Goal: Task Accomplishment & Management: Complete application form

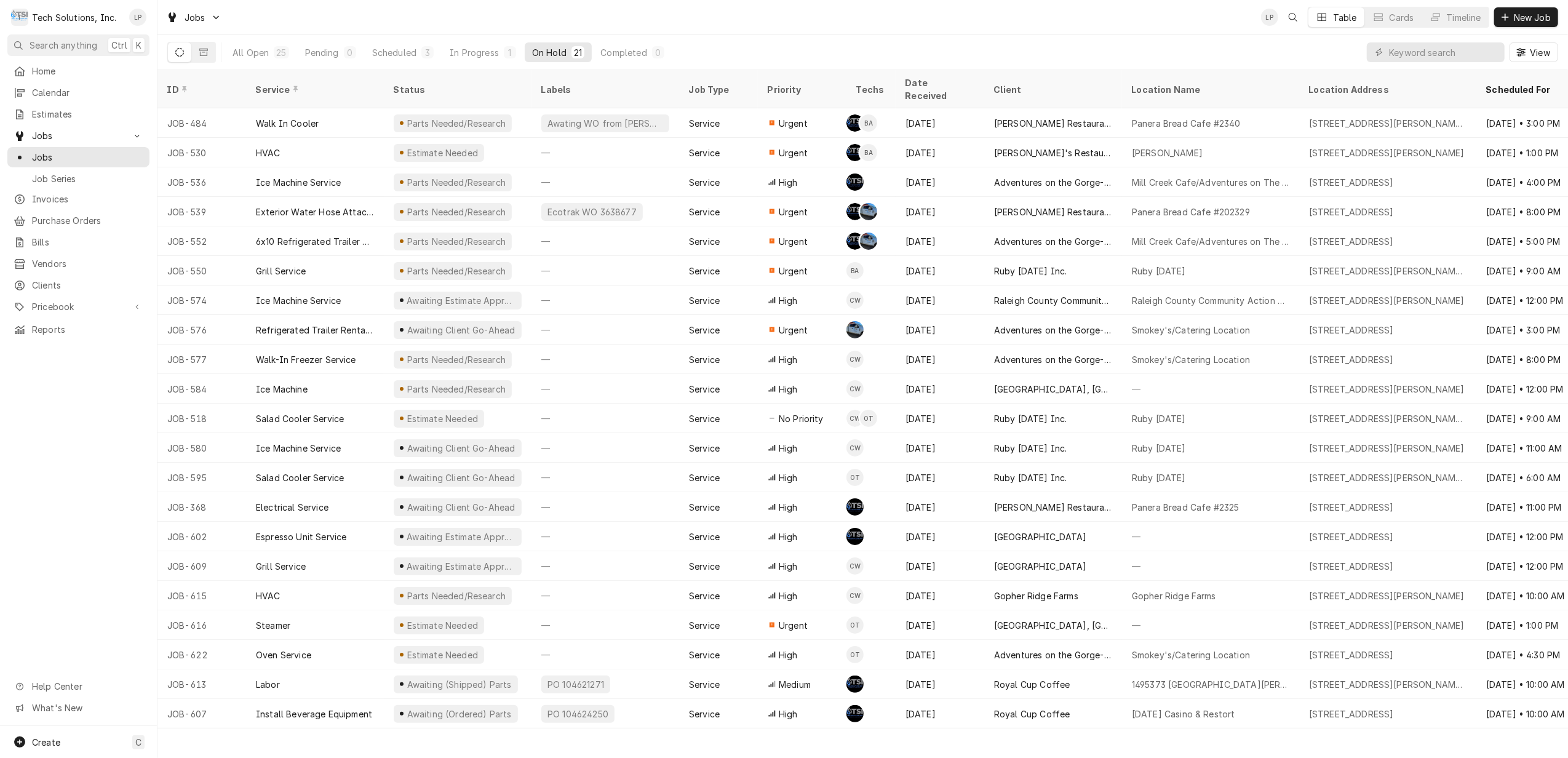
click at [548, 54] on div "On Hold" at bounding box center [549, 53] width 35 height 13
click at [1515, 20] on span "New Job" at bounding box center [1532, 18] width 42 height 13
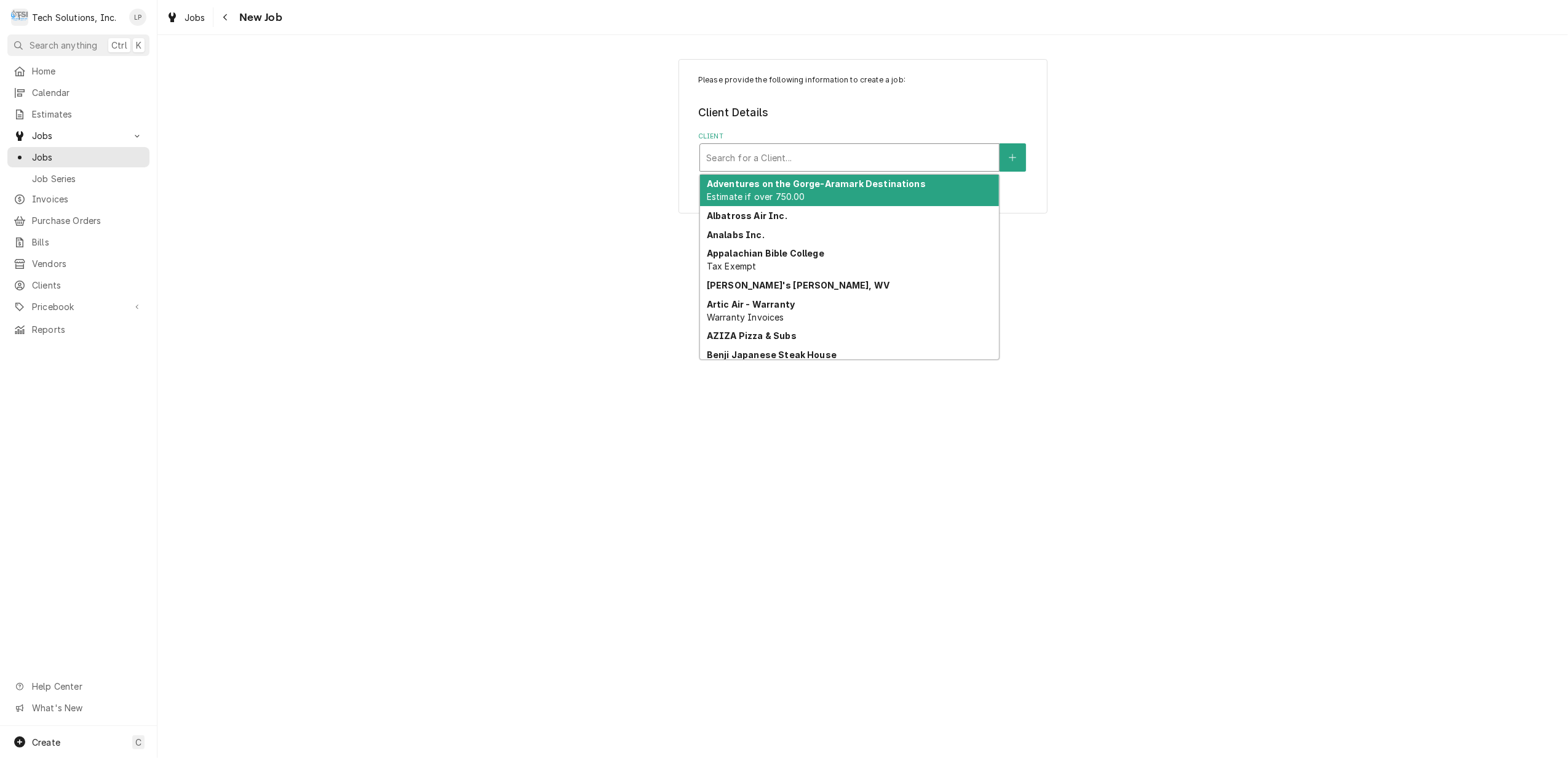
click at [896, 157] on div "Client" at bounding box center [849, 157] width 287 height 22
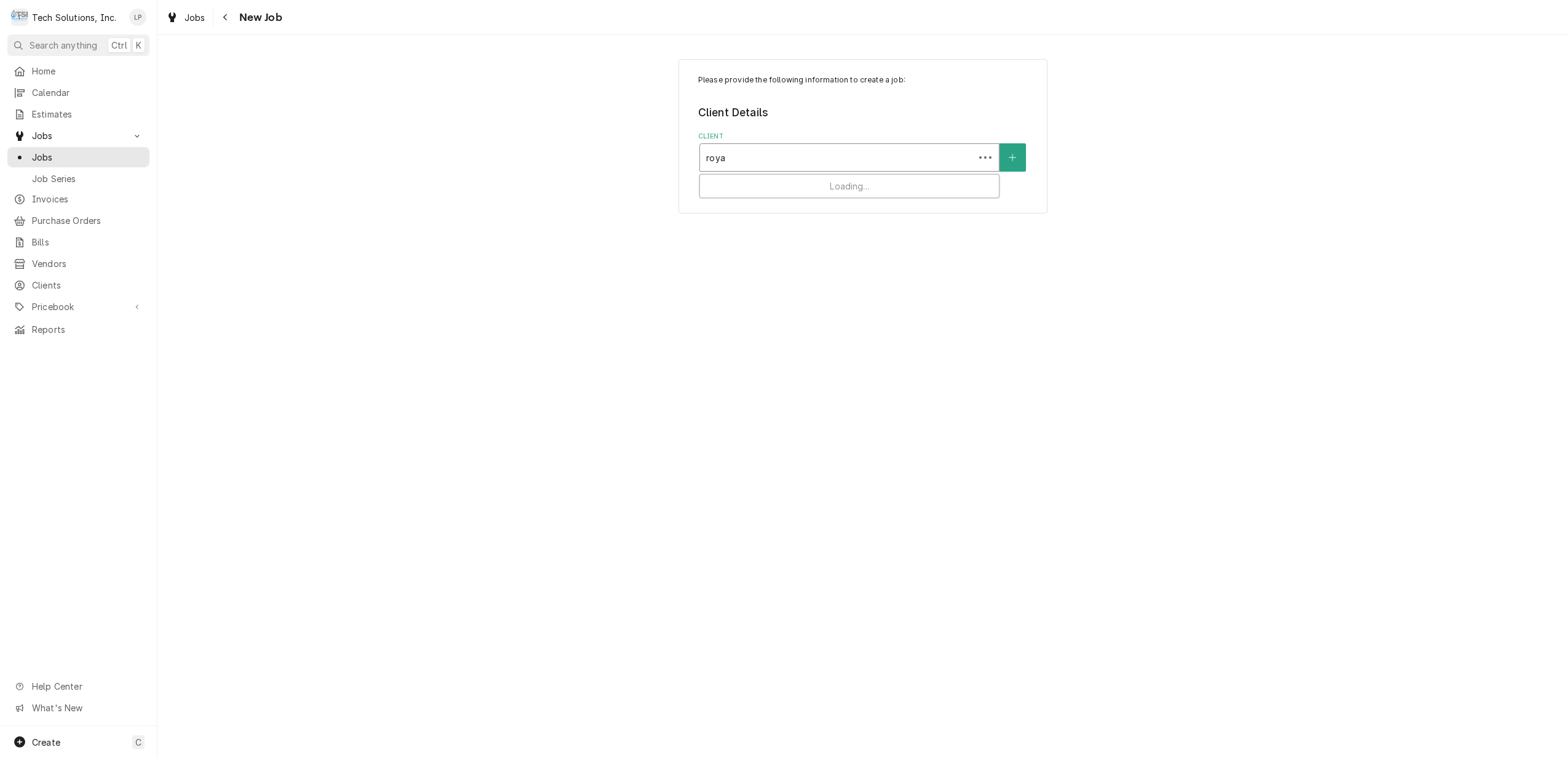
type input "royal"
click at [879, 187] on div "Royal Cup Coffee" at bounding box center [849, 184] width 299 height 19
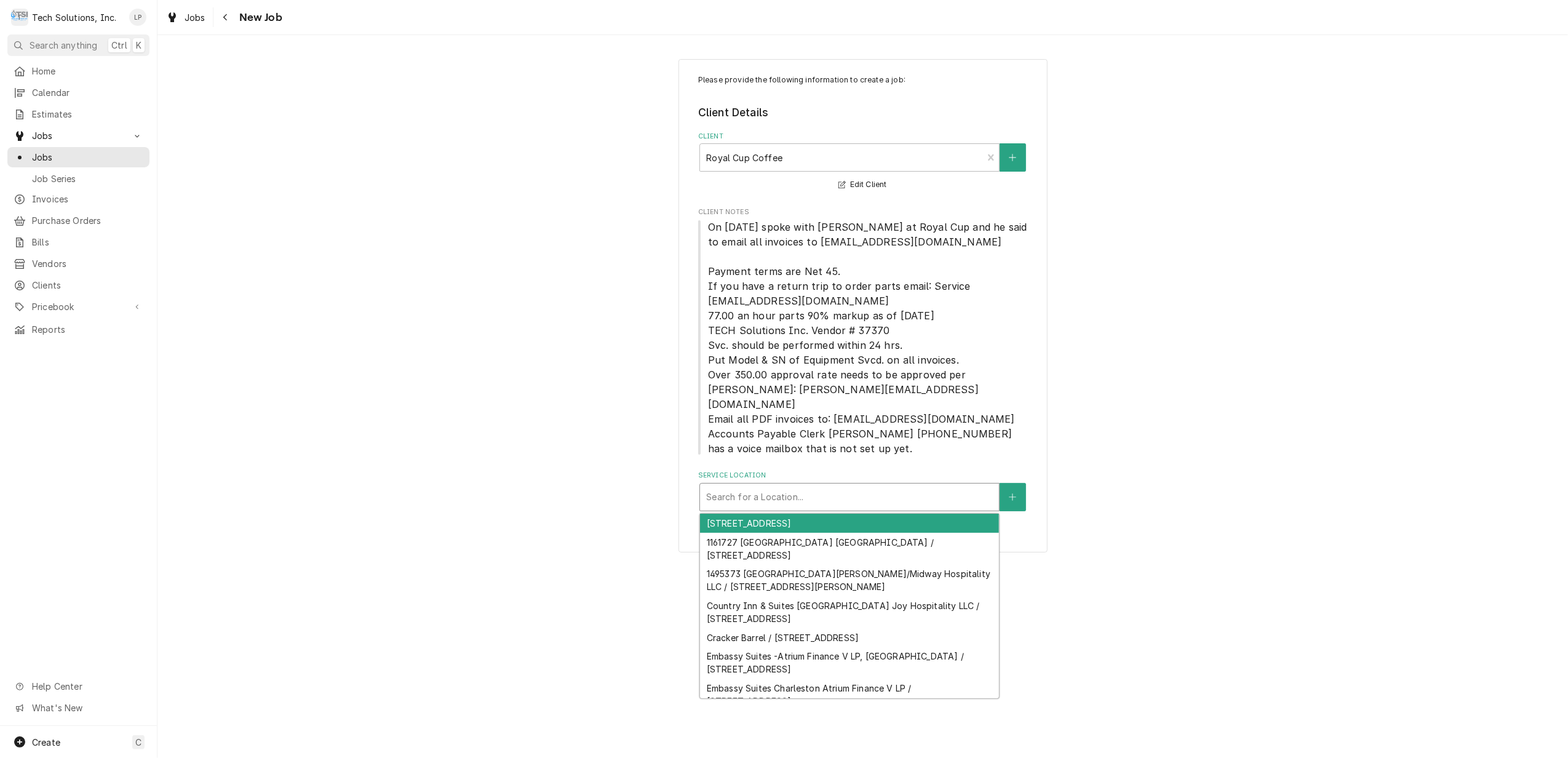
click at [753, 490] on div "Service Location" at bounding box center [849, 497] width 287 height 22
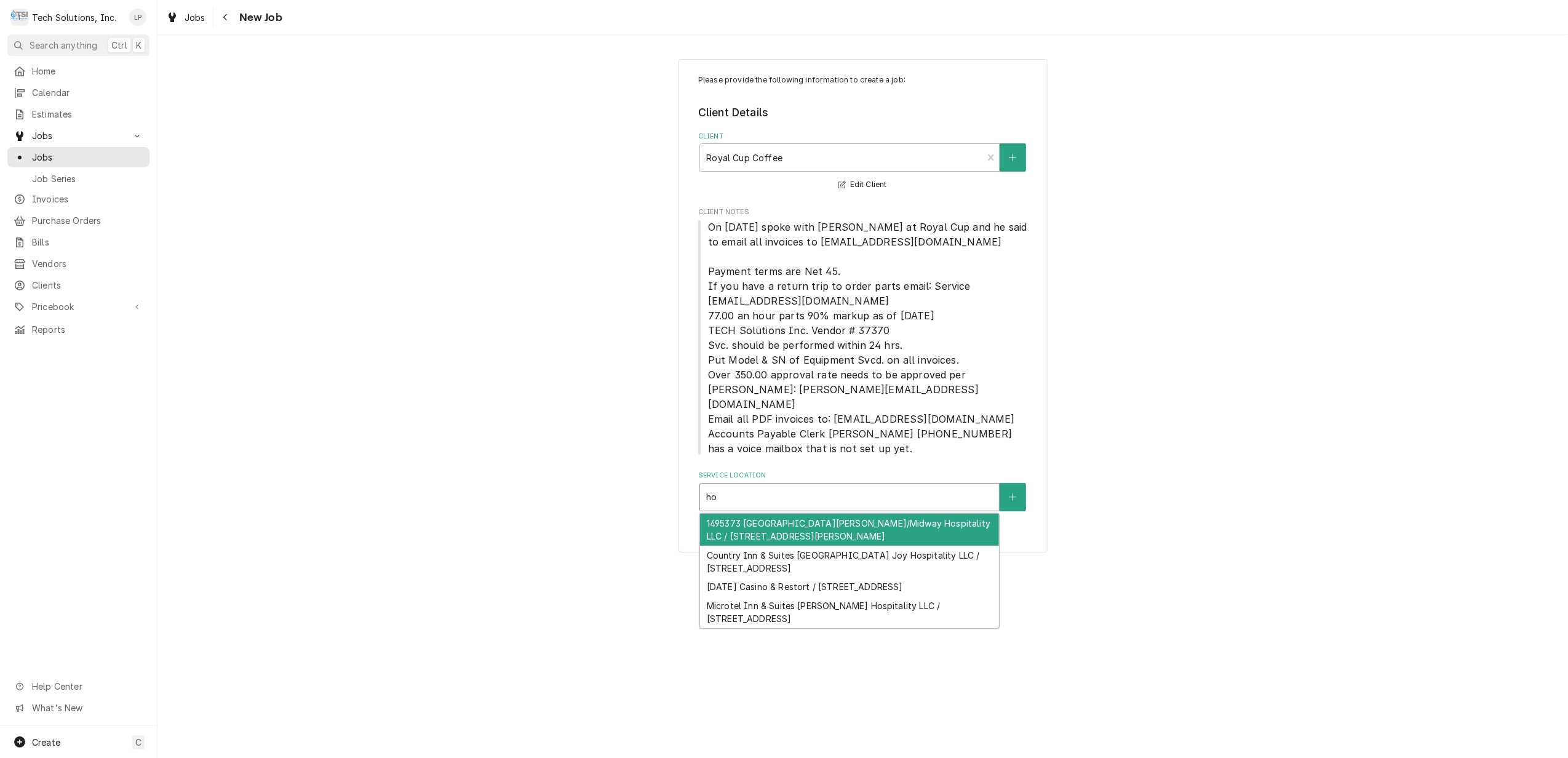
type input "h"
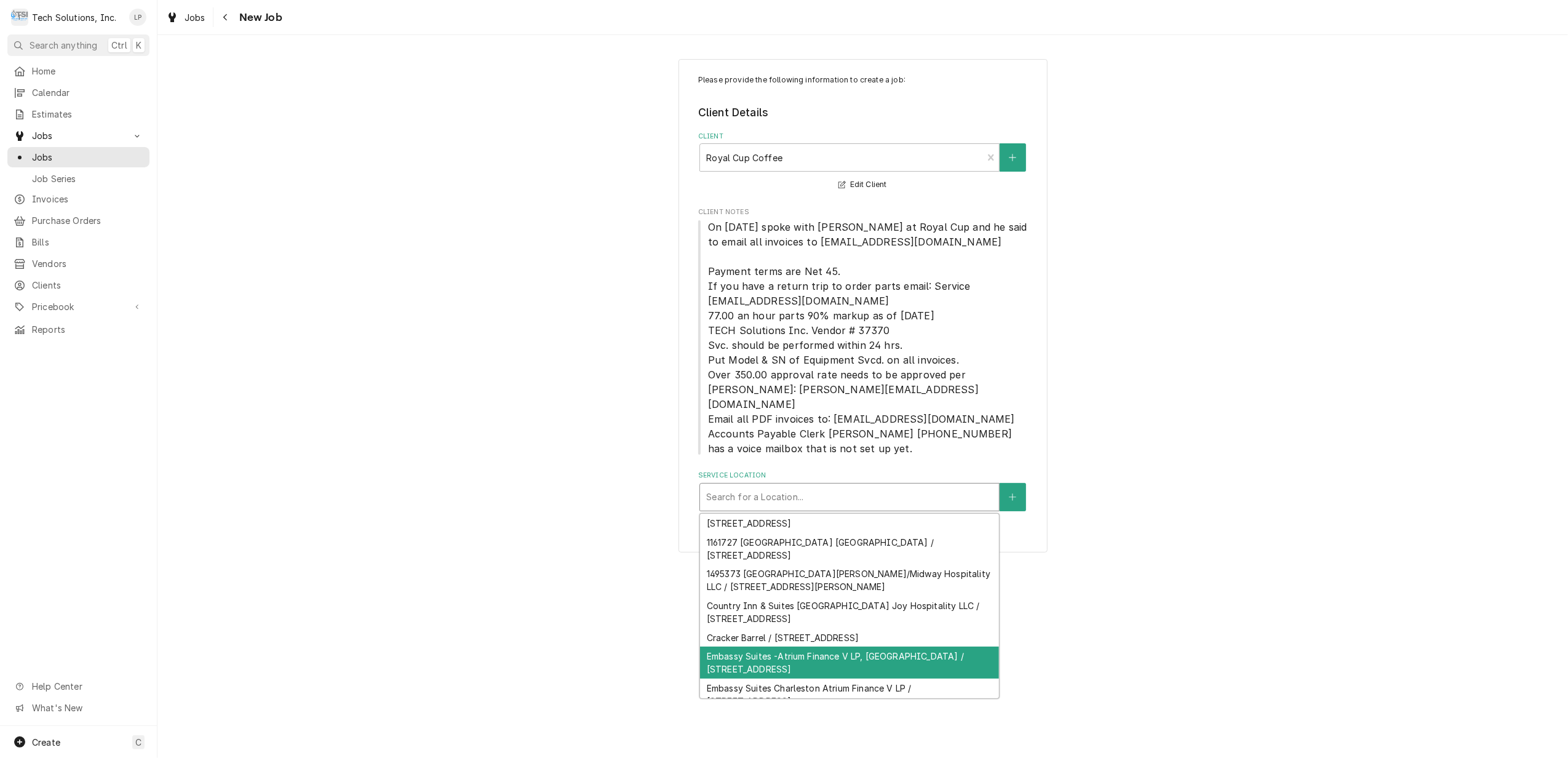
scroll to position [81, 0]
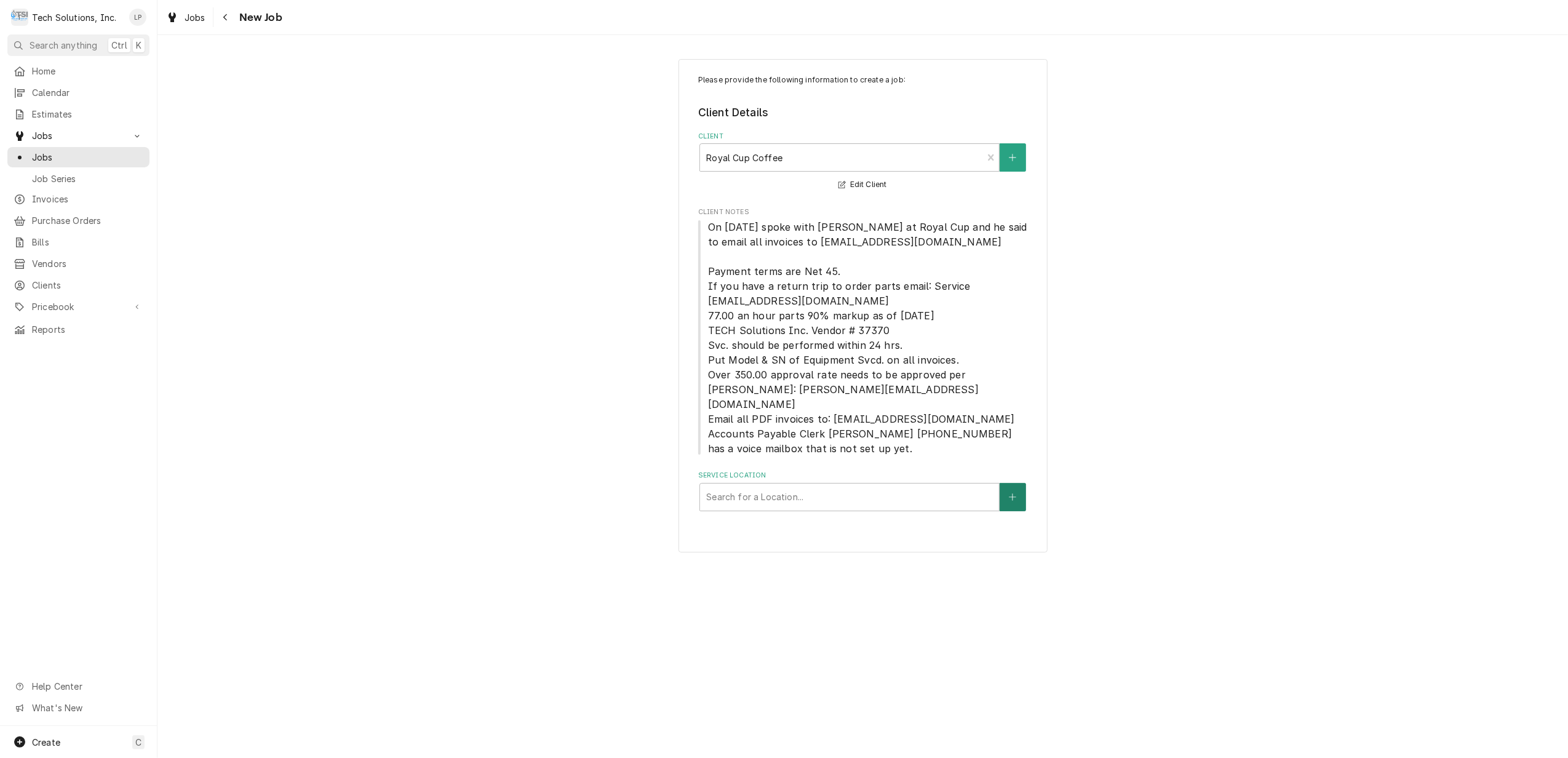
click at [1012, 494] on icon "Create New Location" at bounding box center [1012, 497] width 7 height 7
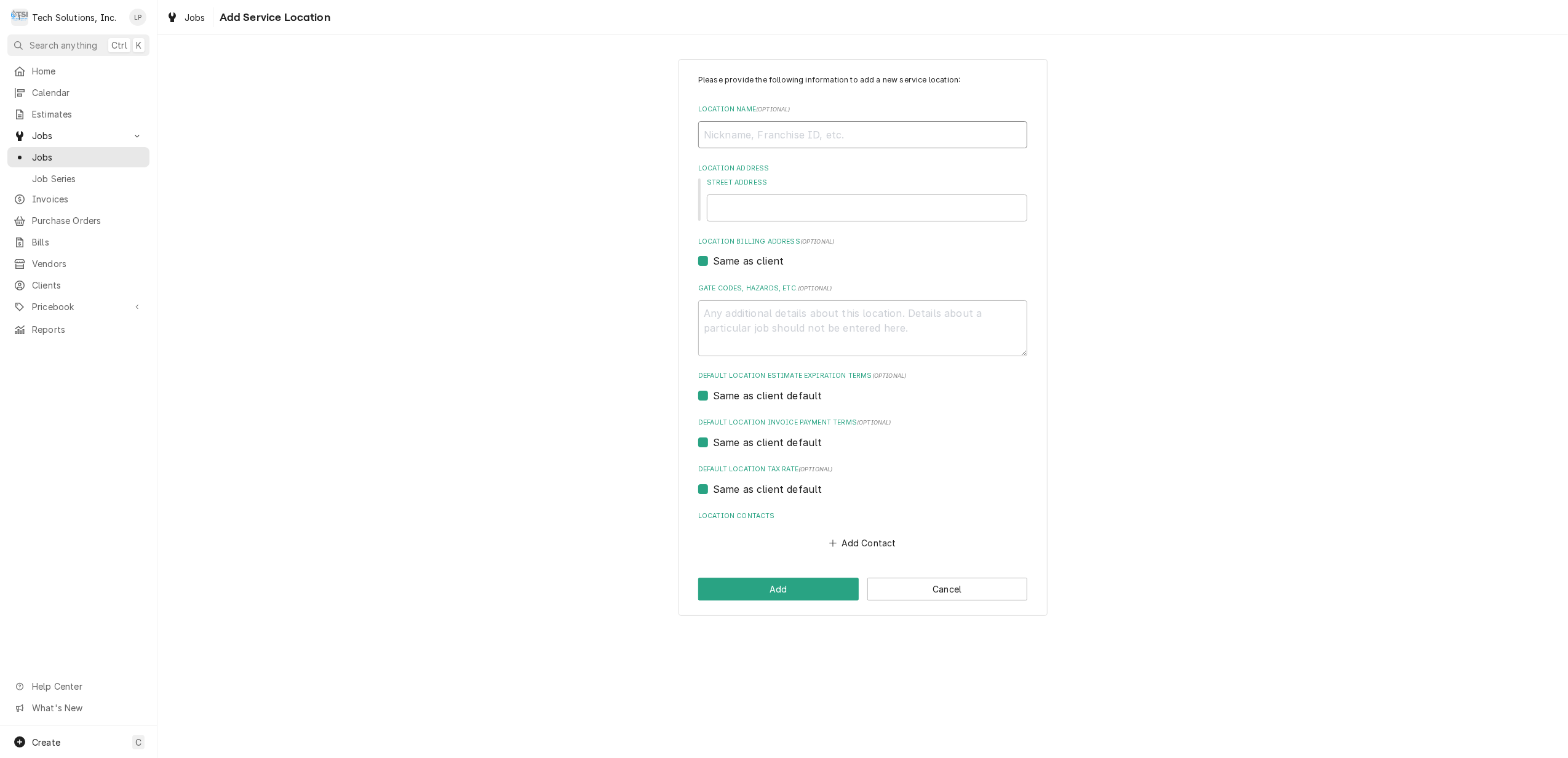
click at [783, 133] on input "Location Name ( optional )" at bounding box center [862, 134] width 329 height 27
type textarea "x"
type input "H"
type textarea "x"
type input "Ho"
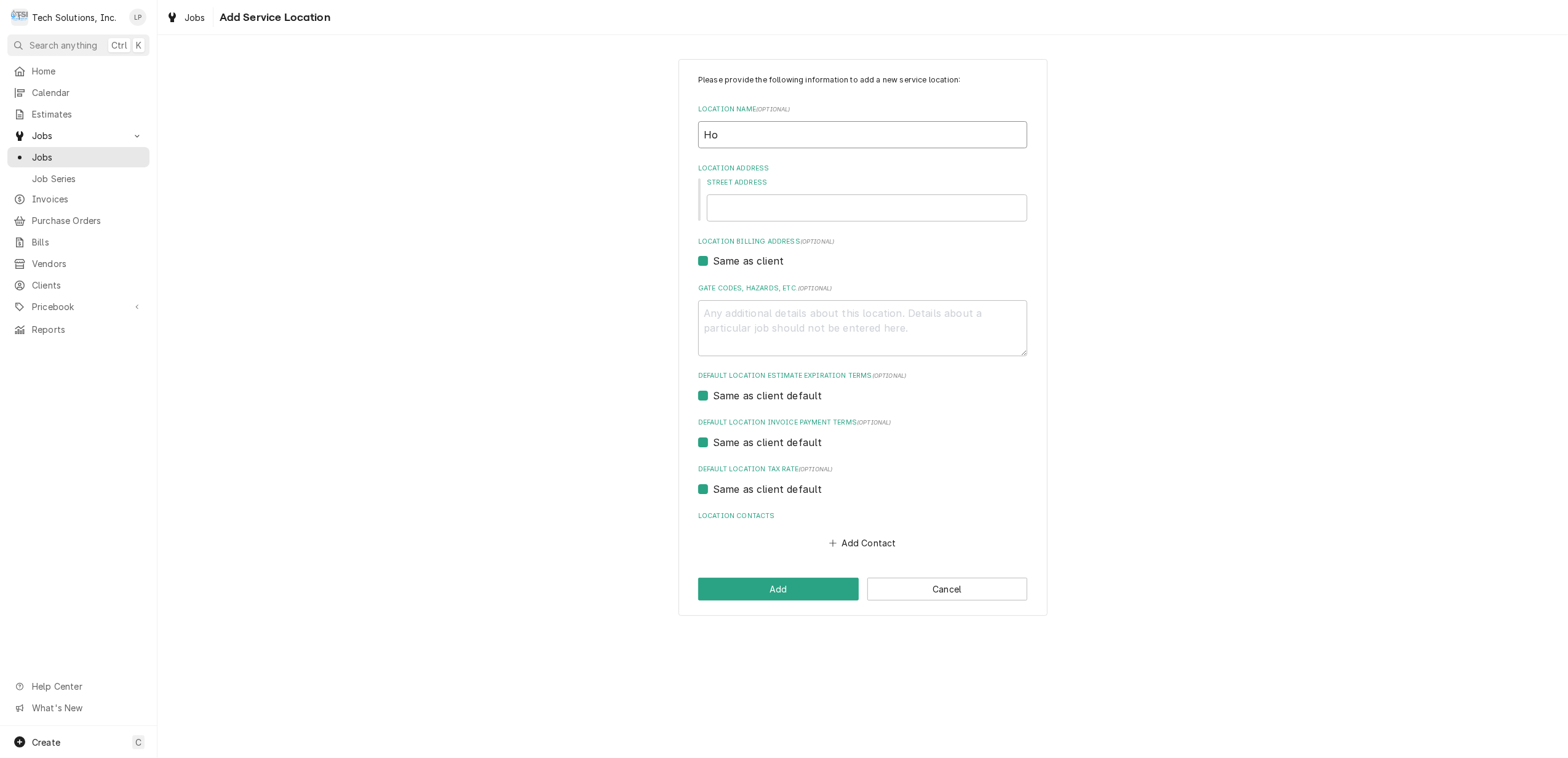
type textarea "x"
type input "Hol"
type textarea "x"
type input "Holi"
type textarea "x"
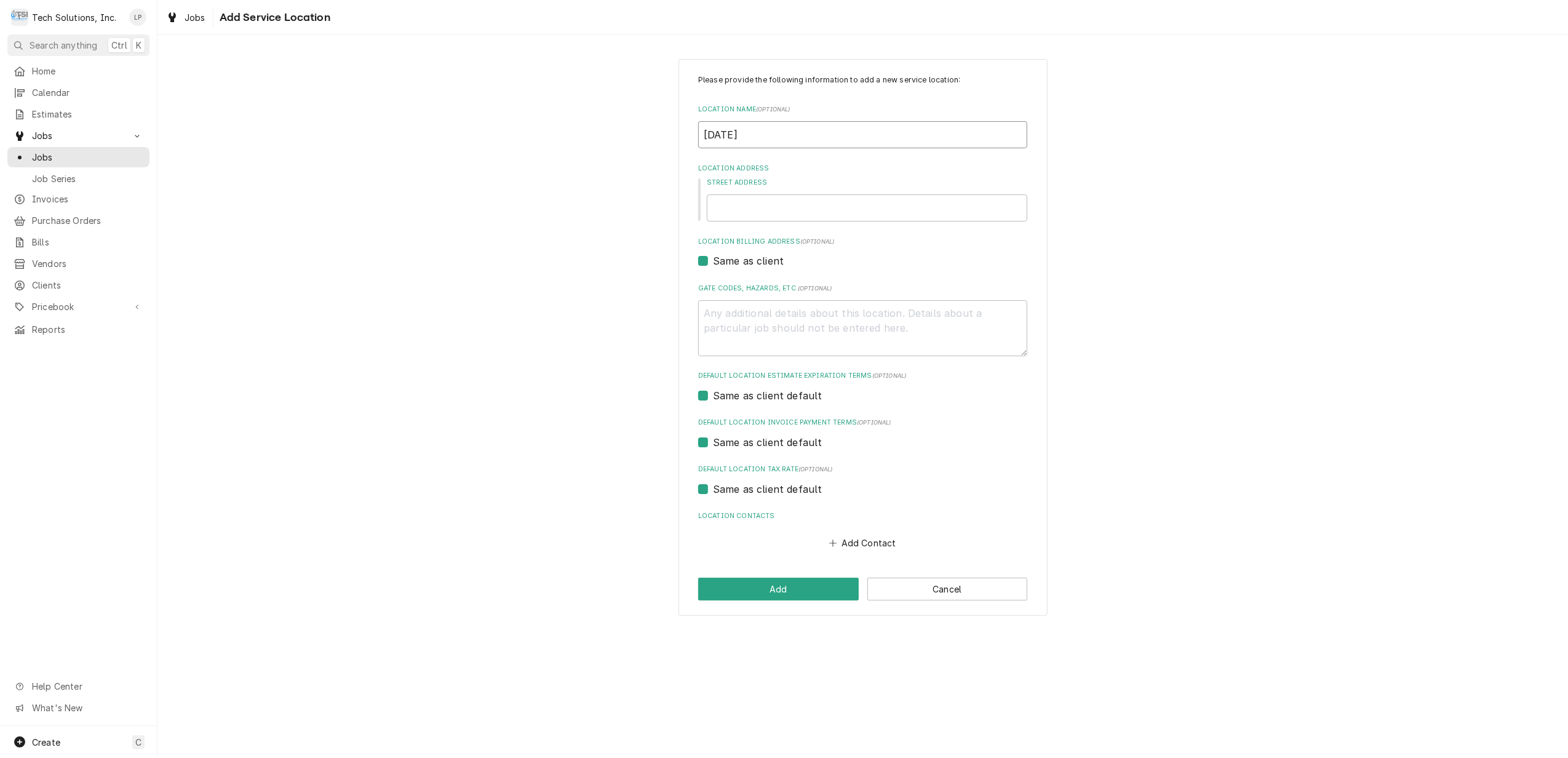
type input "Holid"
type textarea "x"
type input "Holida"
type textarea "x"
type input "Holiday"
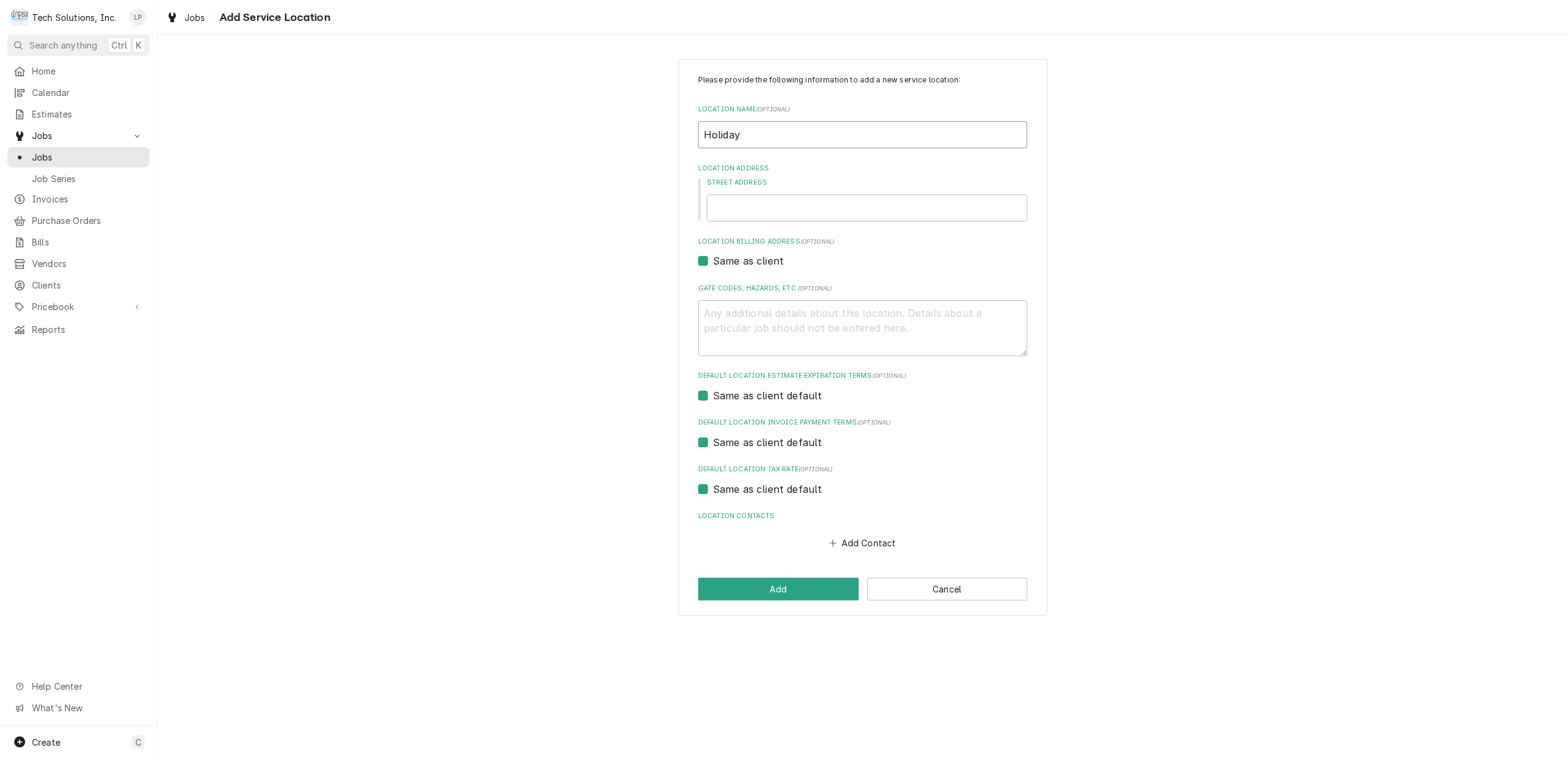
type textarea "x"
type input "Holiday"
type textarea "x"
type input "Holiday I"
type textarea "x"
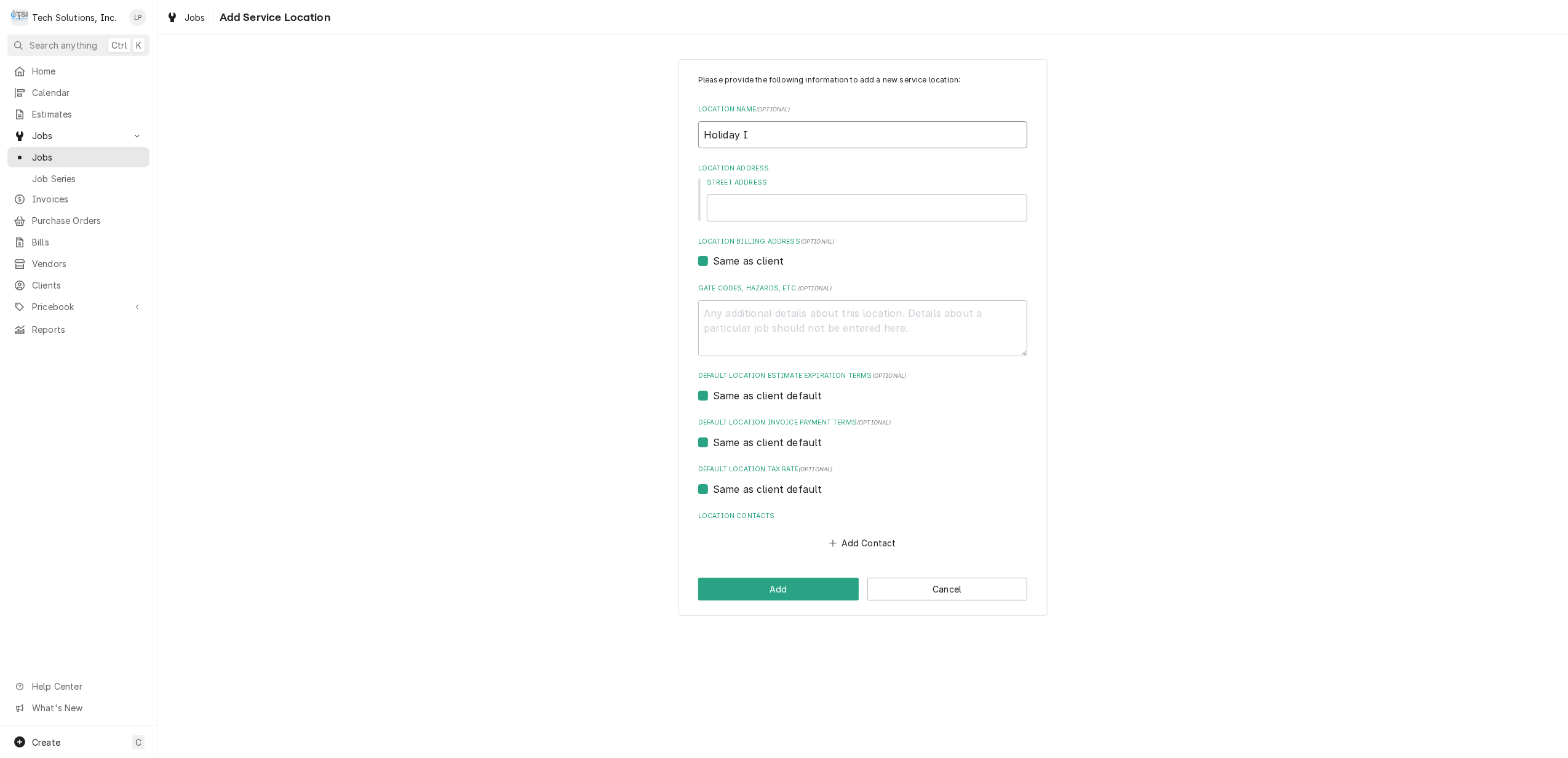
type input "Holiday In"
type textarea "x"
type input "Holiday Inn"
type textarea "x"
type input "Holiday Inn"
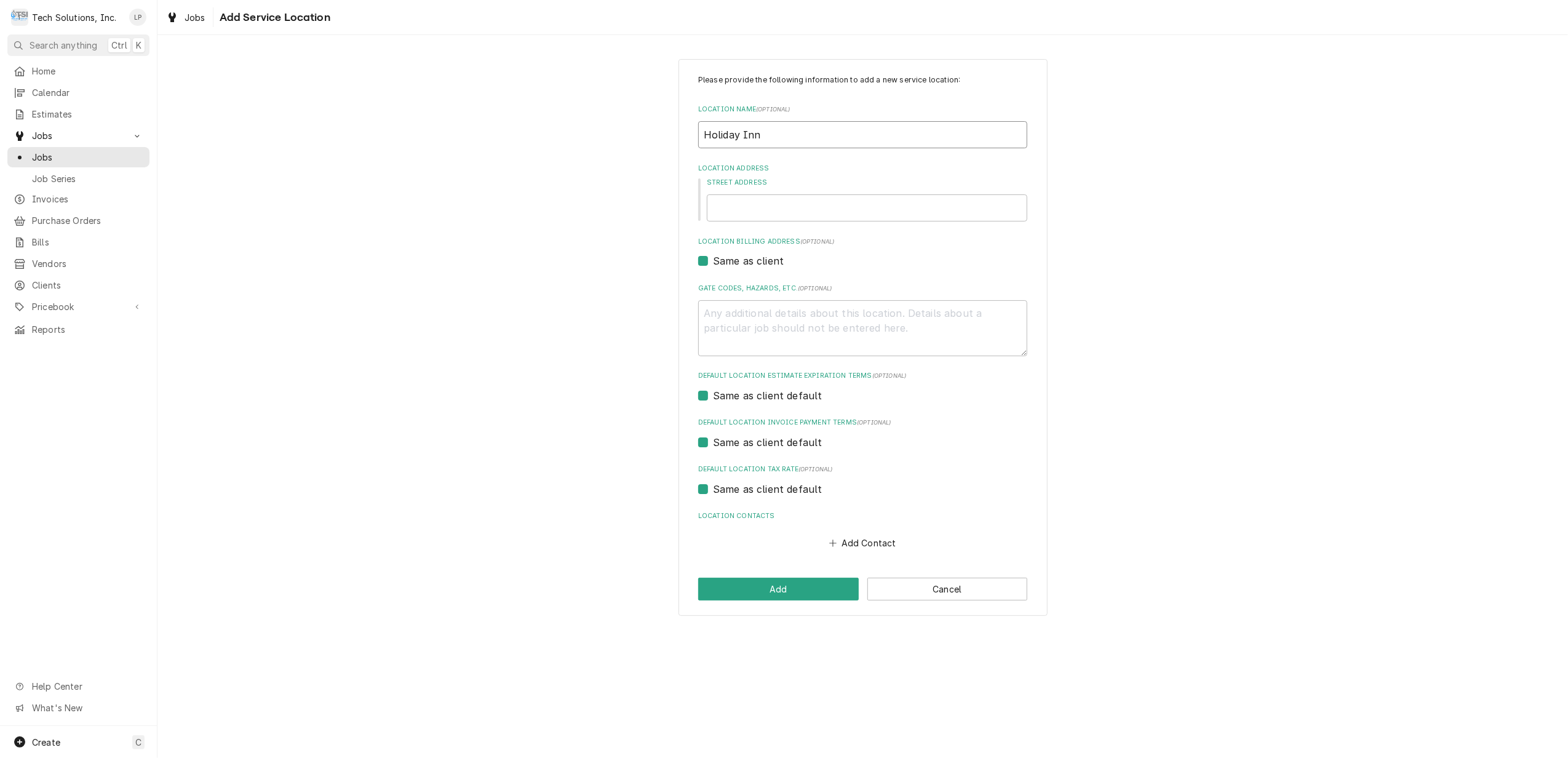
type textarea "x"
type input "Holiday Inn E"
type textarea "x"
type input "Holiday Inn Ex"
type textarea "x"
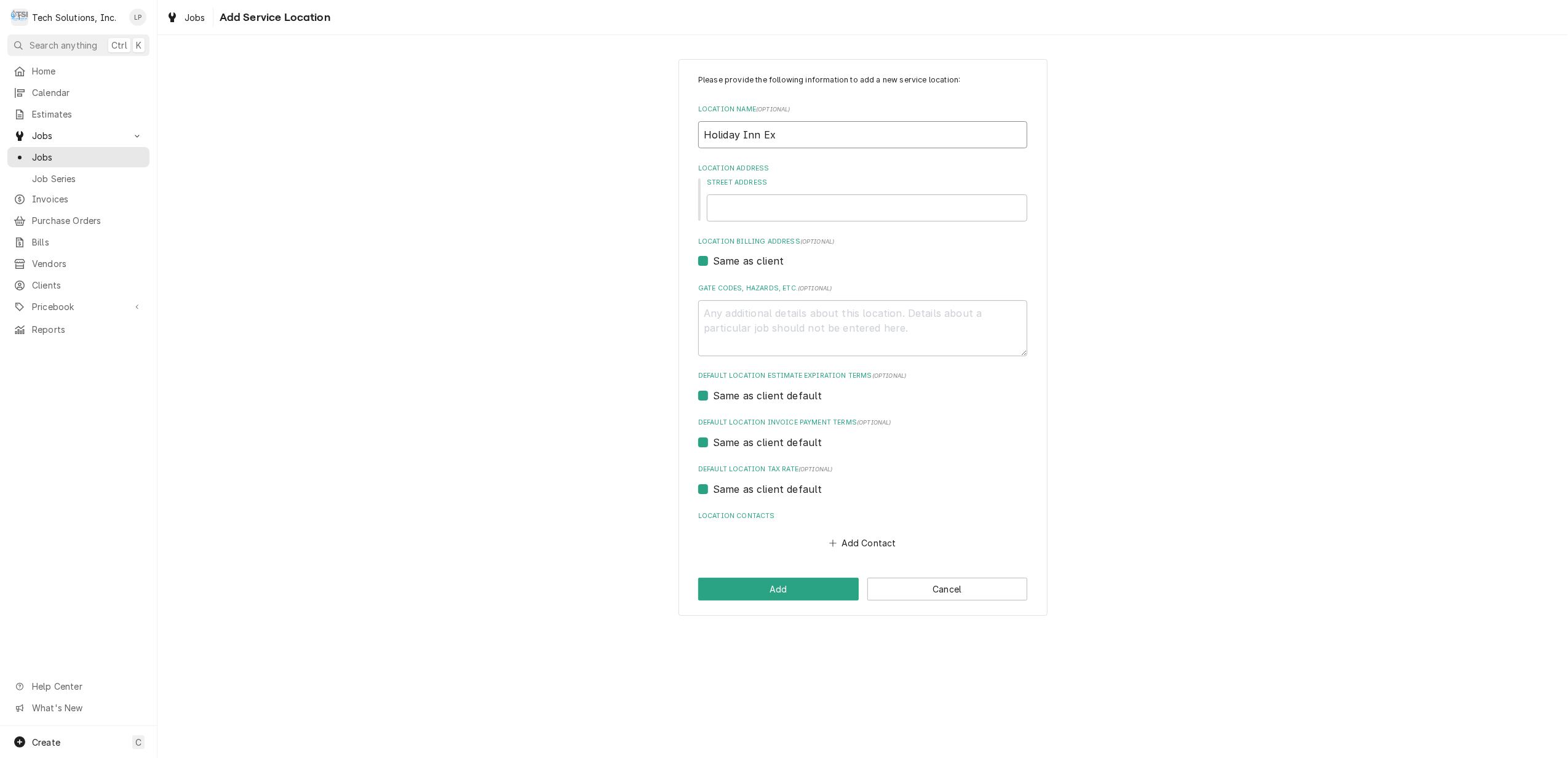
type input "Holiday Inn Exp"
type textarea "x"
type input "Holiday Inn Expr"
type textarea "x"
type input "Holiday Inn Expre"
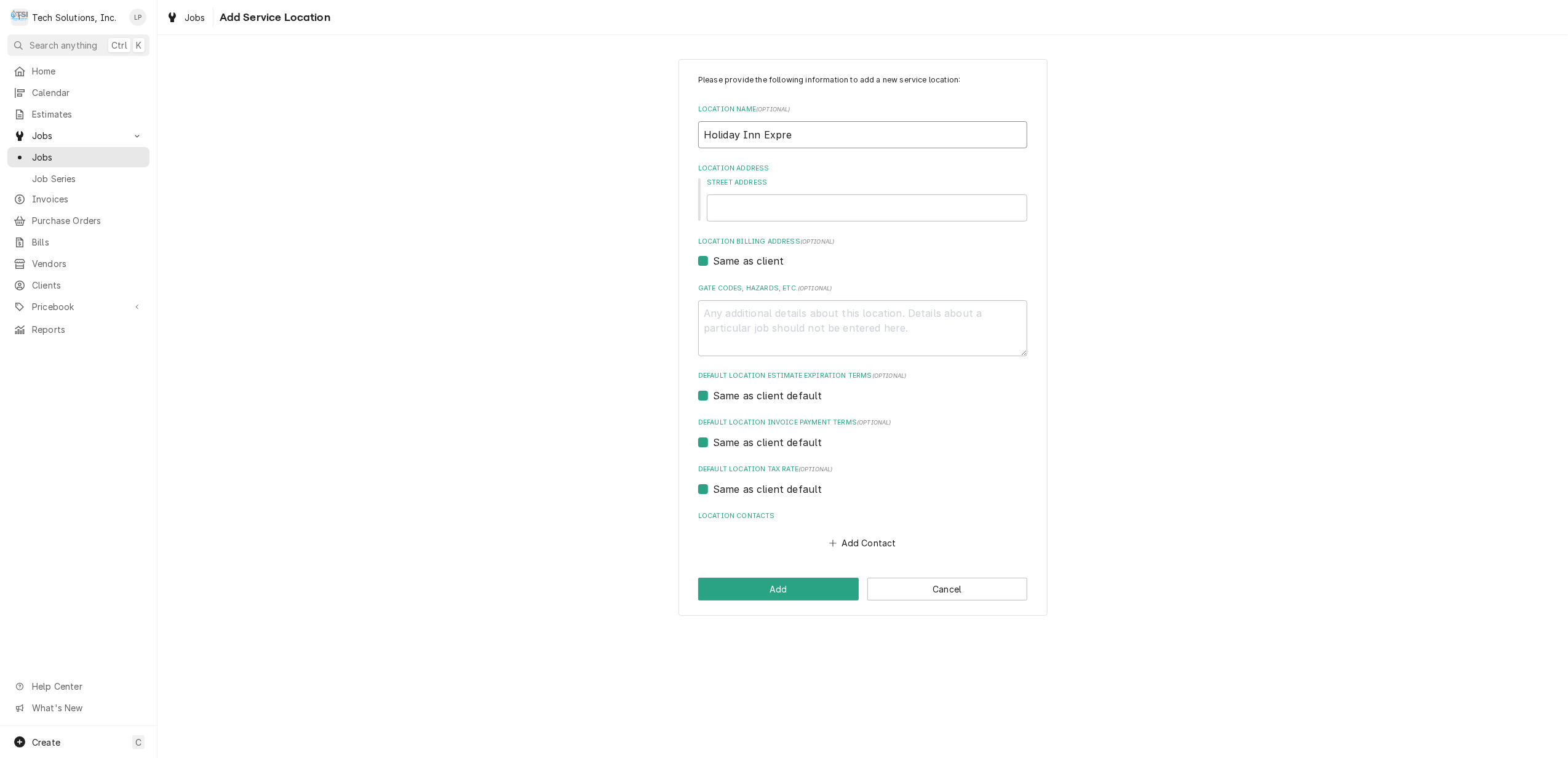
type textarea "x"
type input "Holiday Inn Expres"
type textarea "x"
type input "Holiday Inn Express"
type textarea "x"
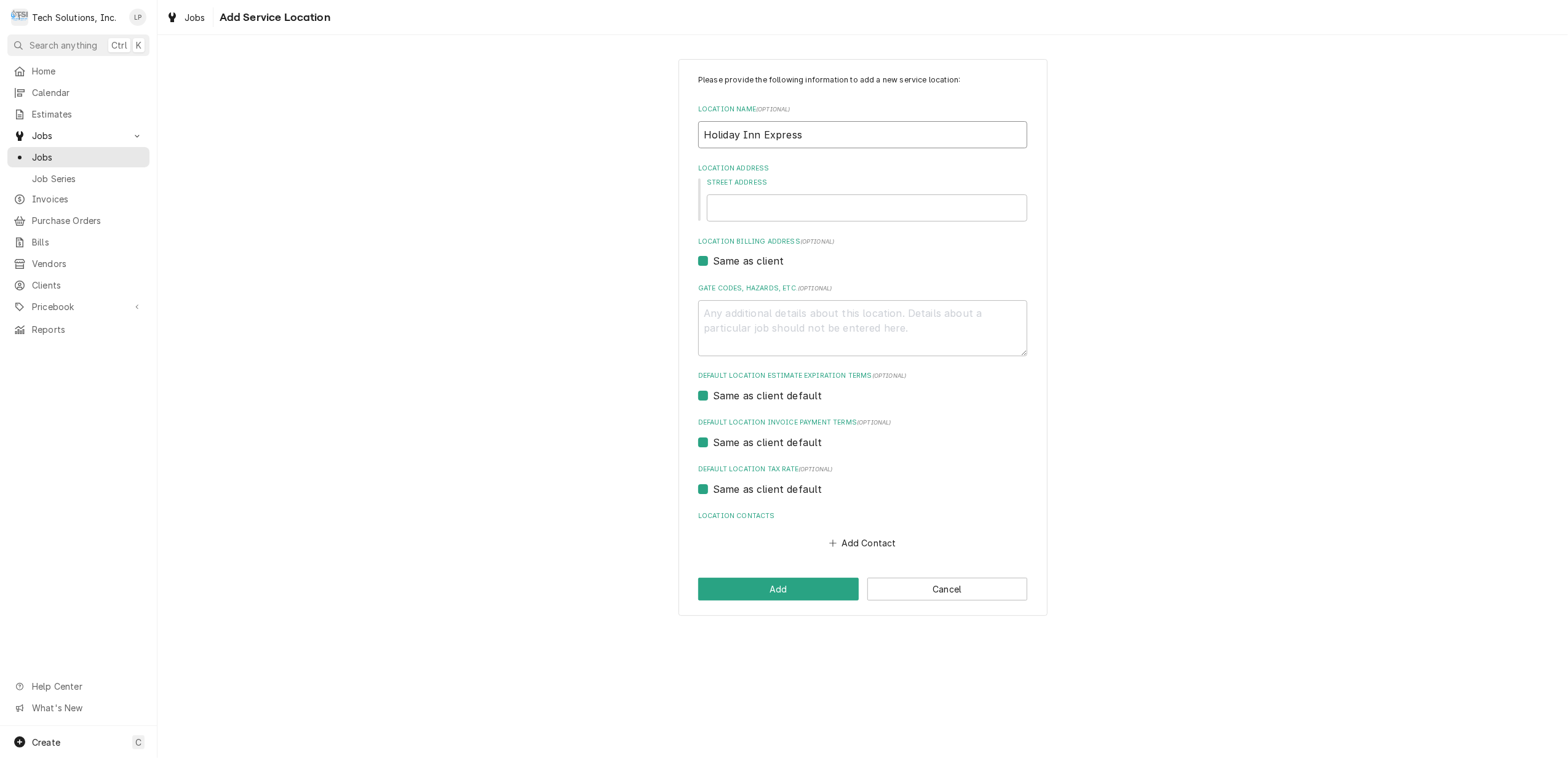
type input "Holiday Inn Express"
type textarea "x"
type input "Holiday Inn Express &"
type textarea "x"
type input "Holiday Inn Express &"
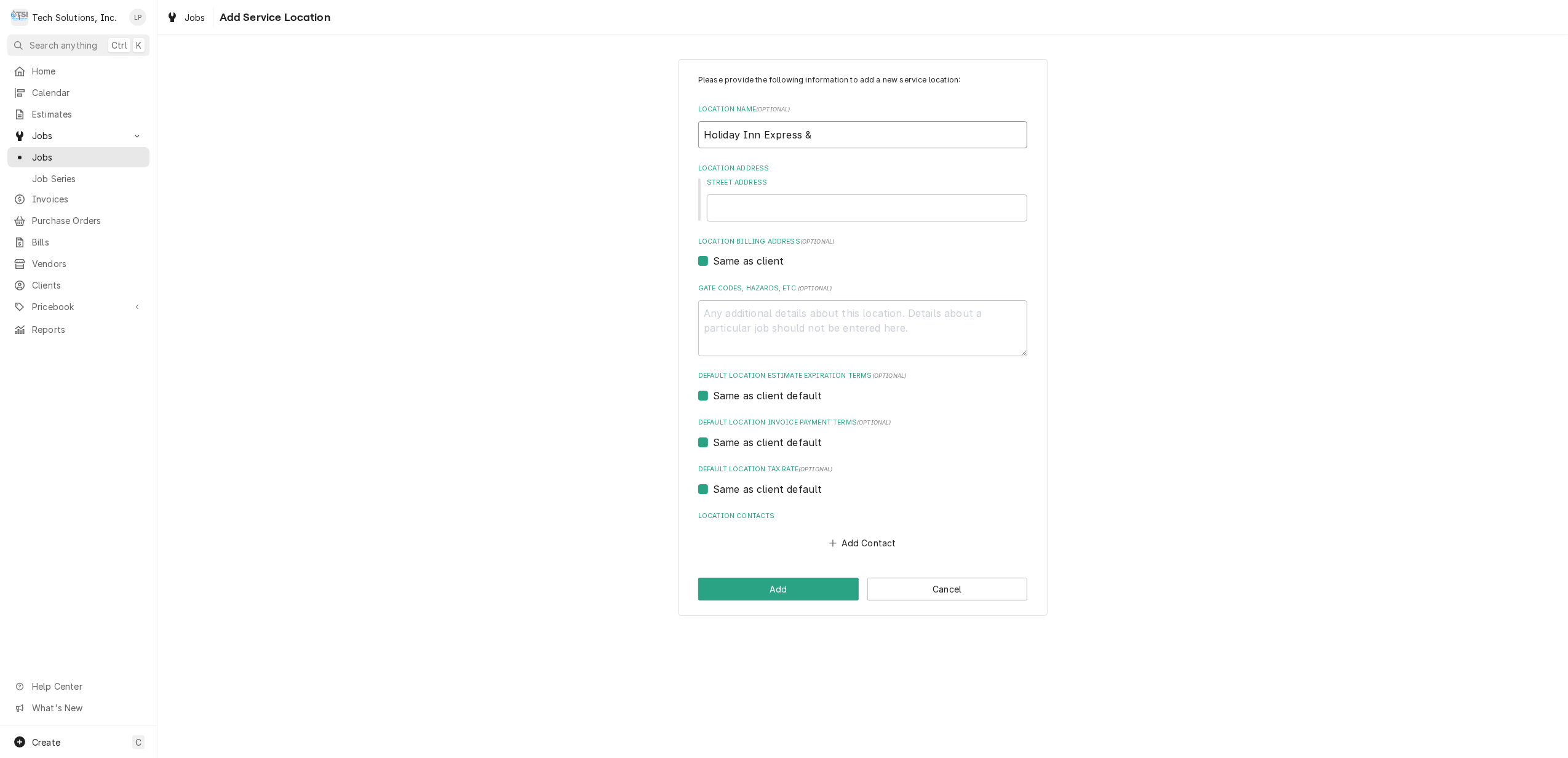
type textarea "x"
type input "Holiday Inn Express & S"
type textarea "x"
type input "Holiday Inn Express & Su"
type textarea "x"
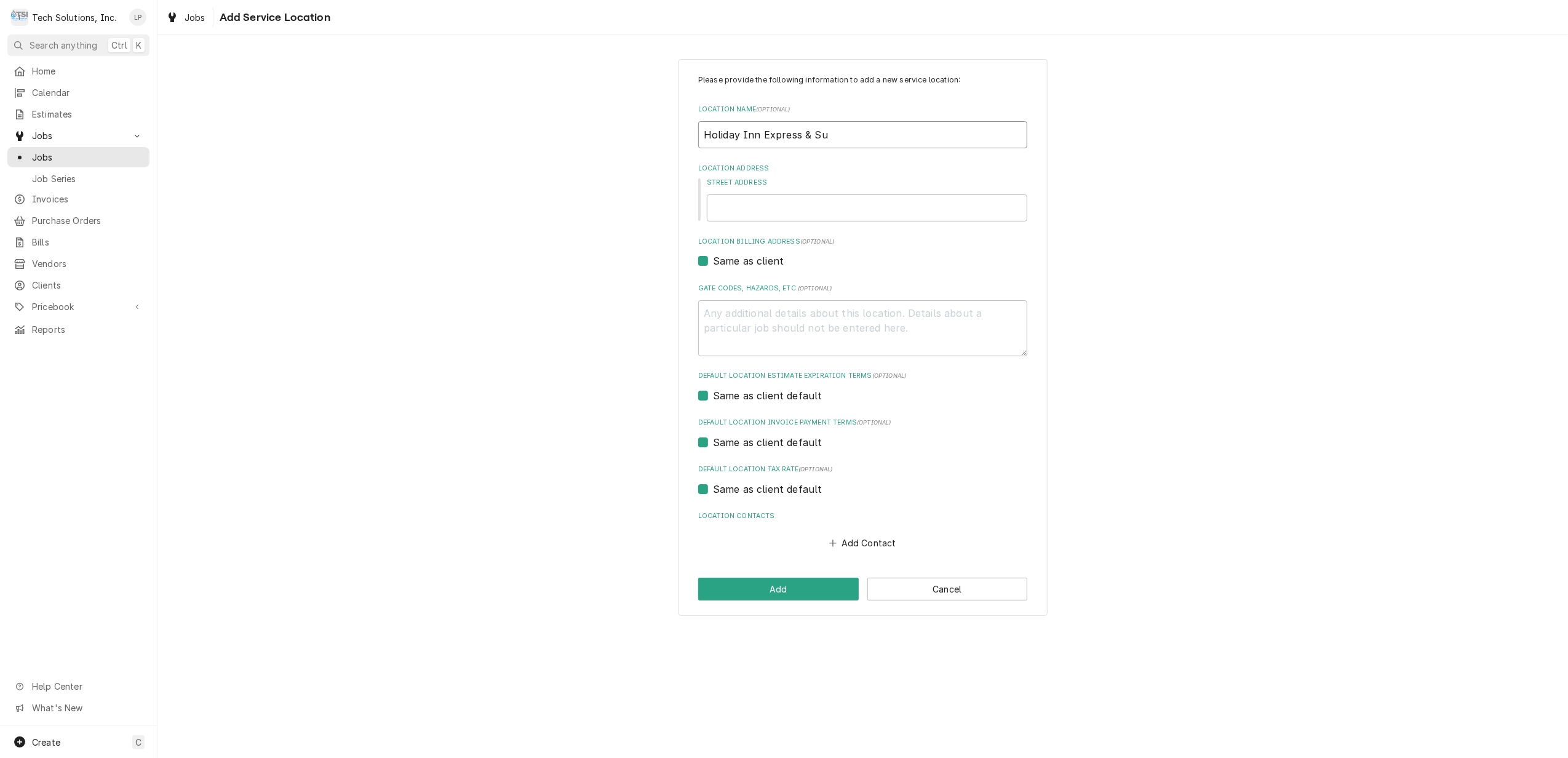
type input "Holiday Inn Express & Sui"
type textarea "x"
type input "Holiday Inn Express & Suit"
type textarea "x"
type input "Holiday Inn Express & Suite"
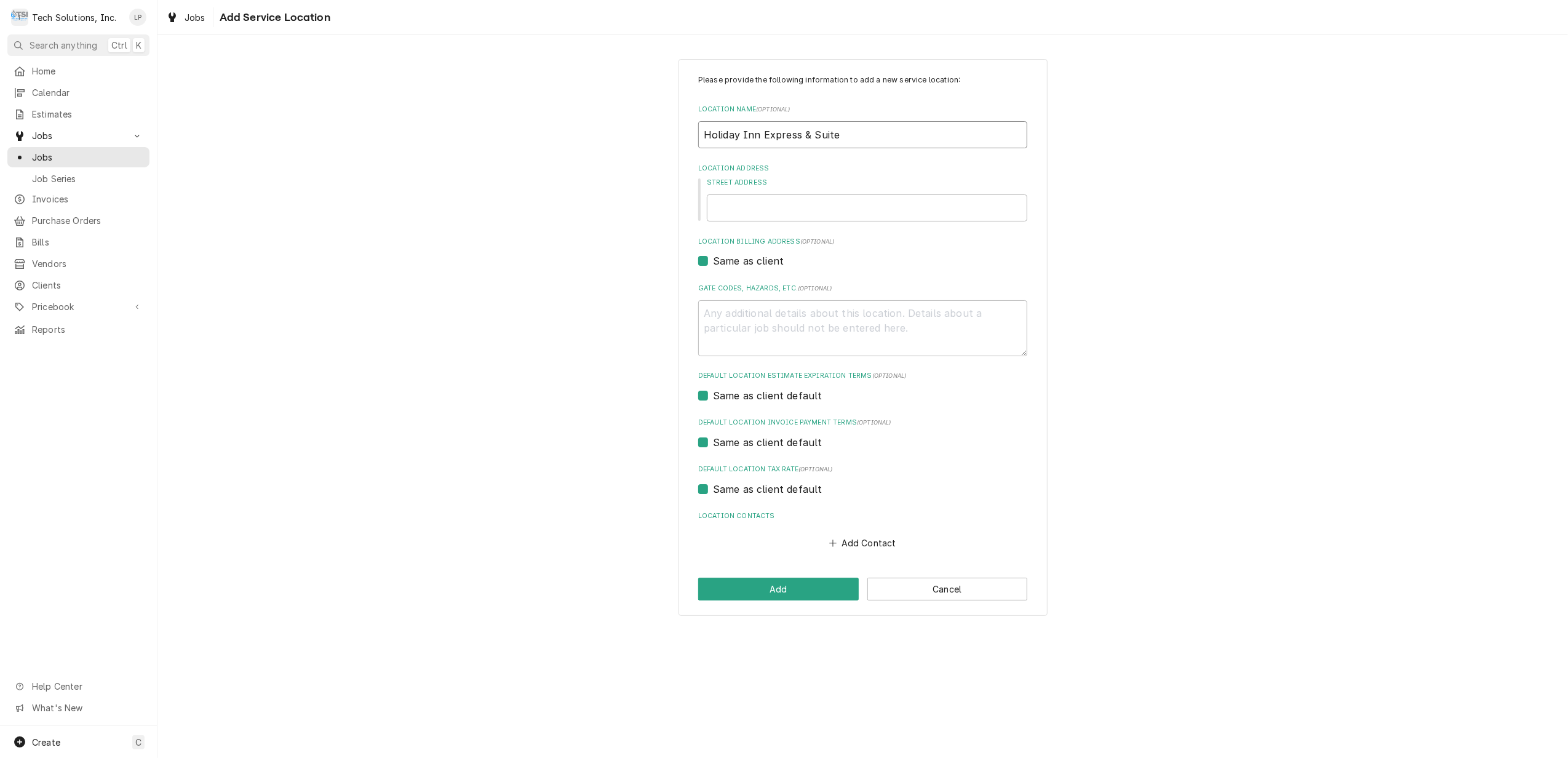
type textarea "x"
type input "Holiday Inn Express & Suites"
type textarea "x"
type input "Holiday Inn Express & Suites"
type textarea "x"
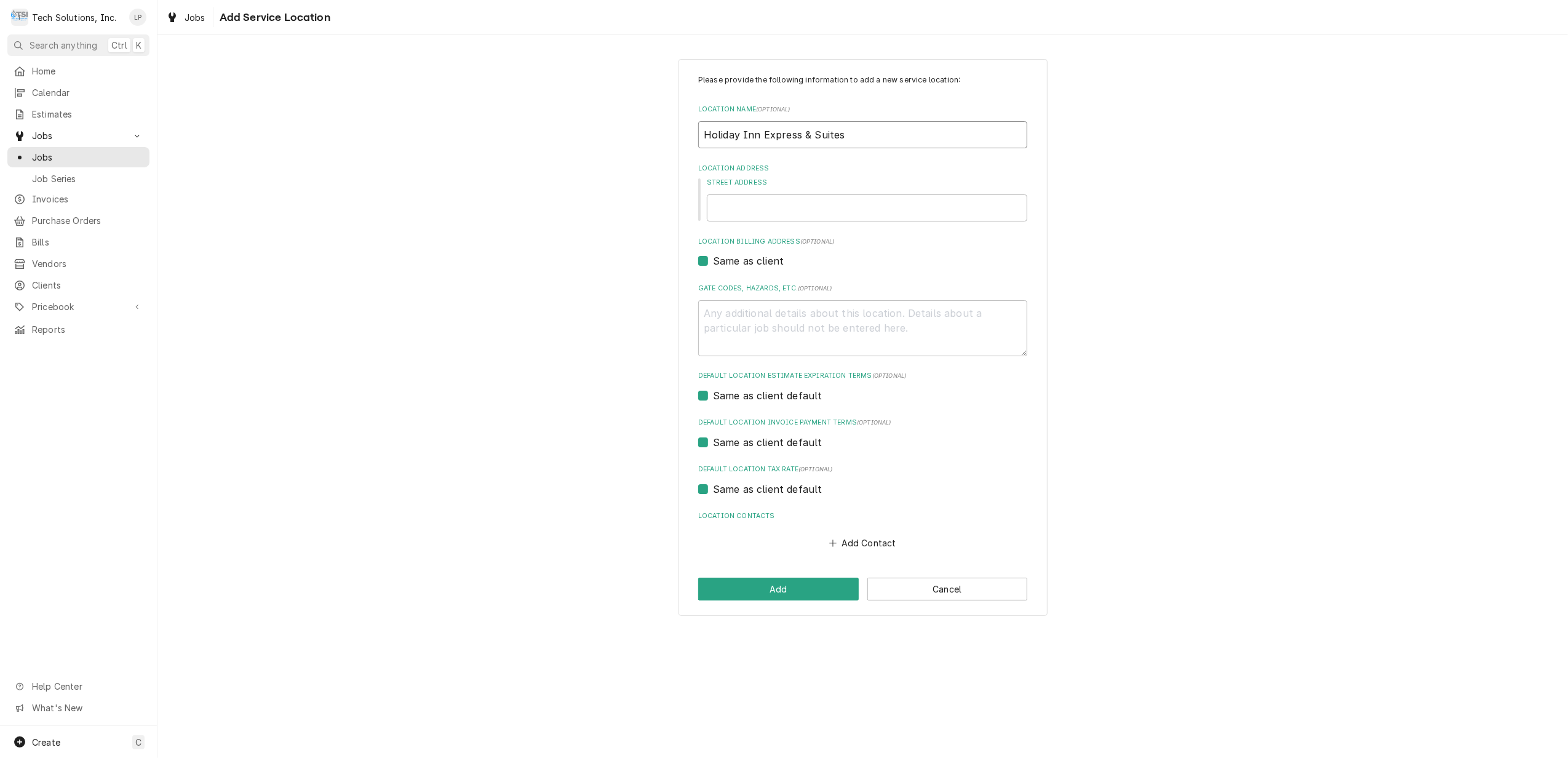
type input "Holiday Inn Express & Suites"
type textarea "x"
type input "Holiday Inn Express & Suites C"
type textarea "x"
type input "Holiday Inn Express & Suites Ch"
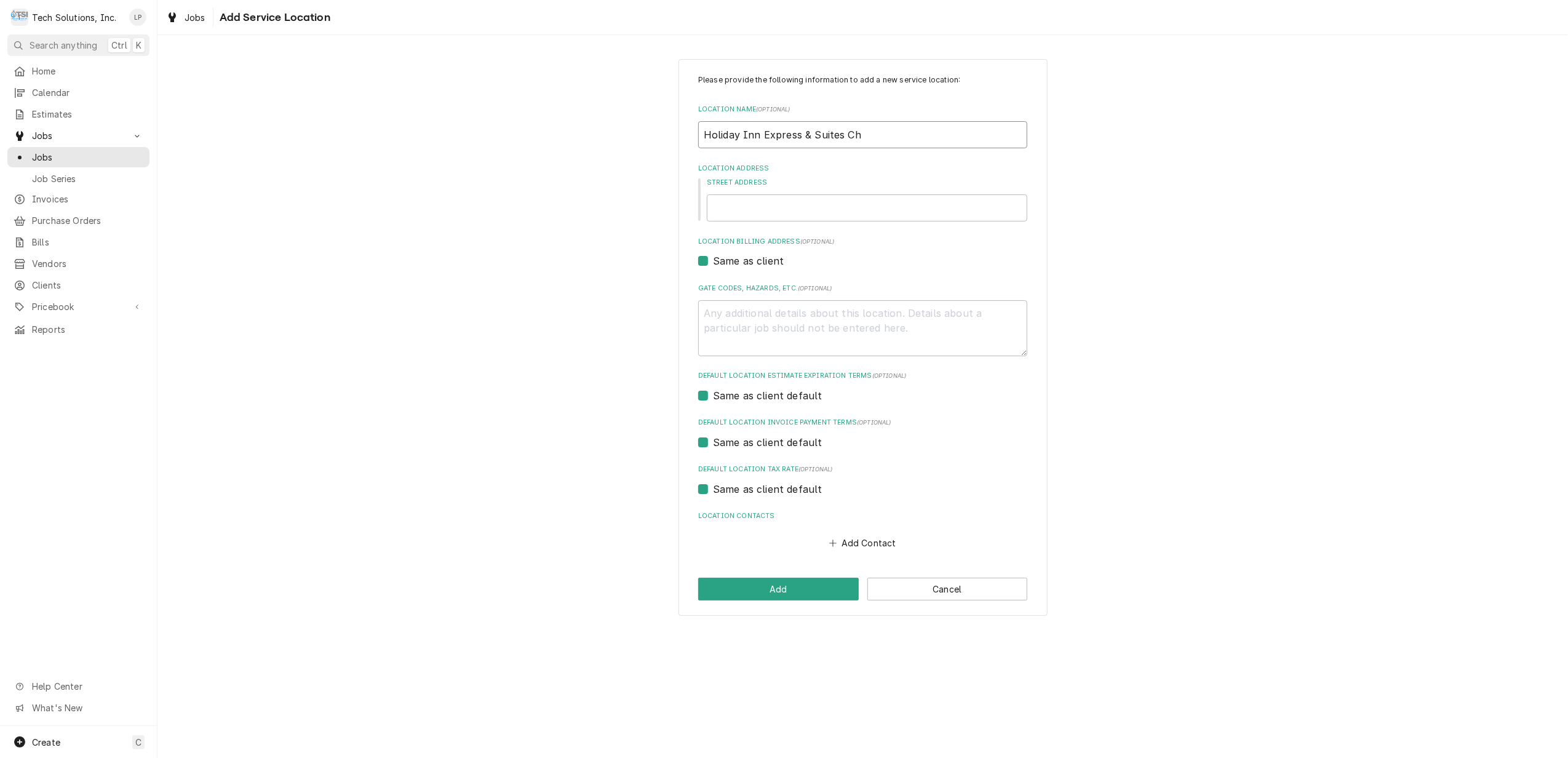
type textarea "x"
type input "Holiday Inn Express & Suites Cha"
type textarea "x"
type input "Holiday Inn Express & Suites Char"
type textarea "x"
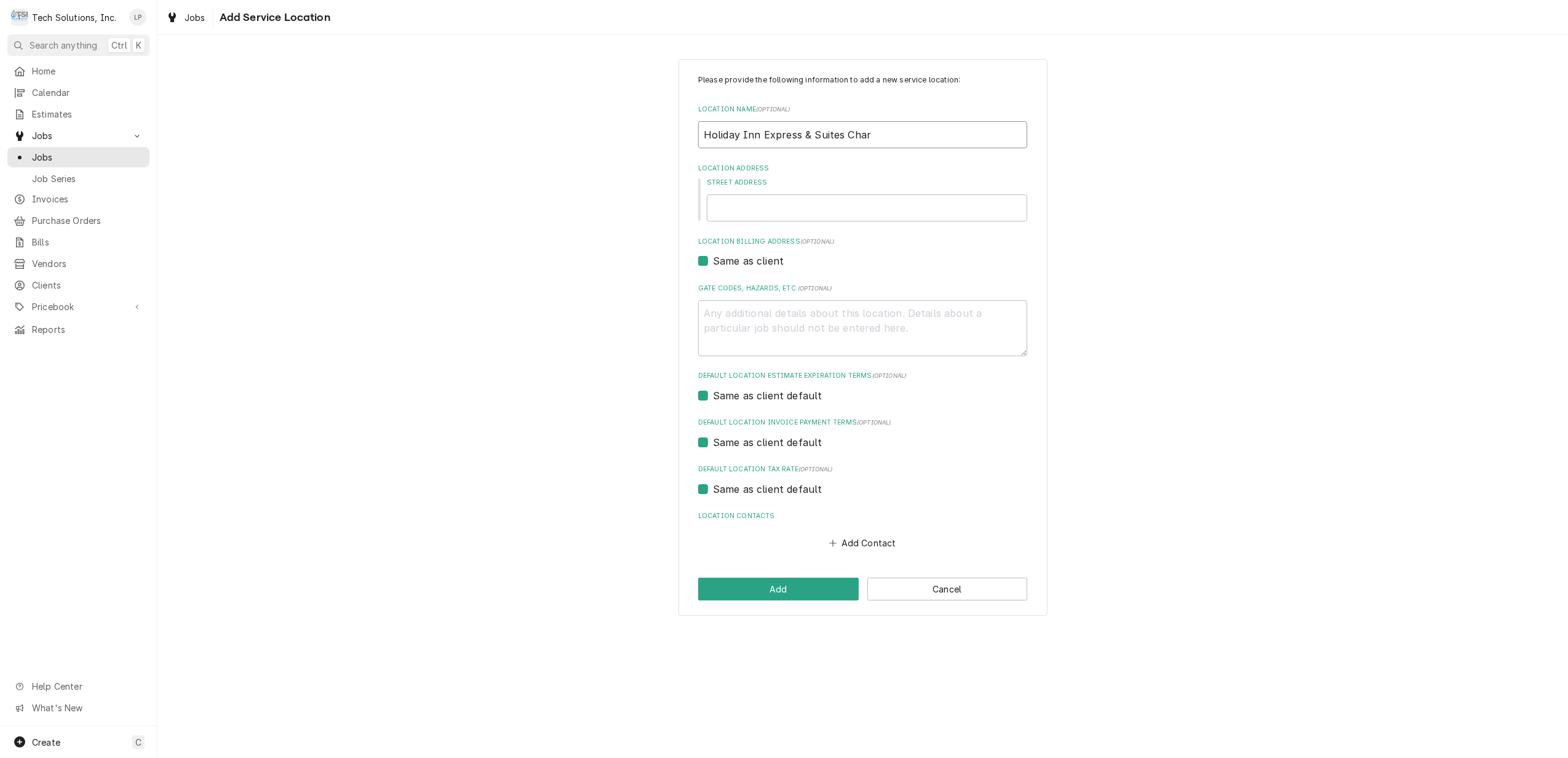
type input "Holiday Inn Express & Suites Charl"
type textarea "x"
type input "Holiday Inn Express & Suites Charle"
type textarea "x"
type input "Holiday Inn Express & Suites Charles"
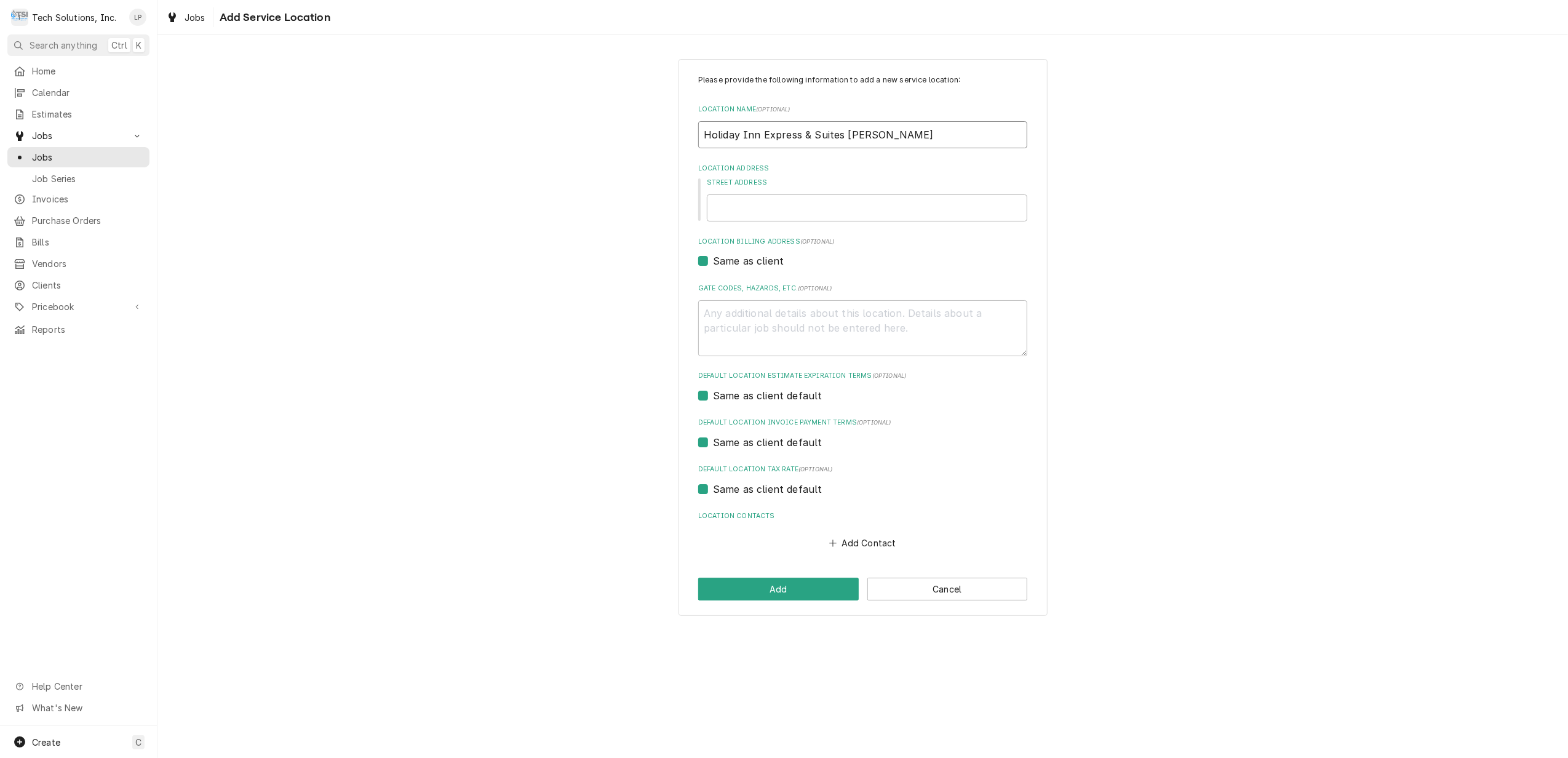
type textarea "x"
type input "Holiday Inn Express & Suites Charlest"
type textarea "x"
type input "Holiday Inn Express & Suites Charlesto"
type textarea "x"
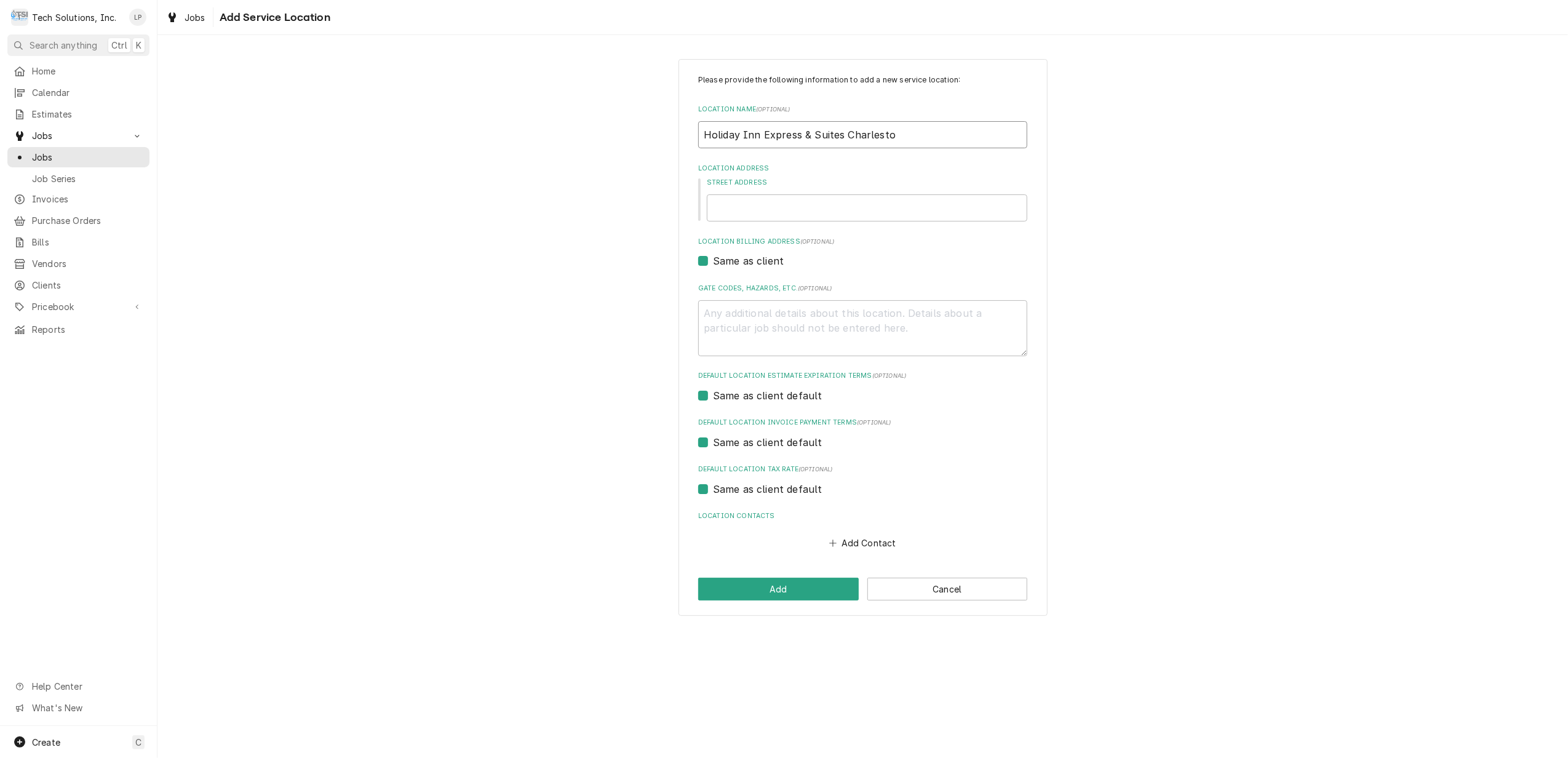
type input "Holiday Inn Express & Suites Charleston"
type textarea "x"
type input "Holiday Inn Express & Suites Charleston"
type textarea "x"
type input "Holiday Inn Express & Suites Charleston/"
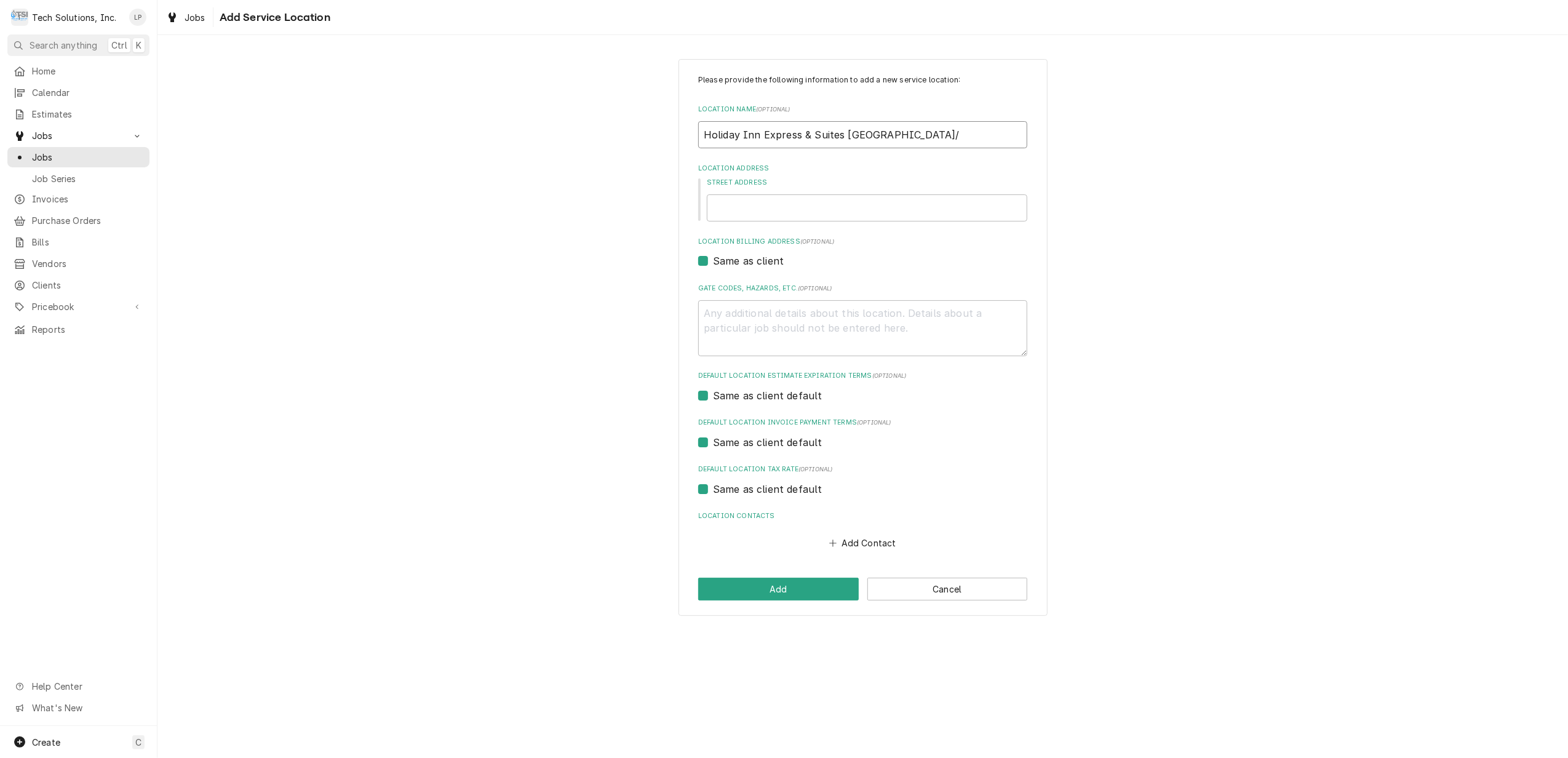
type textarea "x"
type input "Holiday Inn Express & Suites Charleston/"
type textarea "x"
type input "Holiday Inn Express & Suites Charleston"
type textarea "x"
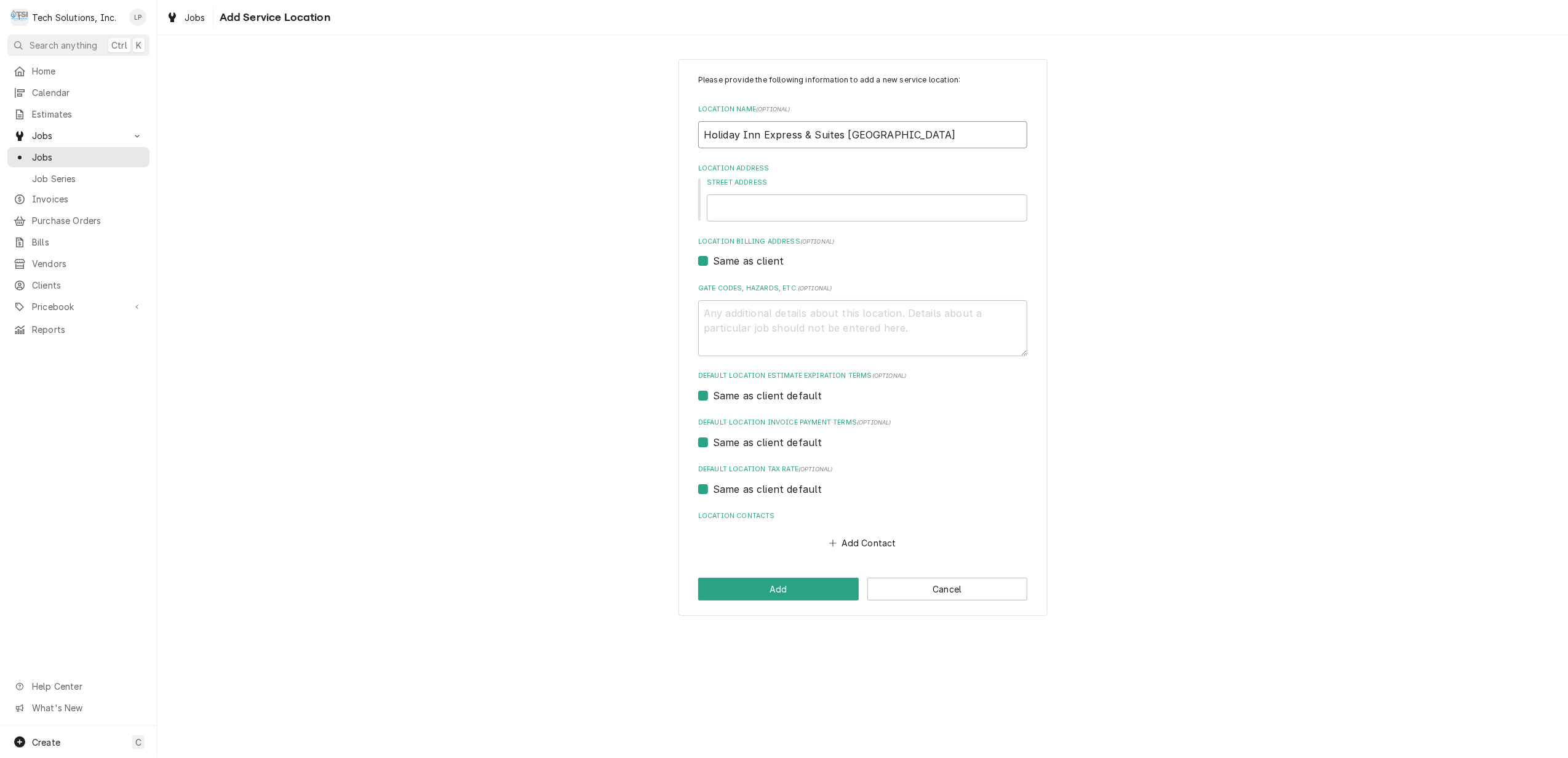
type input "Holiday Inn Express & Suites Charleston-"
type textarea "x"
type input "Holiday Inn Express & Suites Charleston-"
type textarea "x"
type input "Holiday Inn Express & Suites Charleston-"
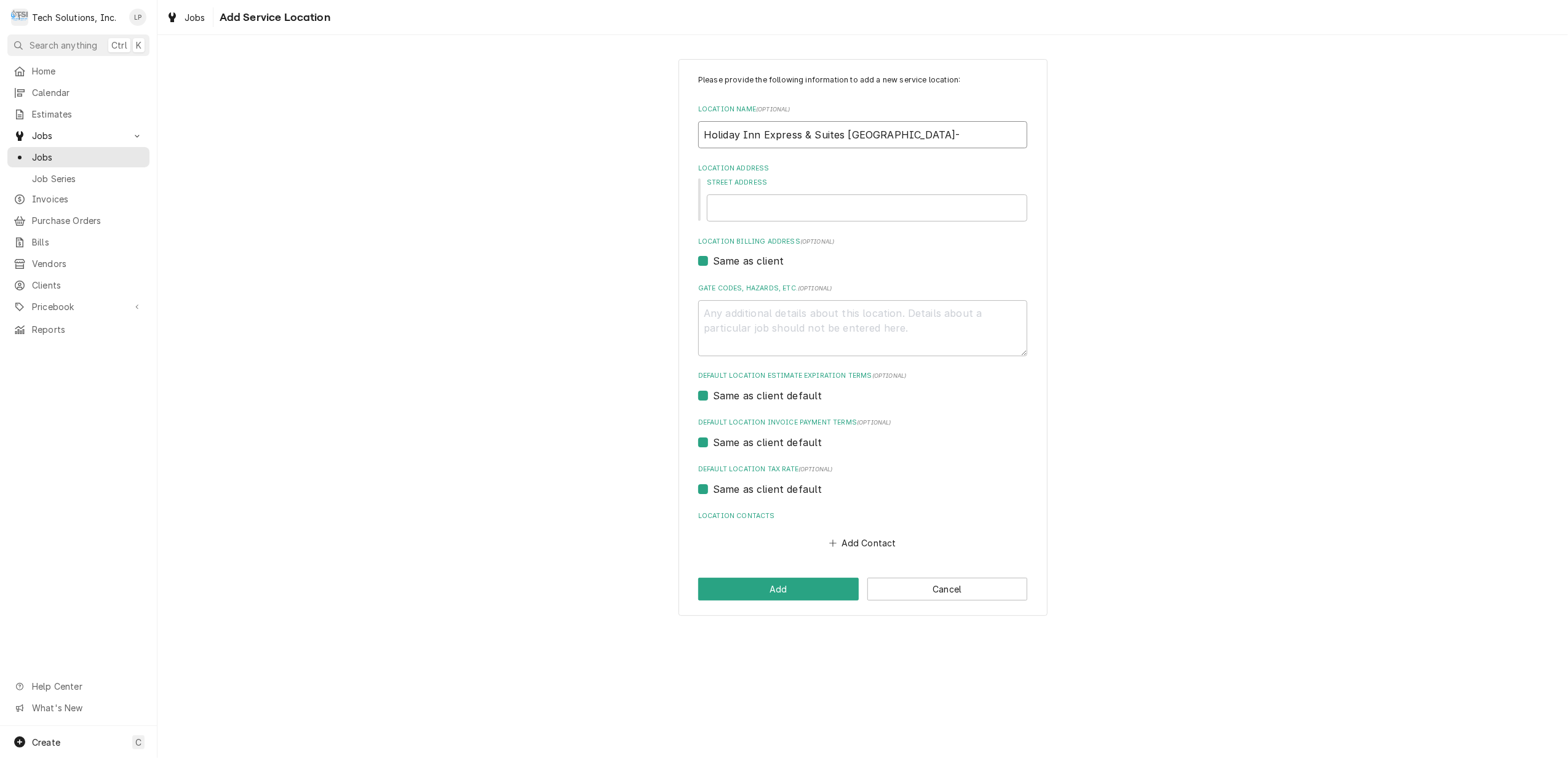
type textarea "x"
type input "Holiday Inn Express & Suites Charleston"
type textarea "x"
type input "Holiday Inn Express & Suites Charleston"
type textarea "x"
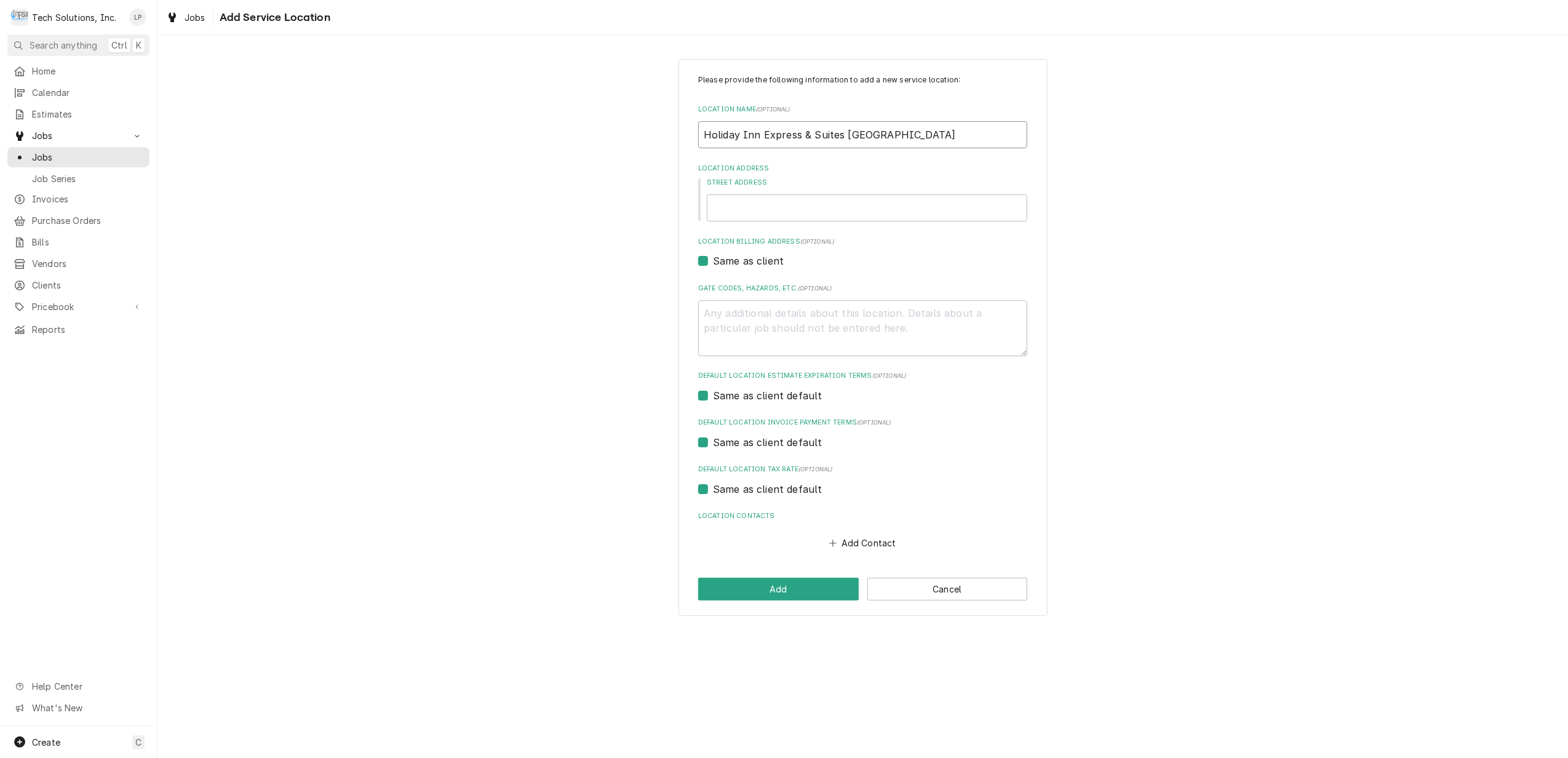
type input "Holiday Inn Express & Suites Charleston -"
type textarea "x"
type input "Holiday Inn Express & Suites Charleston -"
type textarea "x"
type input "Holiday Inn Express & Suites Charleston - L"
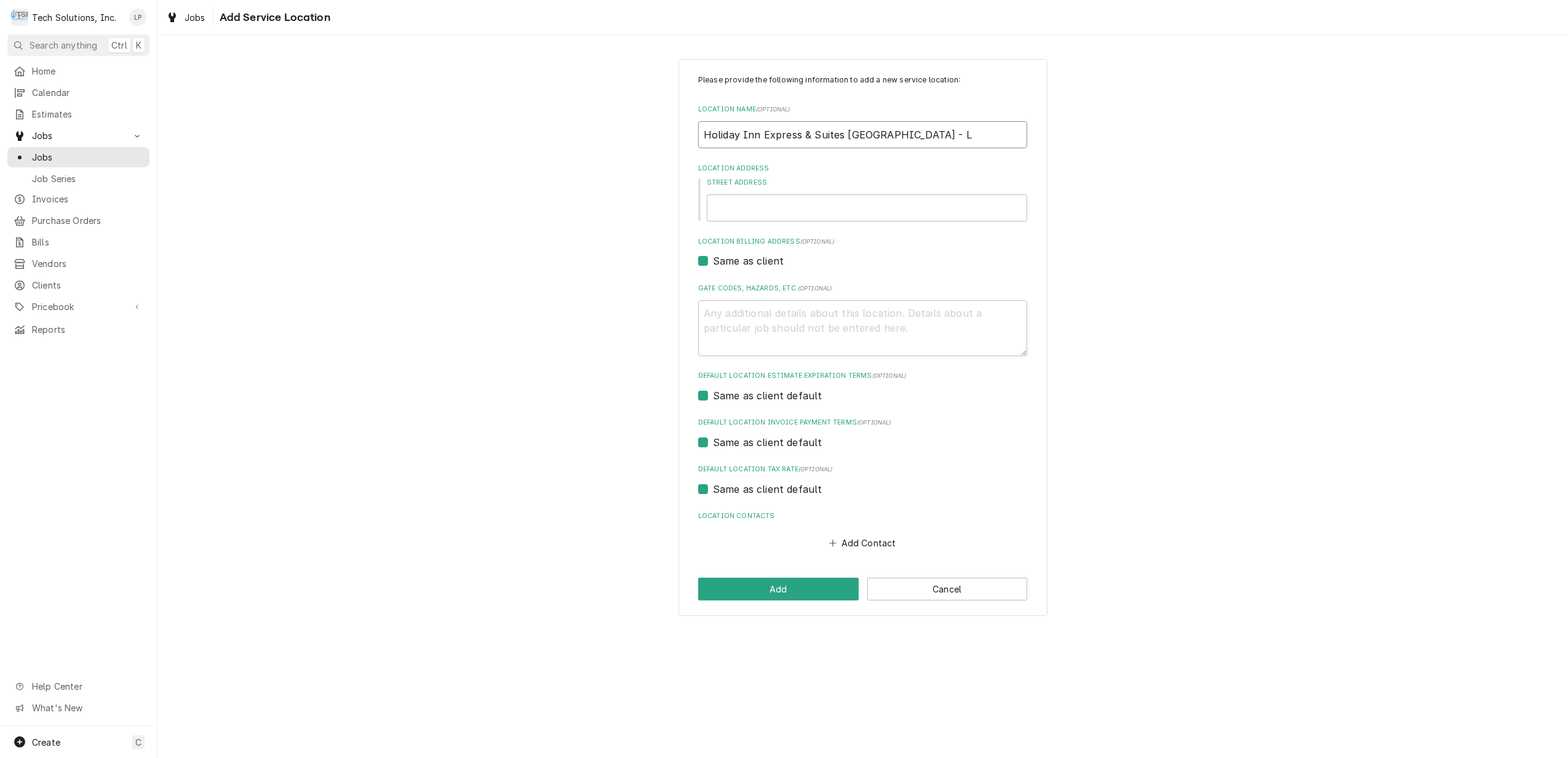
type textarea "x"
type input "Holiday Inn Express & Suites Charleston - La"
type textarea "x"
type input "Holiday Inn Express & Suites Charleston - Lak"
type textarea "x"
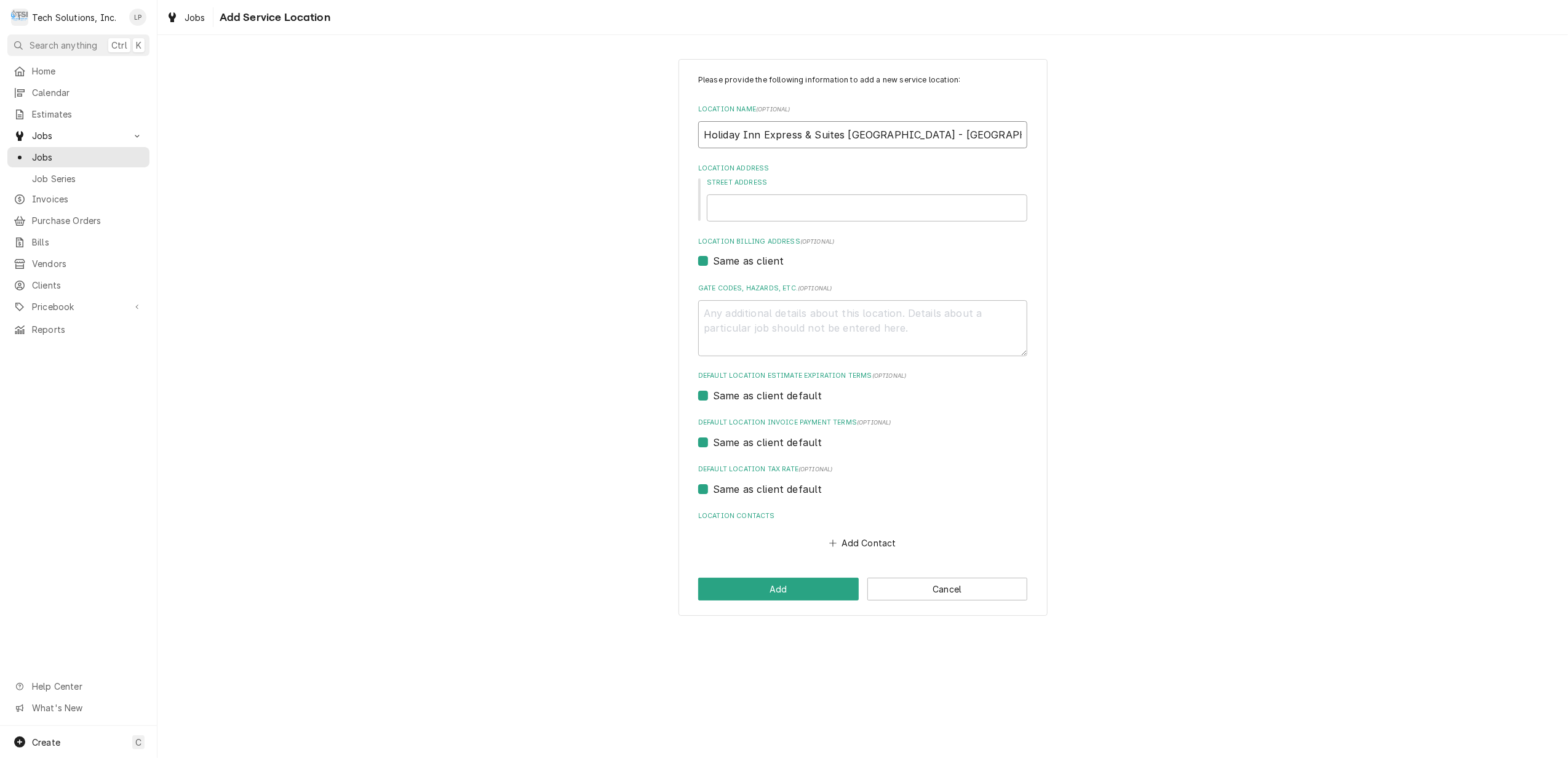
type input "Holiday Inn Express & Suites Charleston - Lake"
type textarea "x"
type input "Holiday Inn Express & Suites Charleston - Lake"
type textarea "x"
type input "Holiday Inn Express & Suites Charleston - Lake N"
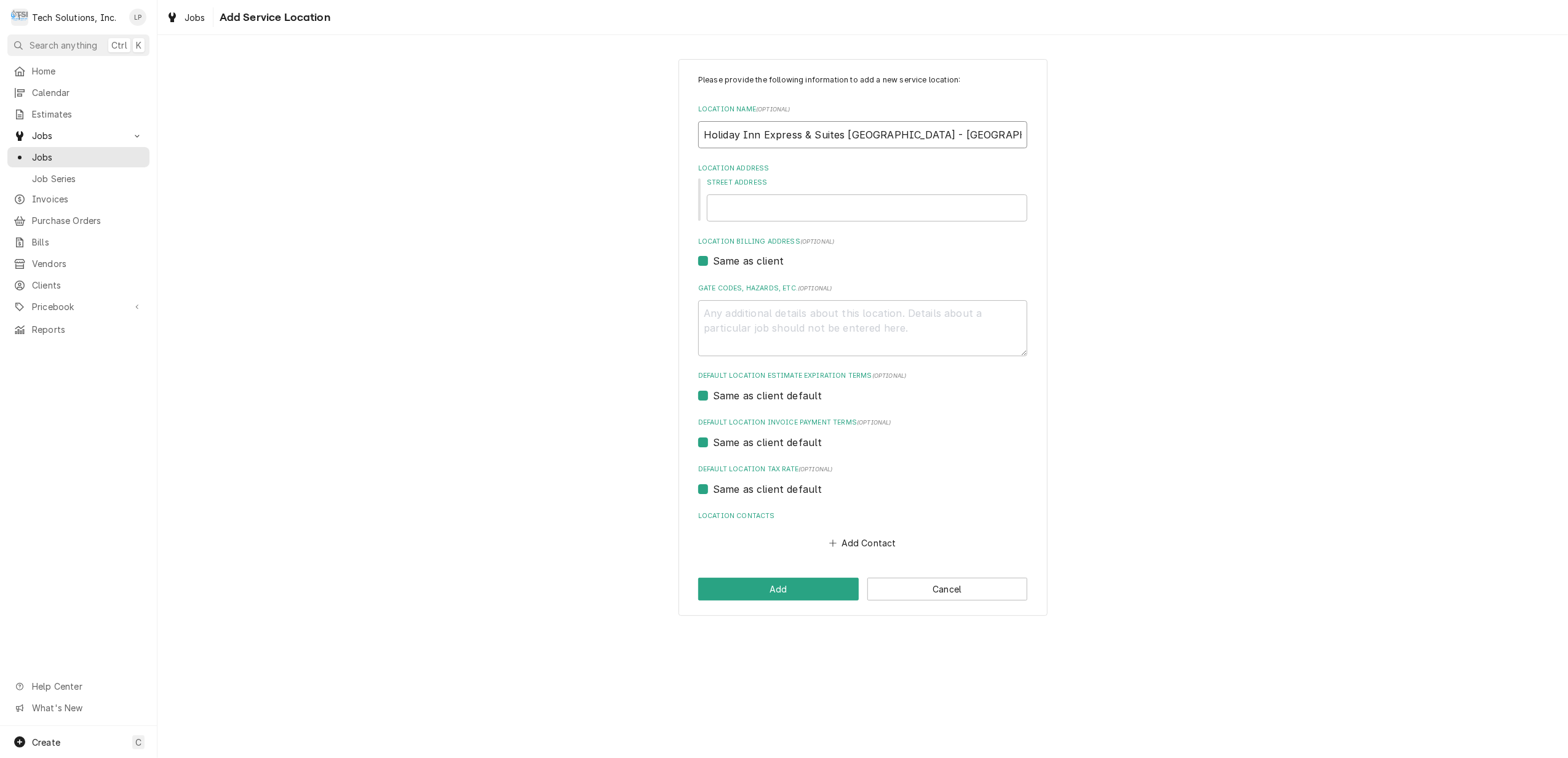
type textarea "x"
type input "Holiday Inn Express & Suites Charleston - Lake No"
type textarea "x"
type input "Holiday Inn Express & Suites Charleston - Lake Nor"
type textarea "x"
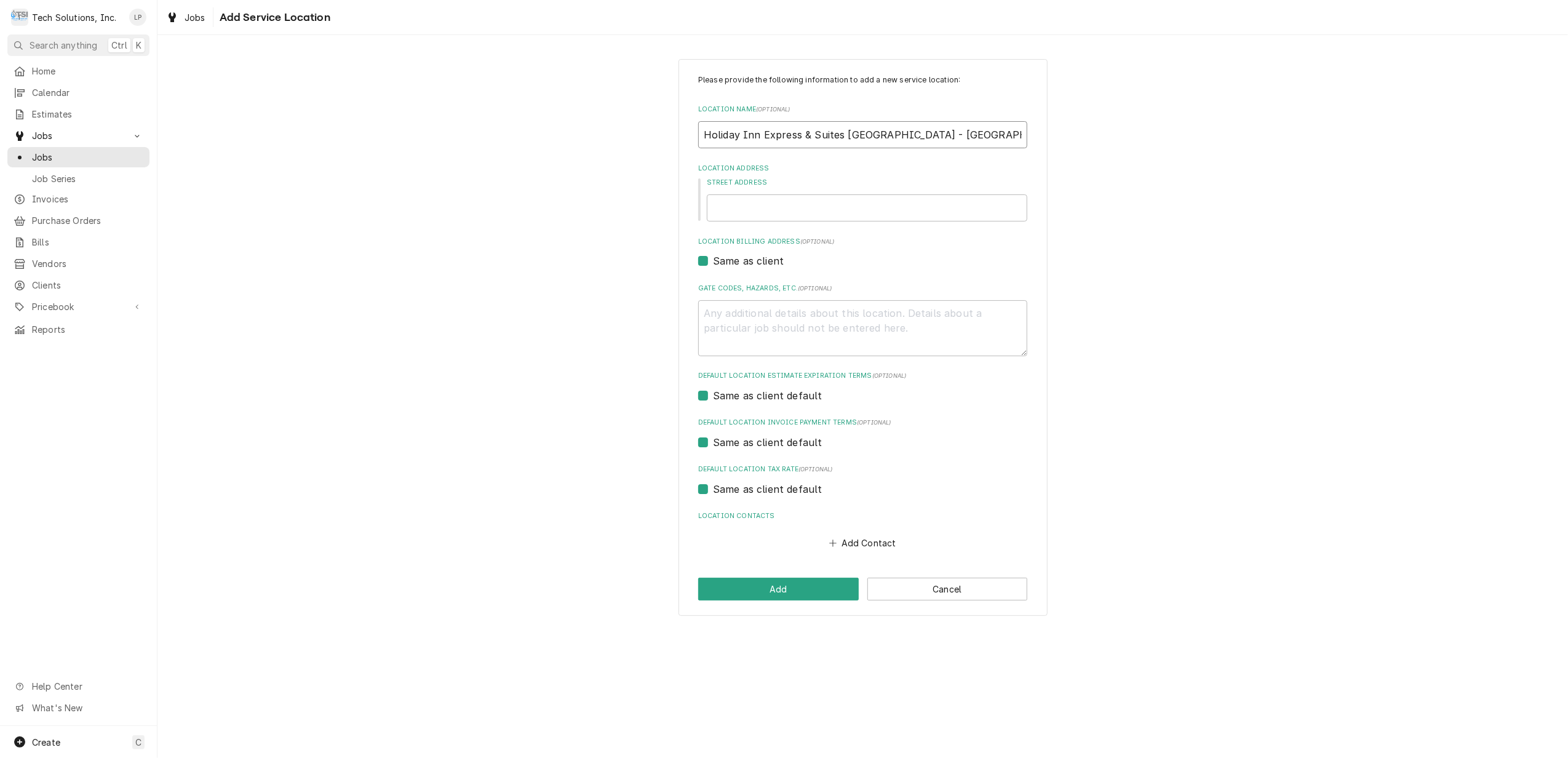
type input "Holiday Inn Express & Suites Charleston - Lake Norm"
type textarea "x"
type input "Holiday Inn Express & Suites Charleston - Lake Norma"
type textarea "x"
type input "Holiday Inn Express & Suites Charleston - Lake Norman"
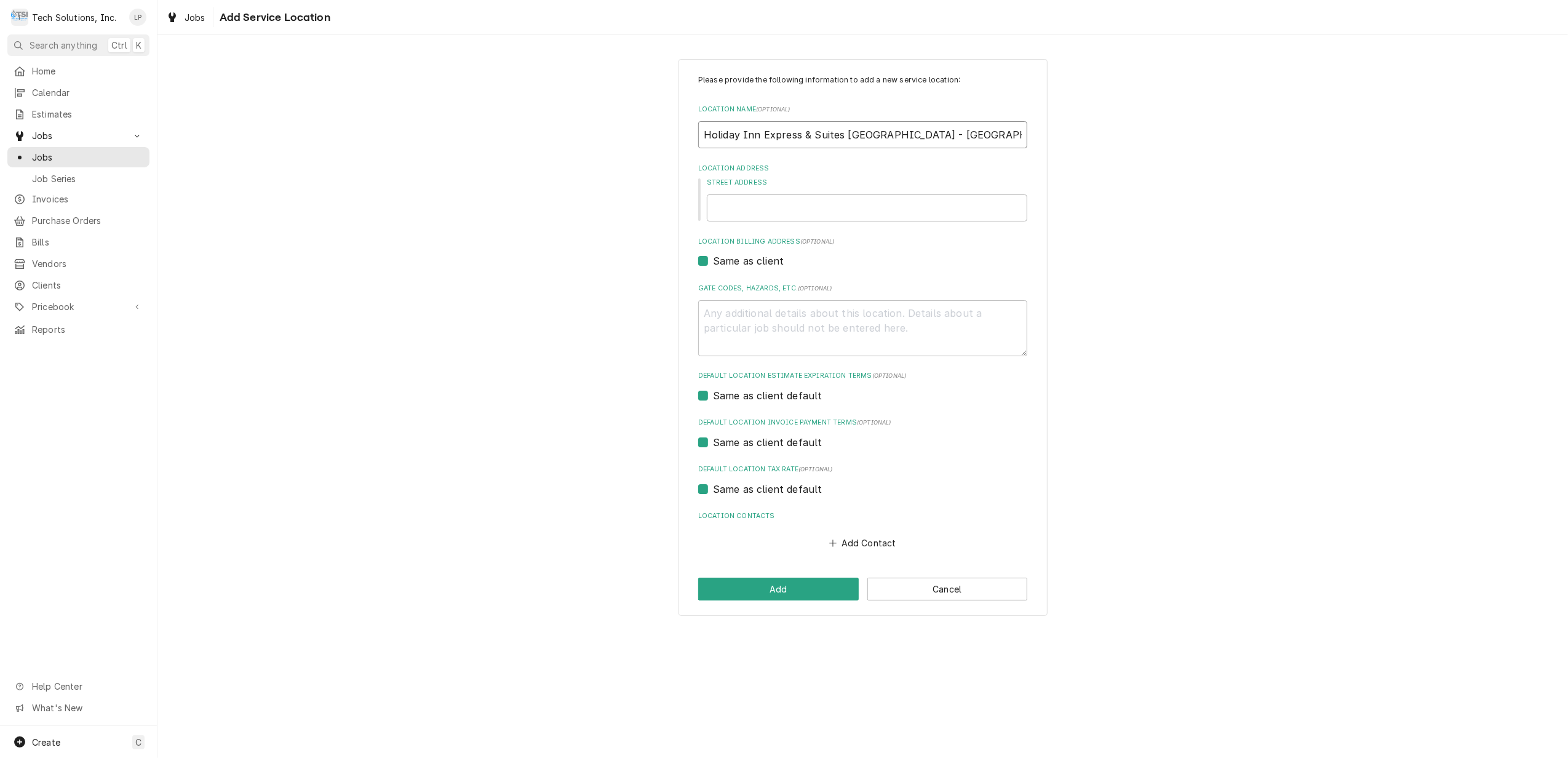
type textarea "x"
type input "Holiday Inn Express & Suites Charleston - Lake Norman"
type textarea "x"
type input "Holiday Inn Express & Suites Charleston - Lake Norman H"
type textarea "x"
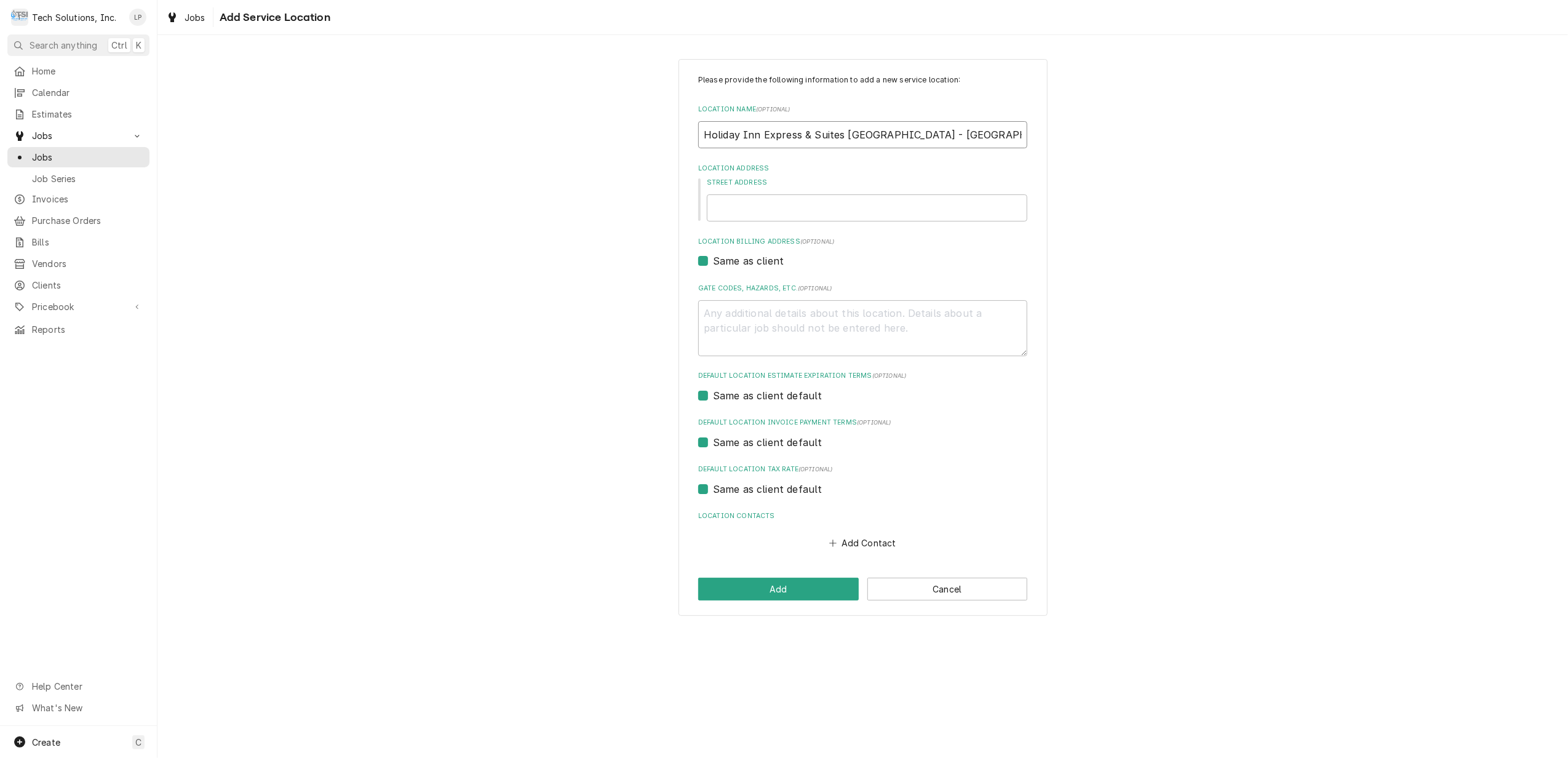
type input "Holiday Inn Express & Suites Charleston - Lake Norman Ho"
type textarea "x"
type input "Holiday Inn Express & Suites Charleston - Lake Norman Hos"
type textarea "x"
type input "Holiday Inn Express & Suites Charleston - Lake Norman Hosp"
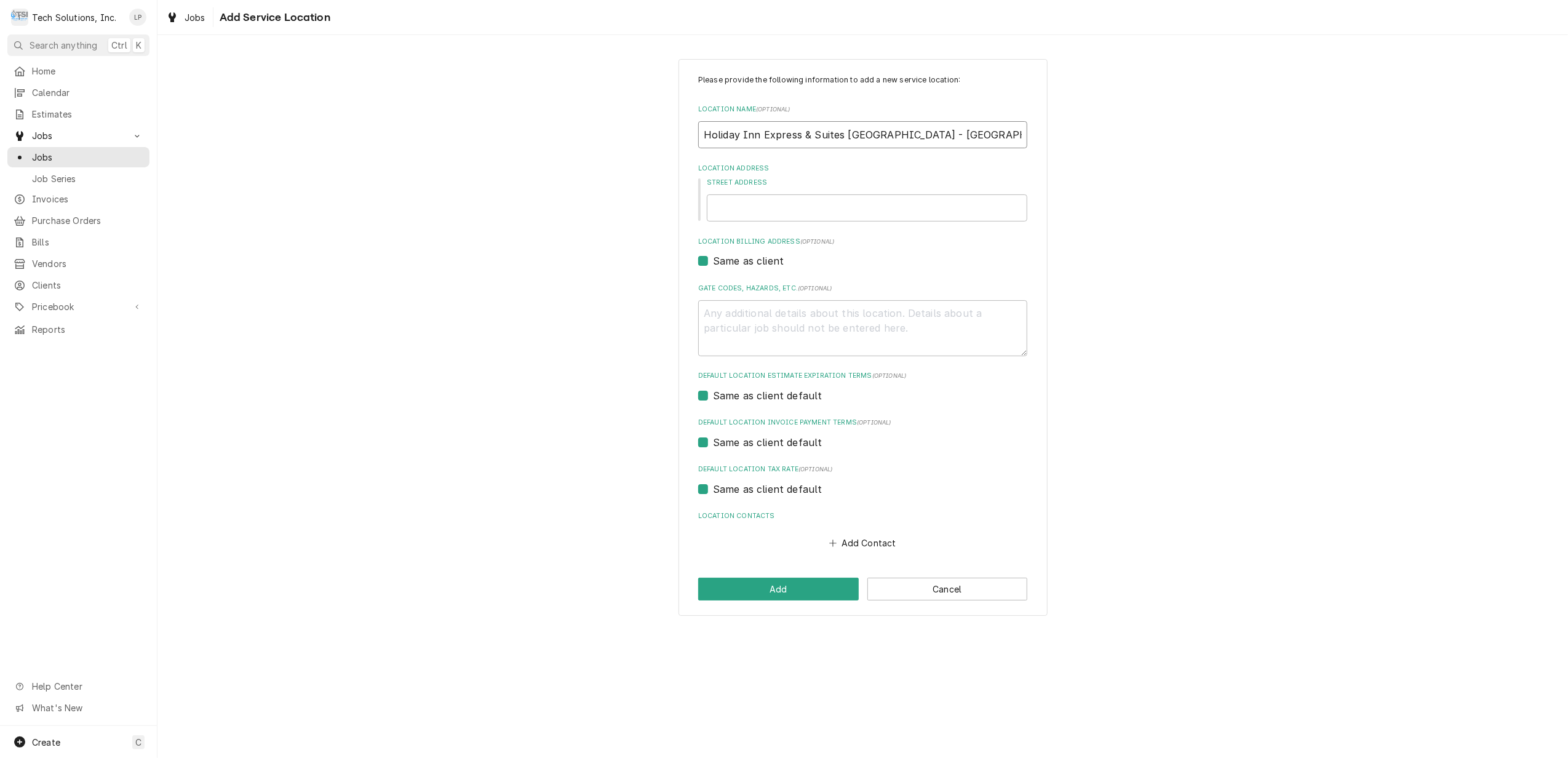
type textarea "x"
type input "Holiday Inn Express & Suites Charleston - Lake Norman Hospi"
type textarea "x"
type input "Holiday Inn Express & Suites Charleston - Lake Norman Hospit"
type textarea "x"
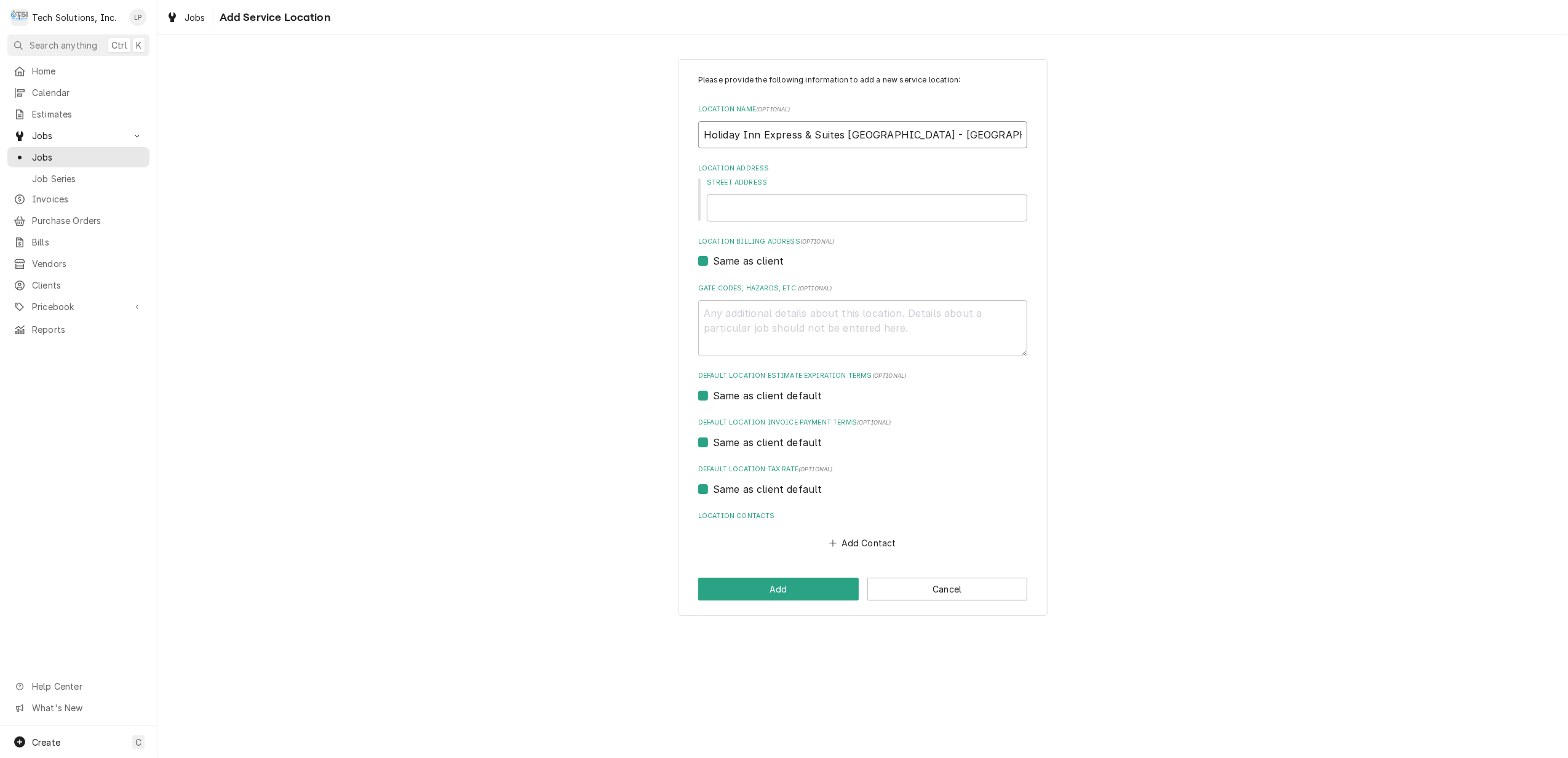
type input "Holiday Inn Express & Suites Charleston - Lake Norman Hospita"
type textarea "x"
type input "Holiday Inn Express & Suites Charleston - Lake Norman Hospital"
type textarea "x"
type input "Holiday Inn Express & Suites Charleston - Lake Norman Hospitali"
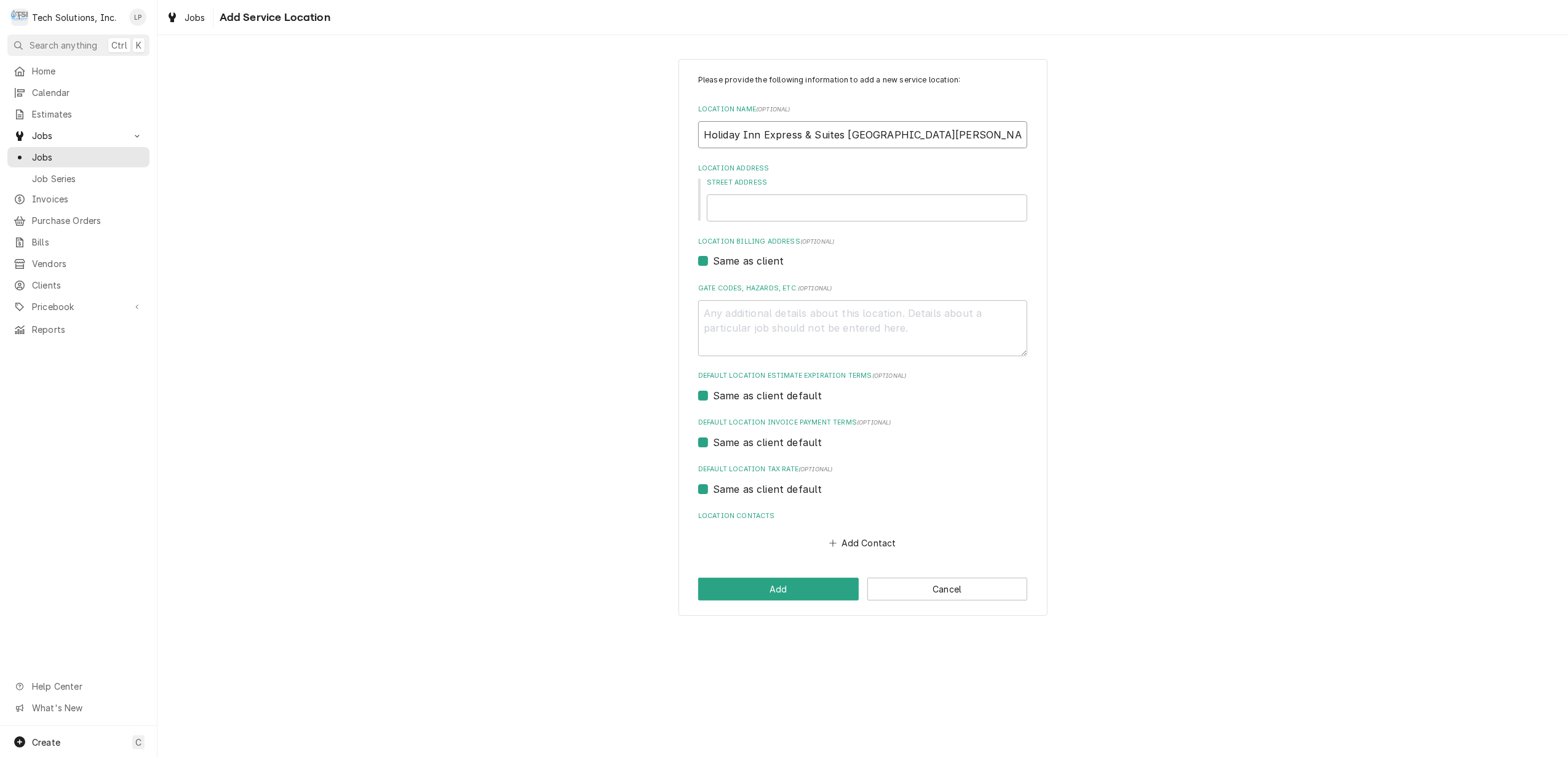
type textarea "x"
type input "Holiday Inn Express & Suites Charleston - Lake Norman Hospitalit"
type textarea "x"
type input "Holiday Inn Express & Suites Charleston - Lake Norman Hospitality"
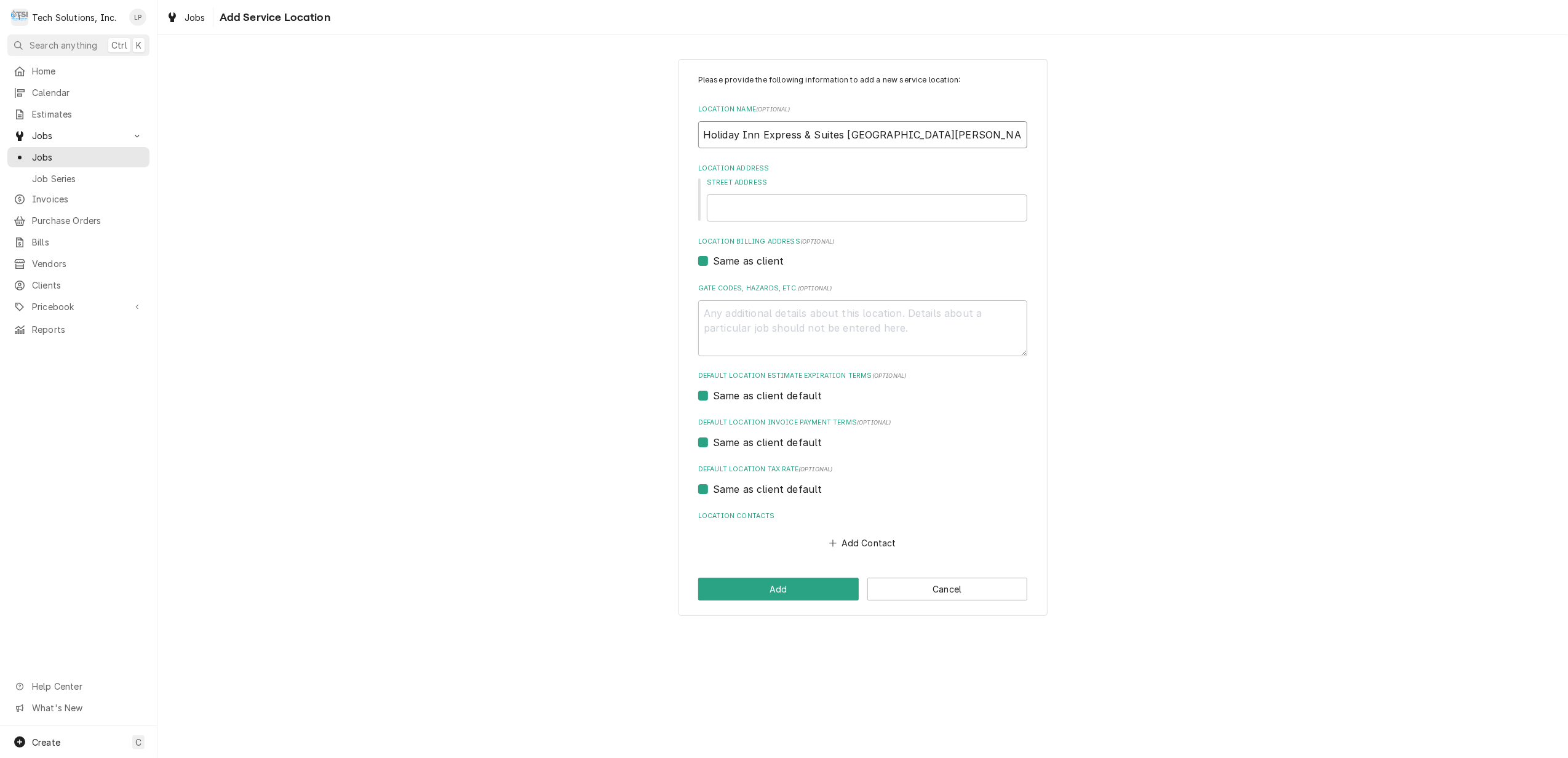
type textarea "x"
type input "Holiday Inn Express & Suites Charleston - Lake Norman Hospitality"
click at [1009, 136] on input "Holiday Inn Express & Suites Charleston - Lake Norman Hospitality" at bounding box center [862, 134] width 329 height 27
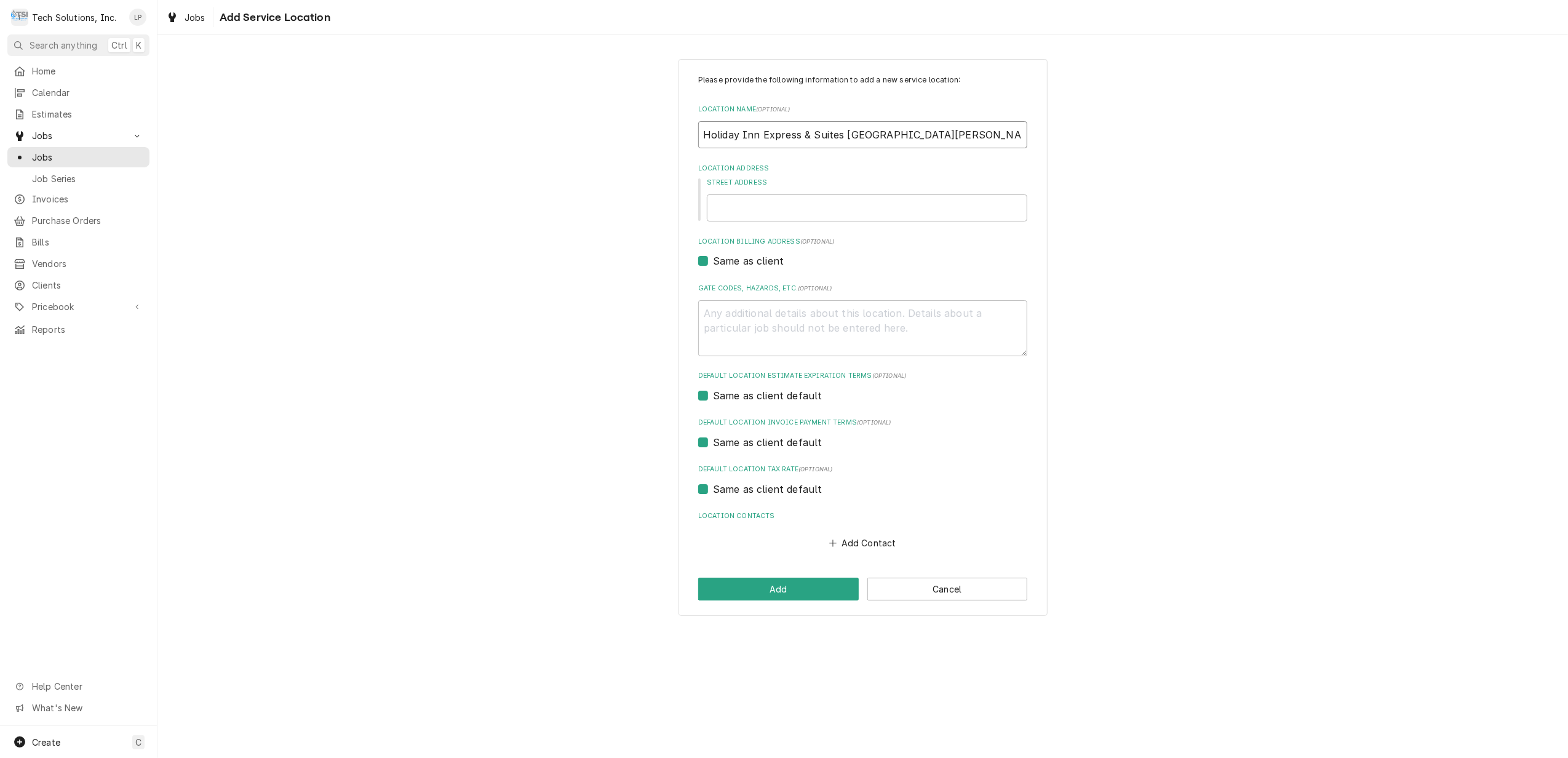
click at [1020, 135] on input "Holiday Inn Express & Suites Charleston - Lake Norman Hospitality" at bounding box center [862, 134] width 329 height 27
type textarea "x"
type input "Holiday Inn Express & Suites Charleston - Lake Norman HospitalityL"
type textarea "x"
type input "Holiday Inn Express & Suites Charleston - Lake Norman HospitalityLL"
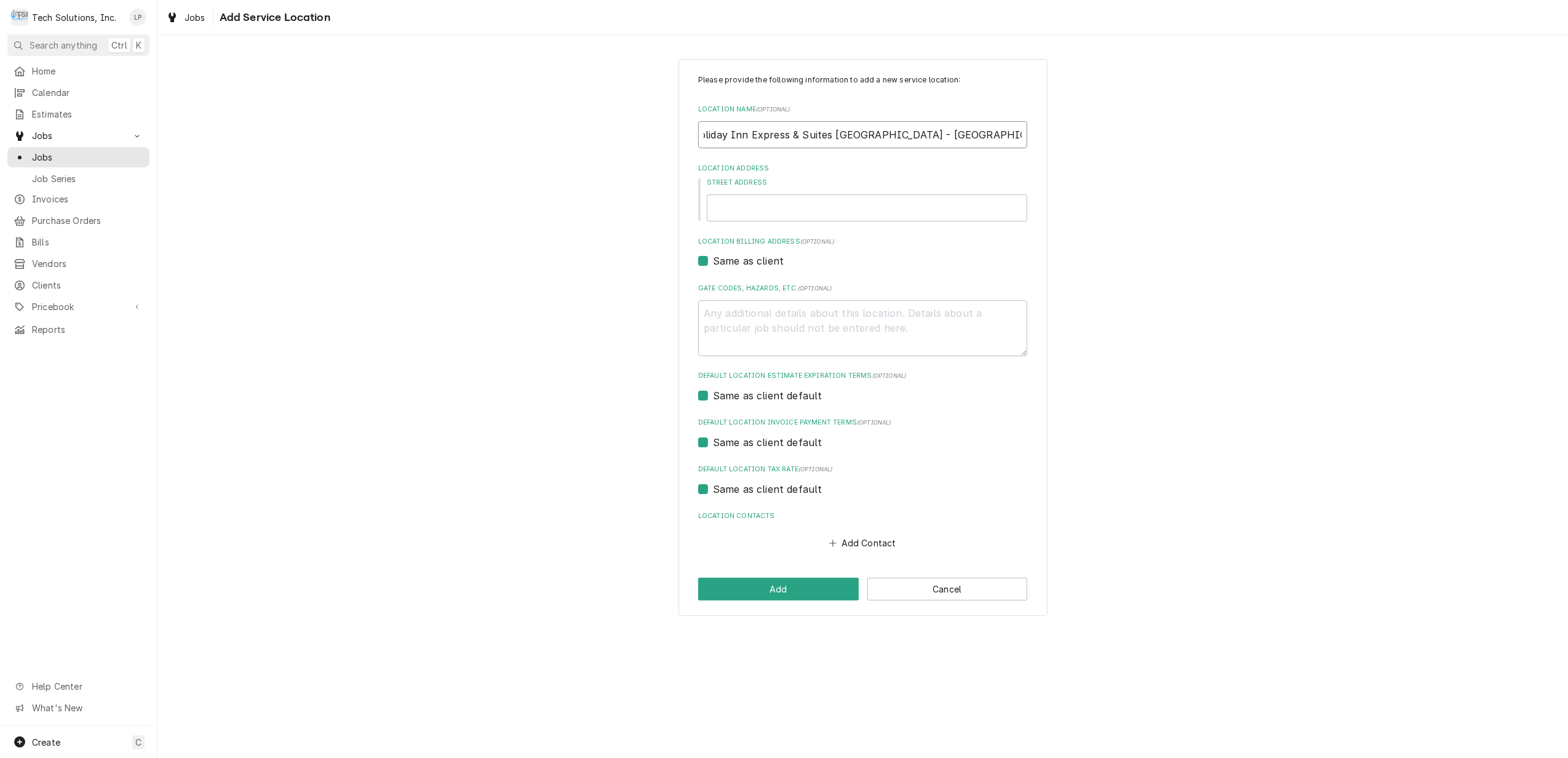
type textarea "x"
type input "Holiday Inn Express & Suites Charleston - Lake Norman HospitalityL"
type textarea "x"
type input "Holiday Inn Express & Suites Charleston - Lake Norman Hospitality"
type textarea "x"
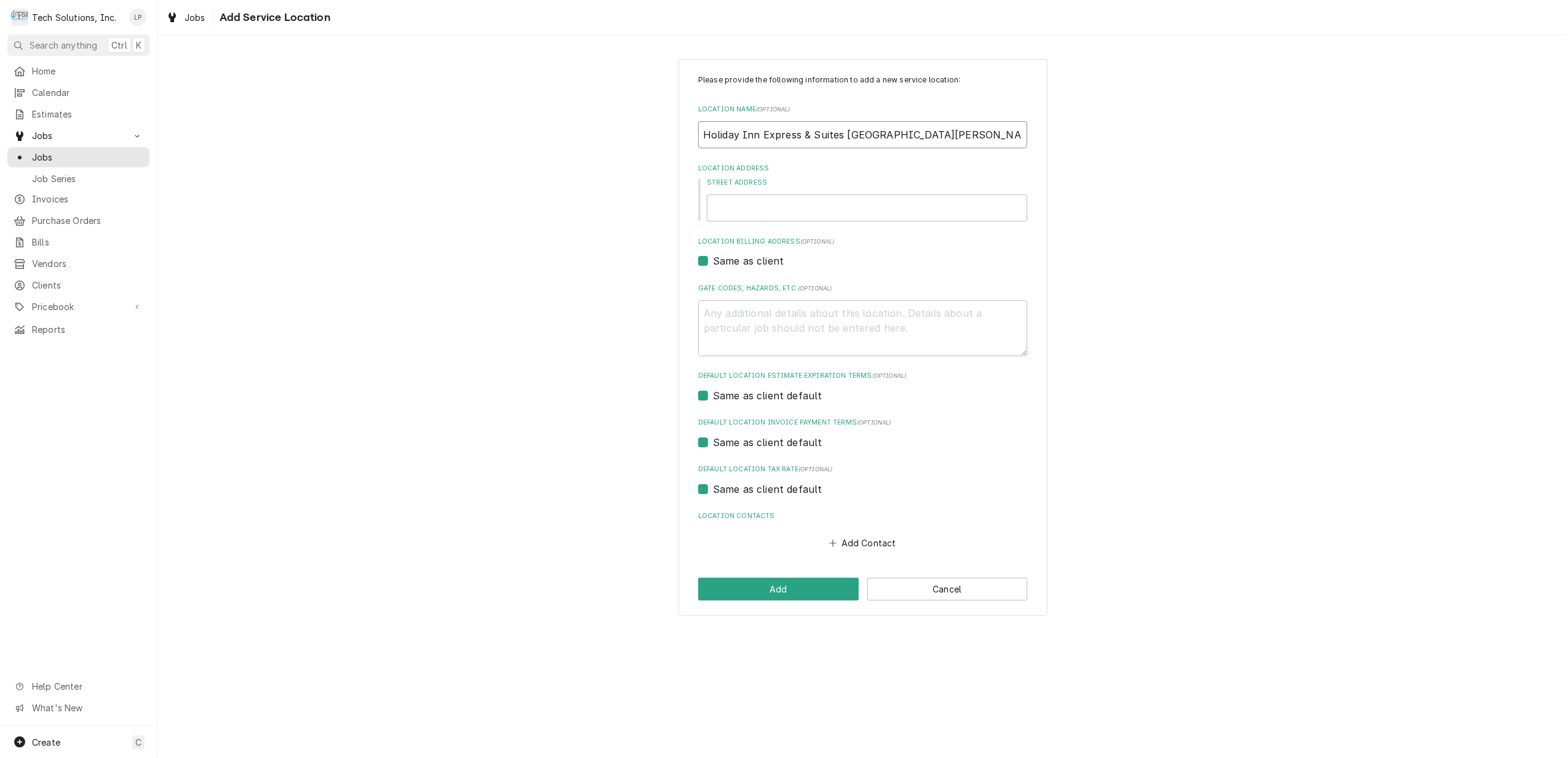
type input "Holiday Inn Express & Suites Charleston - Lake Norman Hospitality"
type textarea "x"
type input "Holiday Inn Express & Suites Charleston - Lake Norman Hospitality L"
type textarea "x"
type input "Holiday Inn Express & Suites Charleston - Lake Norman Hospitality LL"
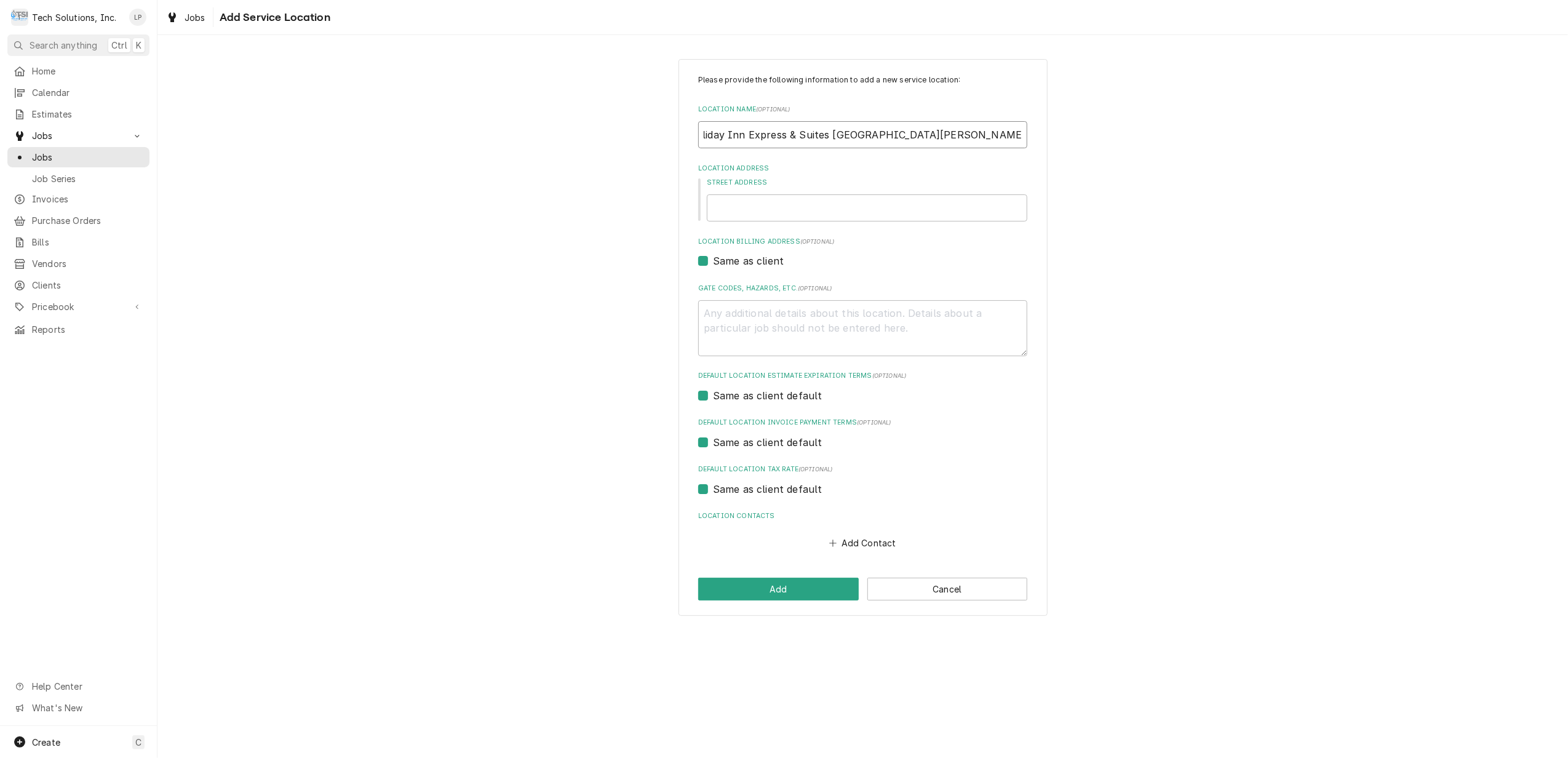
type textarea "x"
type input "Holiday Inn Express & Suites Charleston - Lake Norman Hospitality LLC"
type textarea "x"
type input "Holiday Inn Express & Suites Charleston - Lake Norman Hospitality LLC"
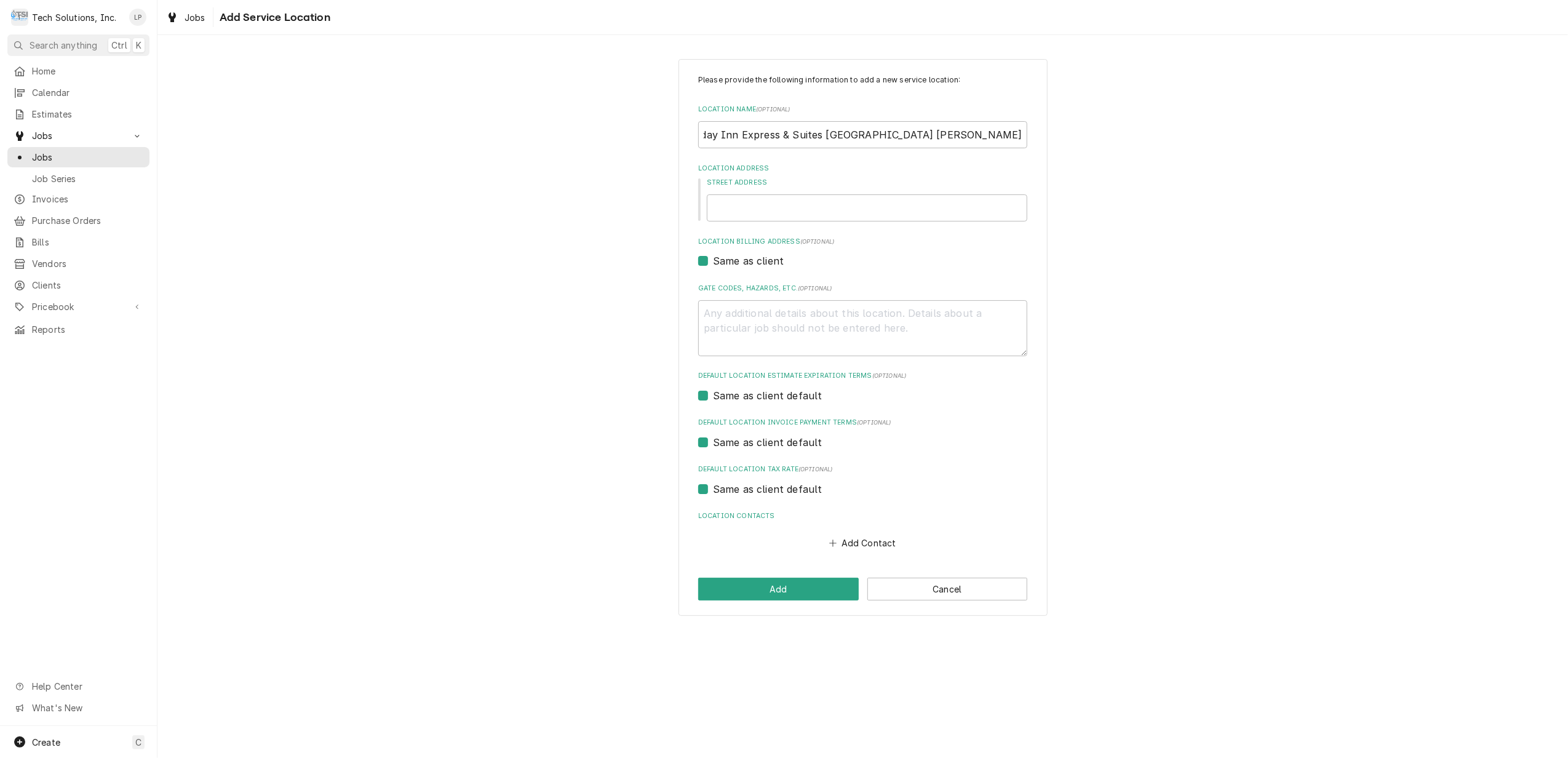
scroll to position [0, 0]
click at [1028, 163] on div "Please provide the following information to add a new service location: Locatio…" at bounding box center [862, 338] width 369 height 558
paste input "410 New Goff Mountain Rd"
type textarea "x"
type input "410 New Goff Mountain Rd"
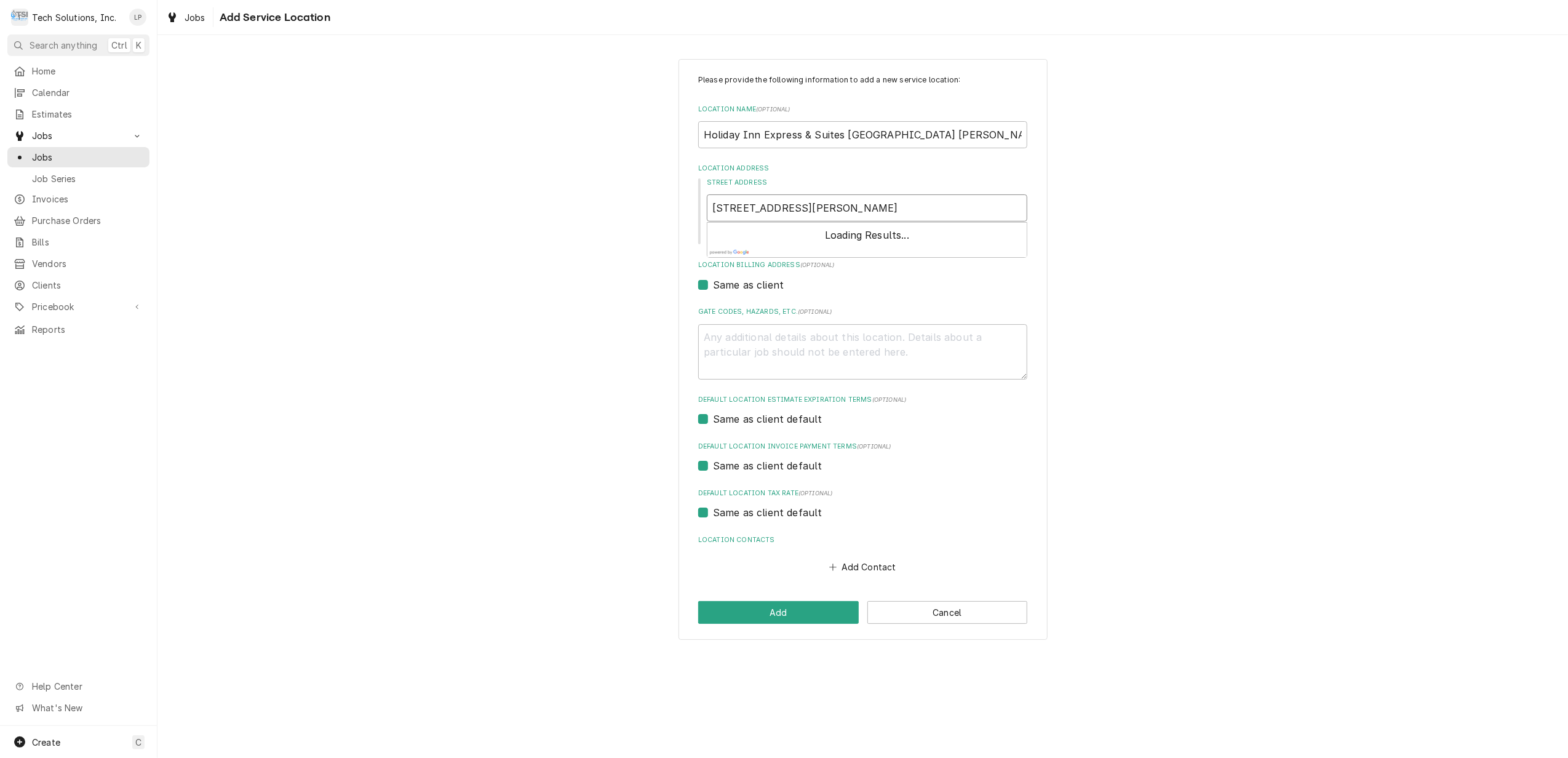
type textarea "x"
type input "410 New Goff Mountain Rd"
click at [871, 296] on div "Please provide the following information to add a new service location: Locatio…" at bounding box center [862, 324] width 329 height 501
click at [859, 235] on button "Enter Address Manually" at bounding box center [867, 237] width 116 height 17
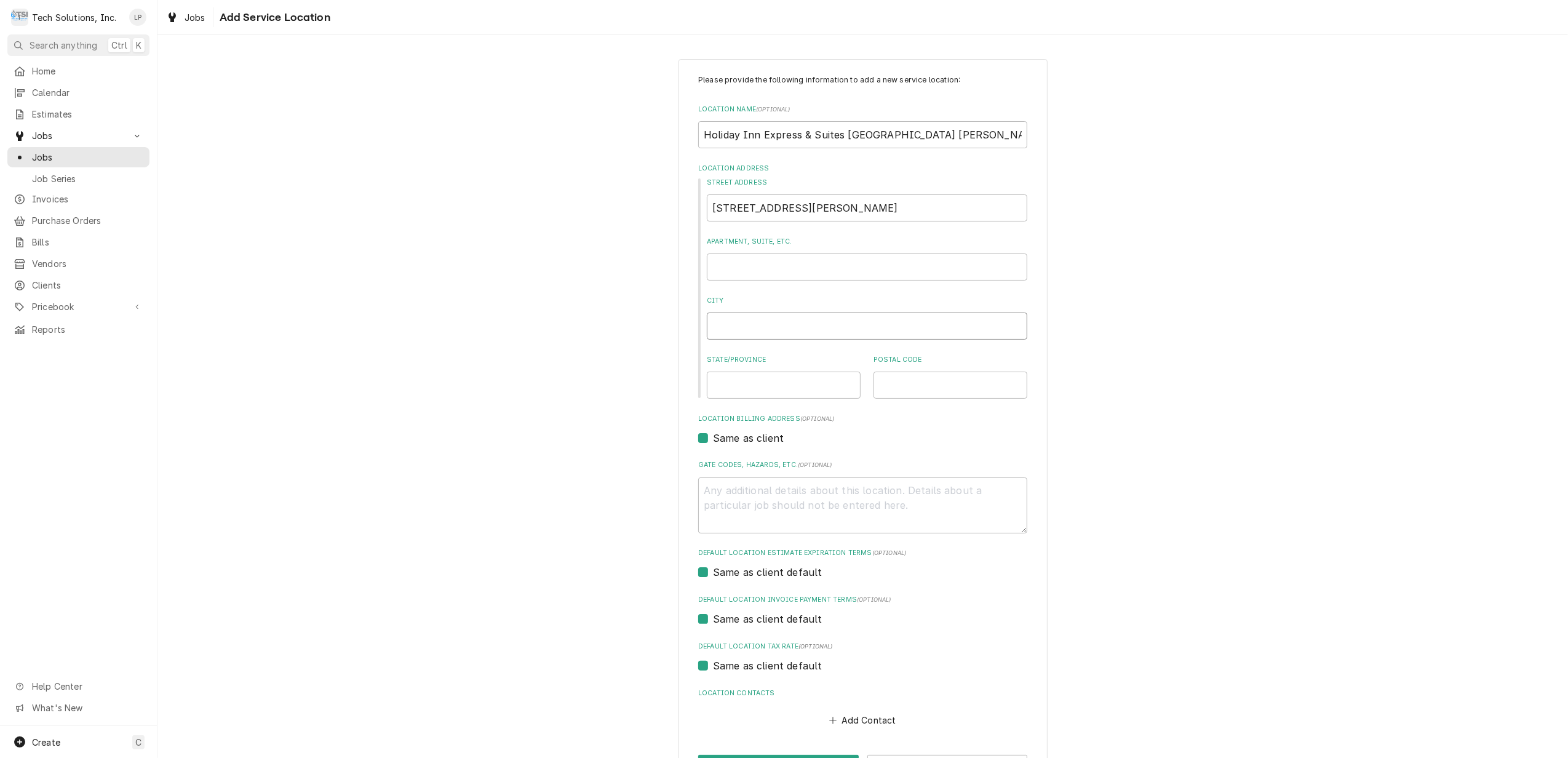
drag, startPoint x: 787, startPoint y: 323, endPoint x: 787, endPoint y: 315, distance: 8.0
click at [787, 323] on input "City" at bounding box center [867, 326] width 321 height 27
type textarea "x"
type input "C"
type textarea "x"
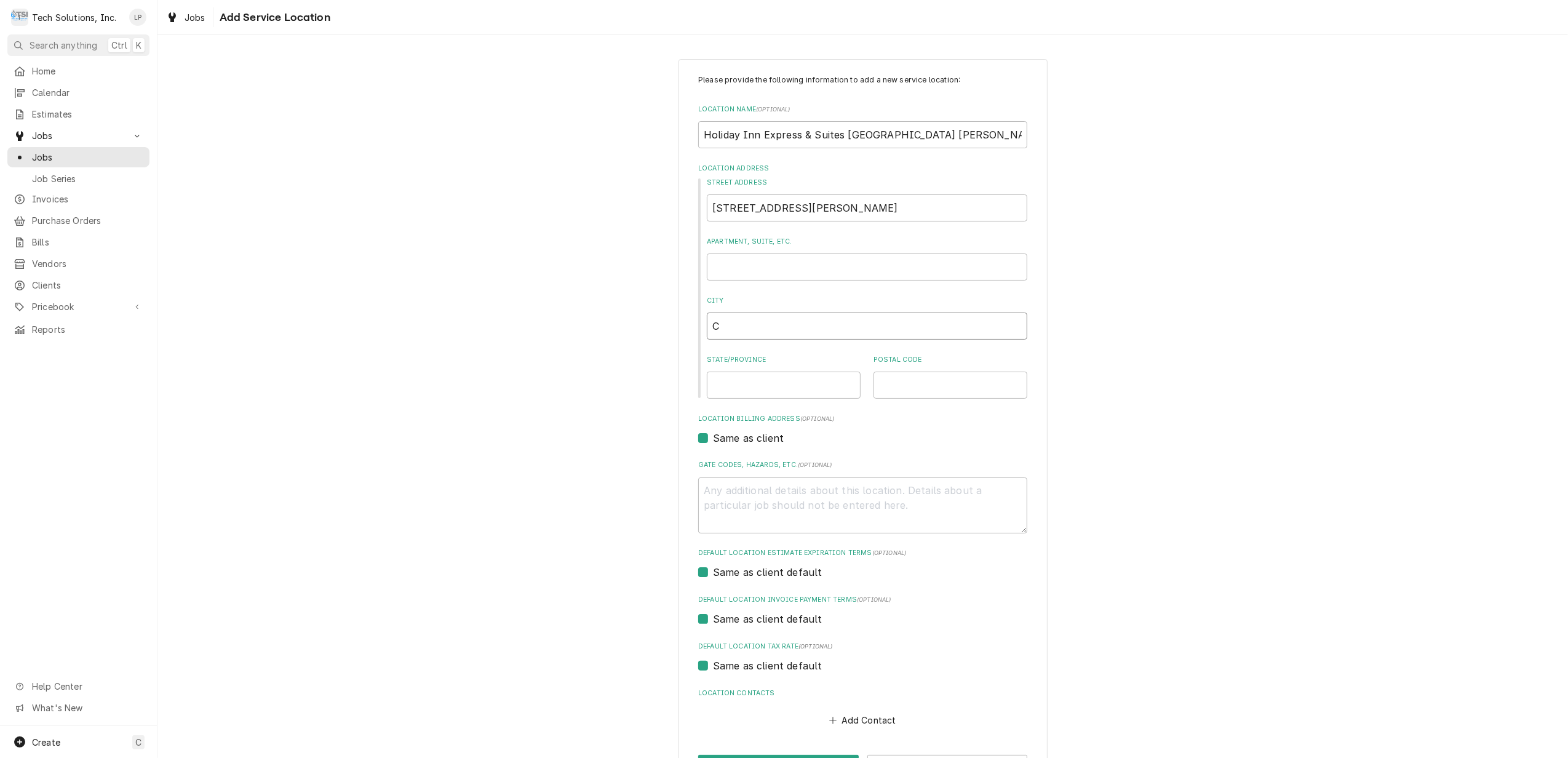
type input "Ch"
type textarea "x"
type input "Cha"
type textarea "x"
type input "Char"
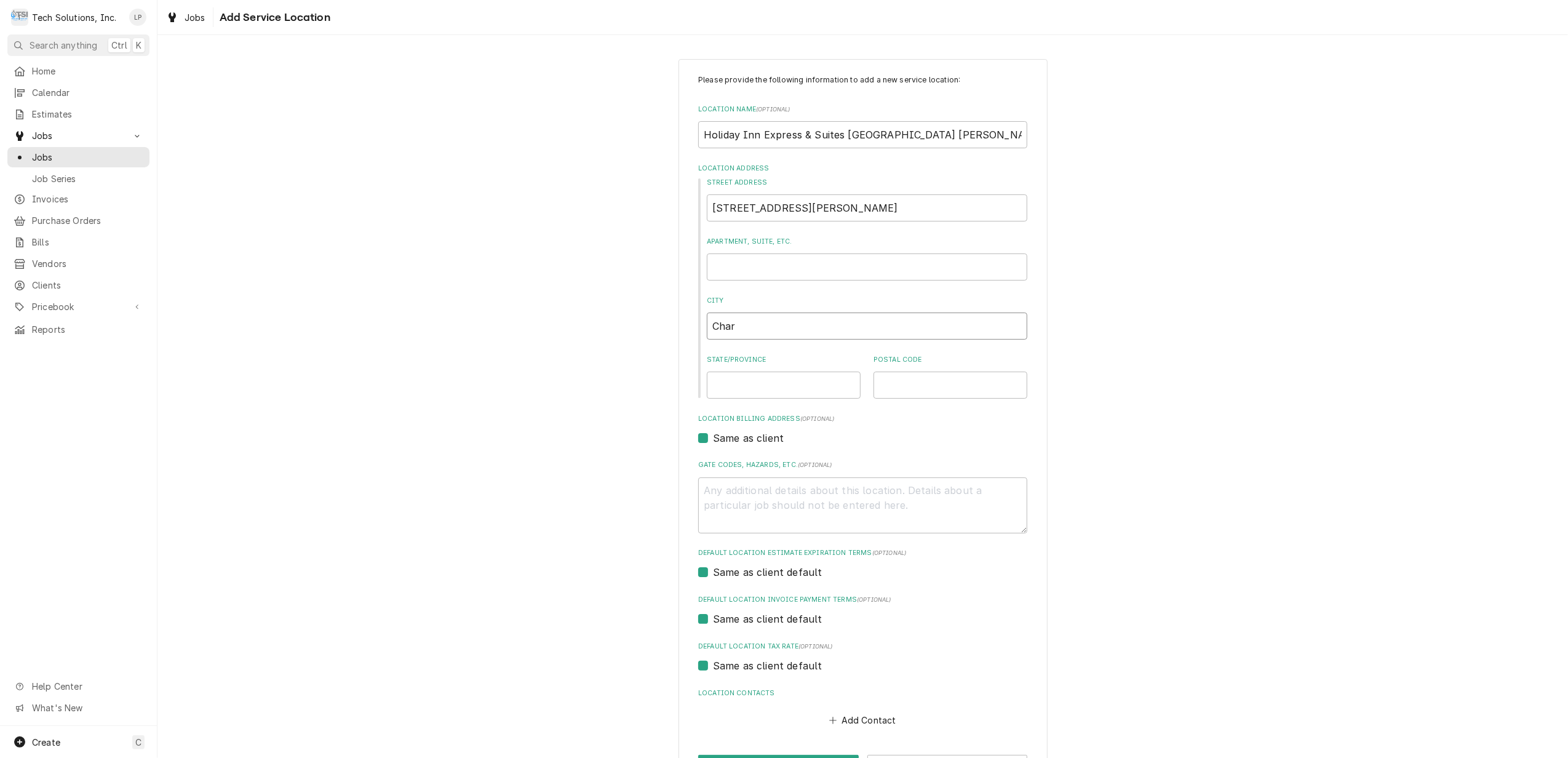
type textarea "x"
type input "Charl"
type textarea "x"
type input "Charle"
type textarea "x"
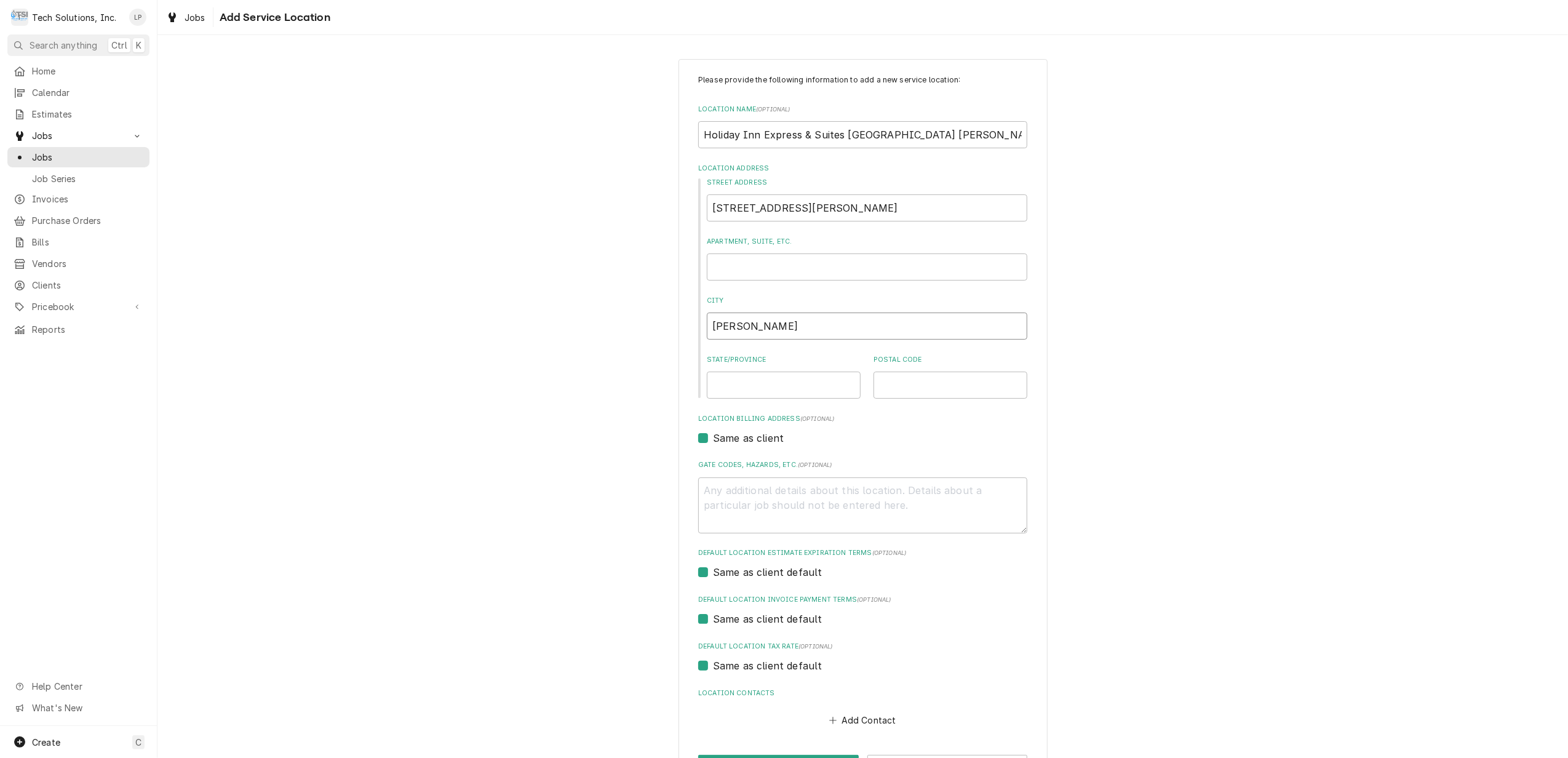
type input "Charles"
type textarea "x"
type input "Charlest"
type textarea "x"
type input "Charlesto"
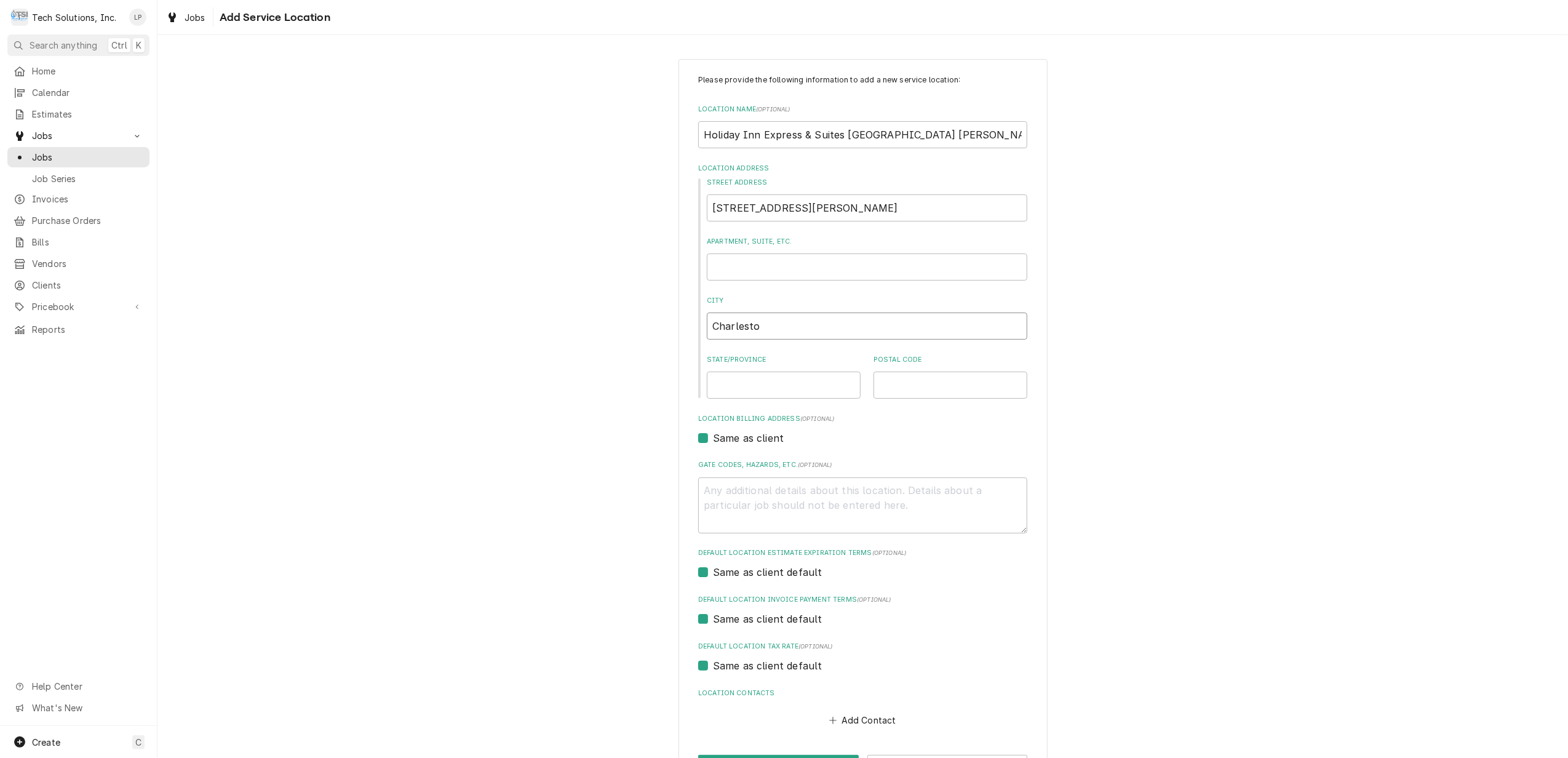
type textarea "x"
type input "Charleston"
type textarea "x"
type input "Charleston"
click at [808, 388] on input "State/Province" at bounding box center [784, 385] width 154 height 27
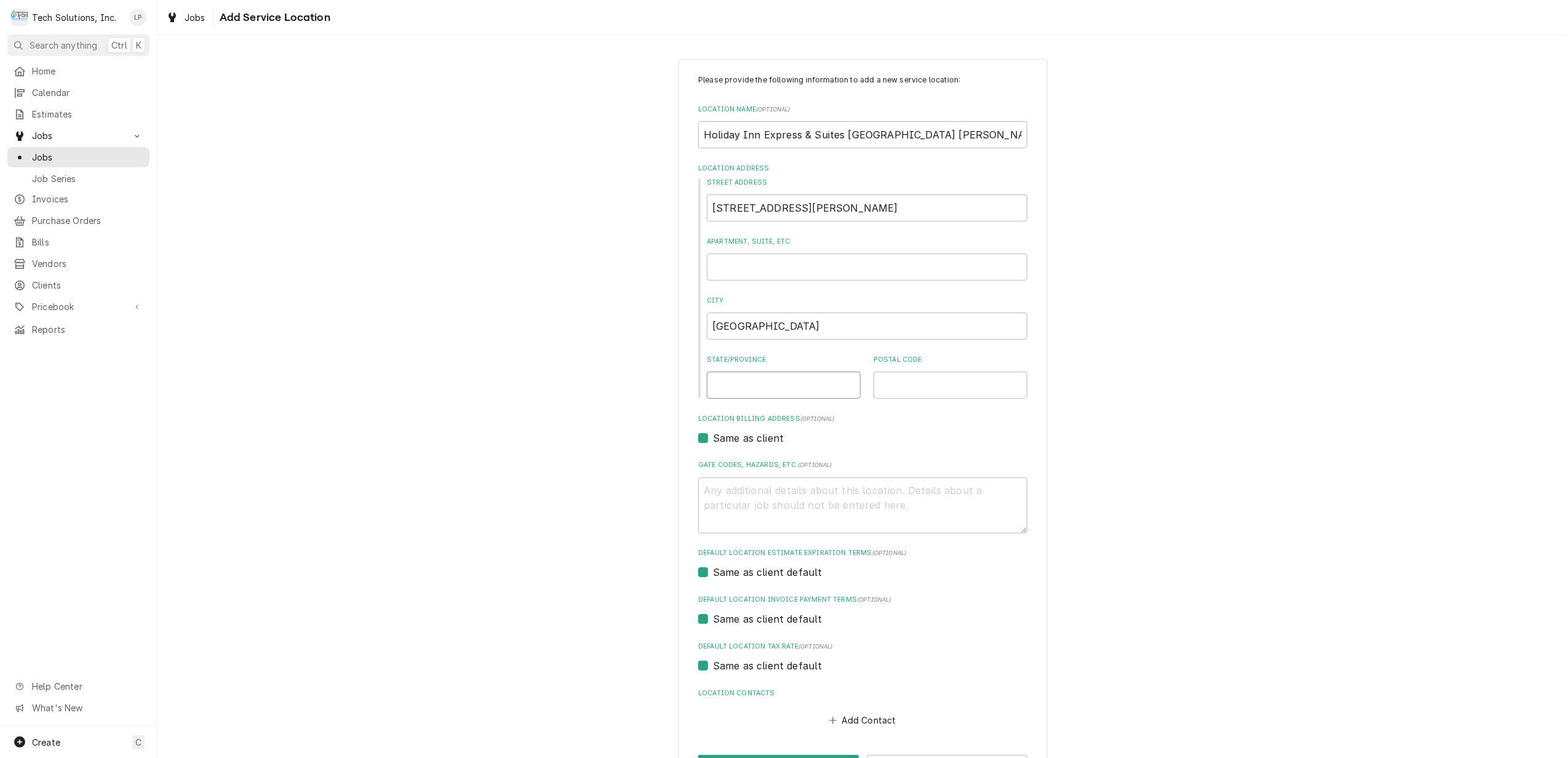
type textarea "x"
type input "W"
click at [929, 412] on div "Please provide the following information to add a new service location: Locatio…" at bounding box center [862, 402] width 329 height 654
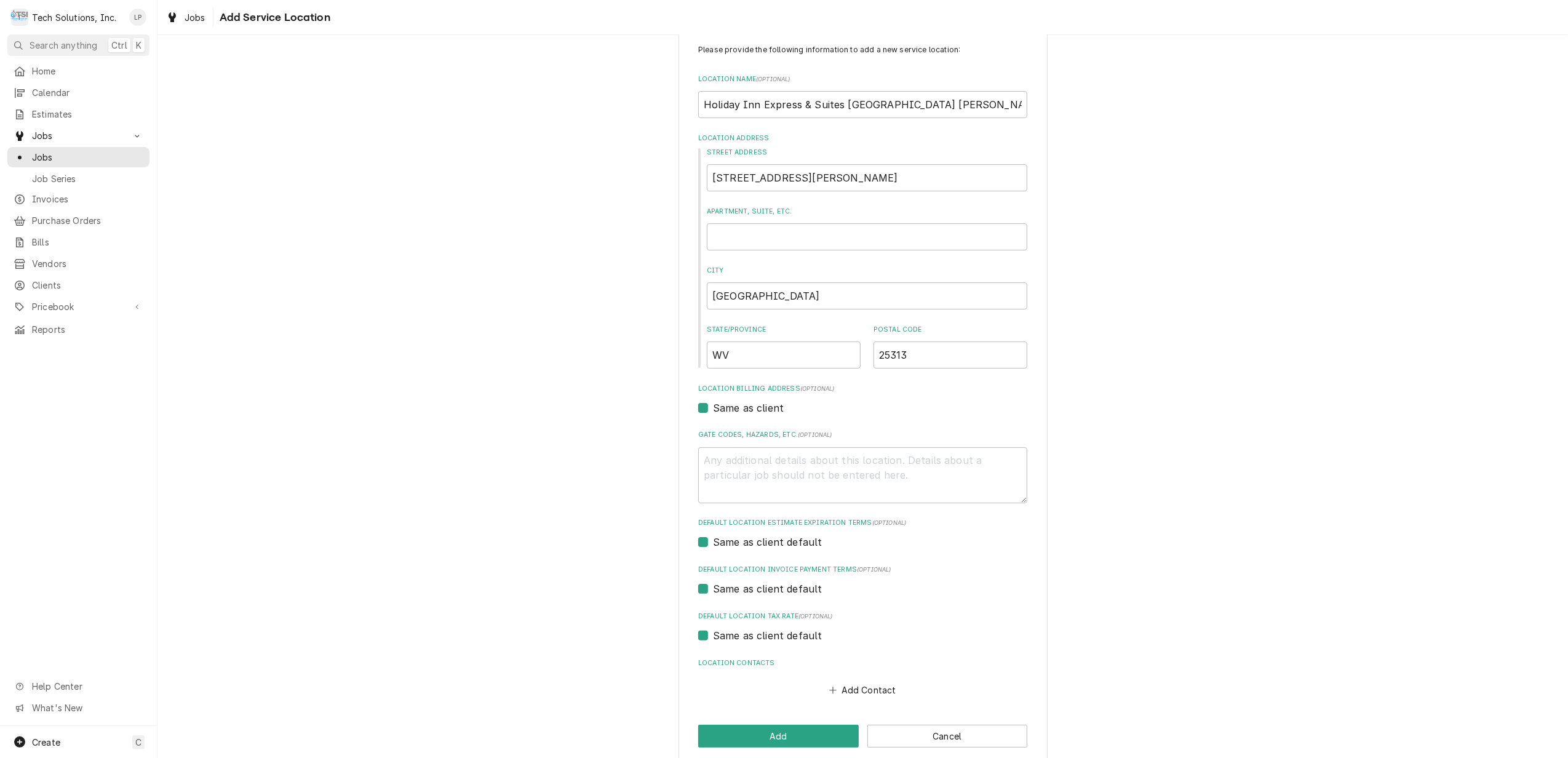
scroll to position [47, 0]
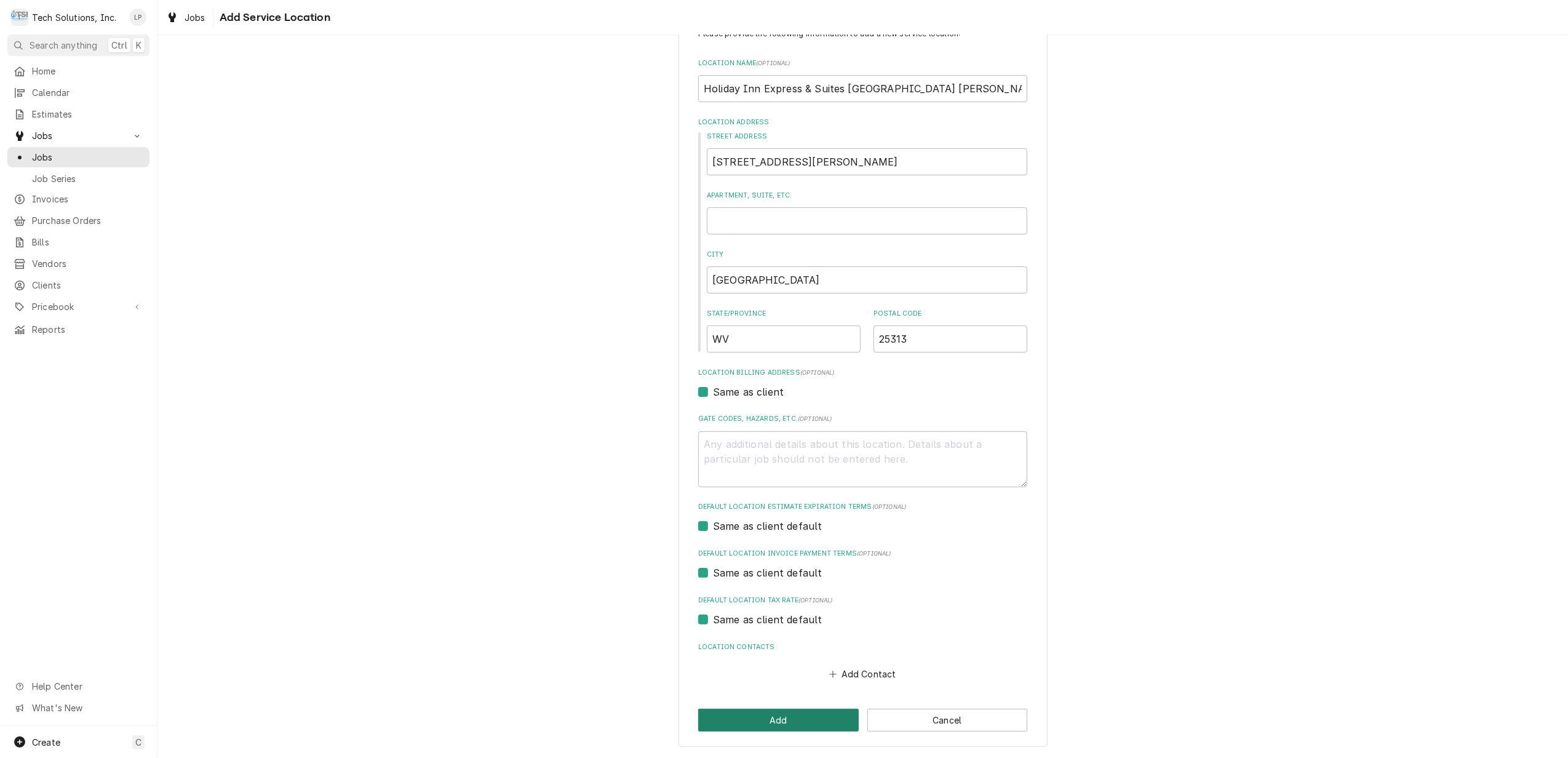
drag, startPoint x: 826, startPoint y: 718, endPoint x: 845, endPoint y: 715, distance: 19.2
click at [829, 717] on button "Add" at bounding box center [778, 719] width 161 height 23
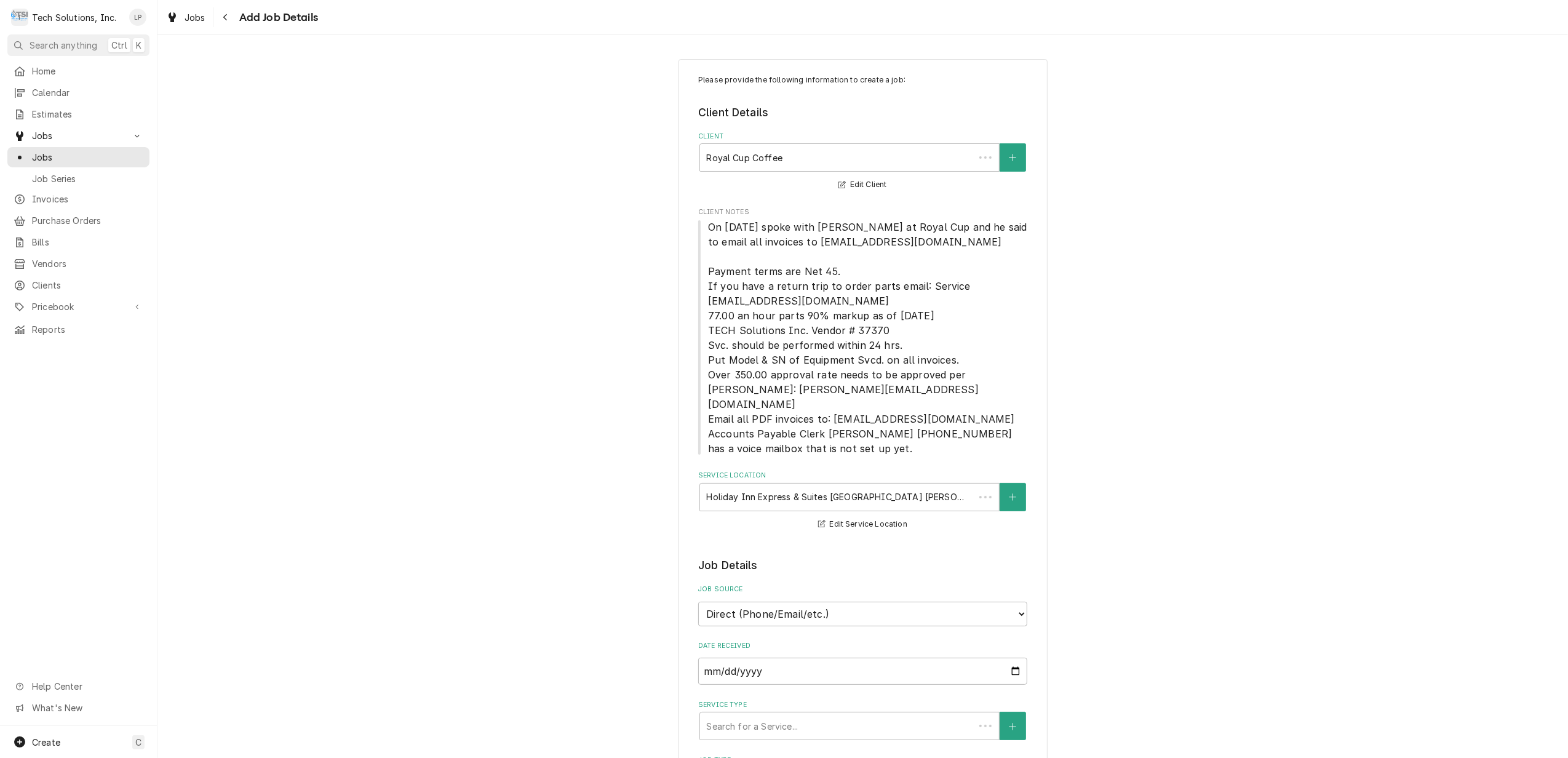
scroll to position [574, 0]
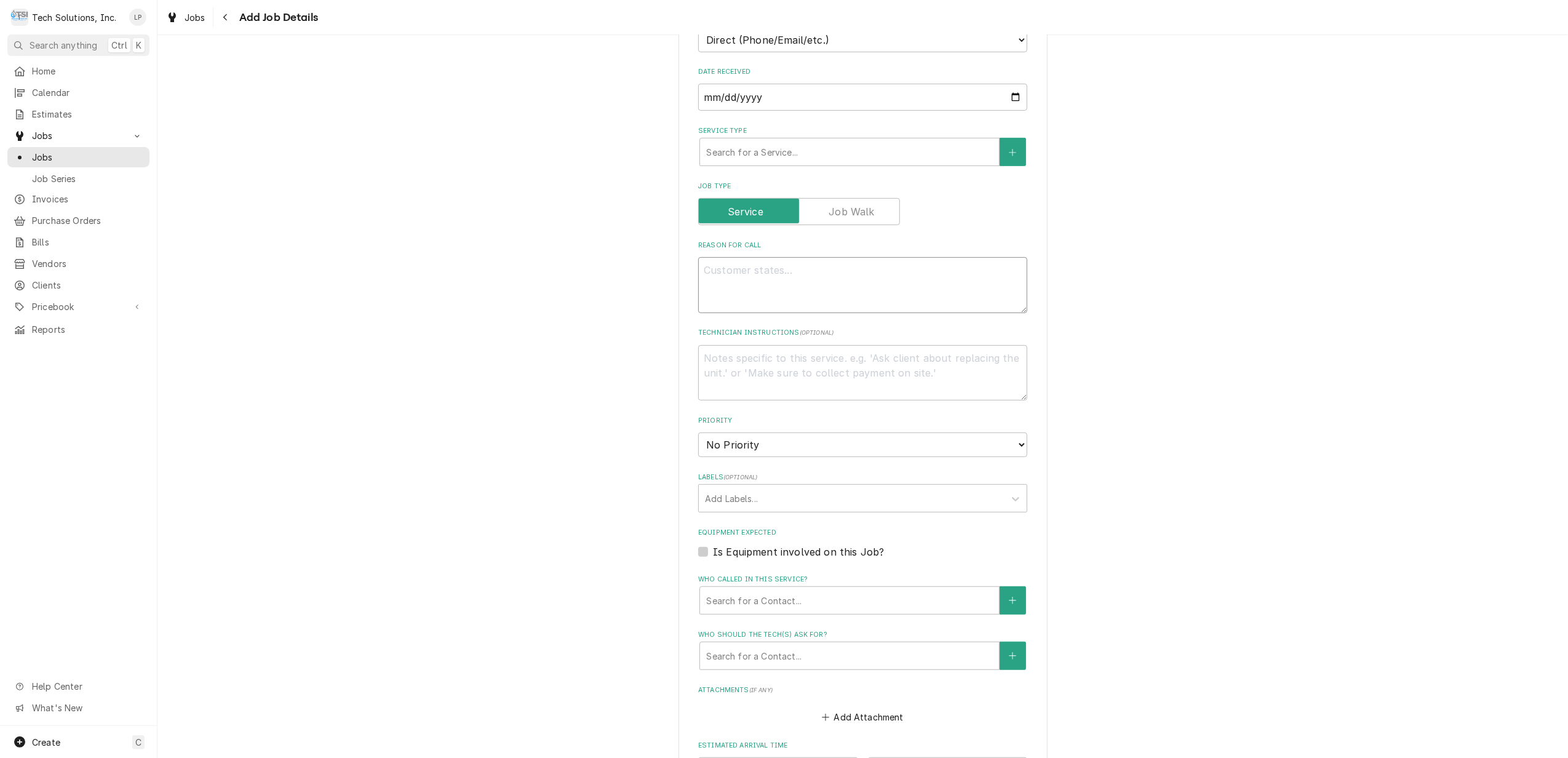
paste textarea "PLEASE SWAP OUT THE FOLLOWING EQUIPMENT: 1 - QUEST 4000 JUICE MACHINE EQUIPMENT…"
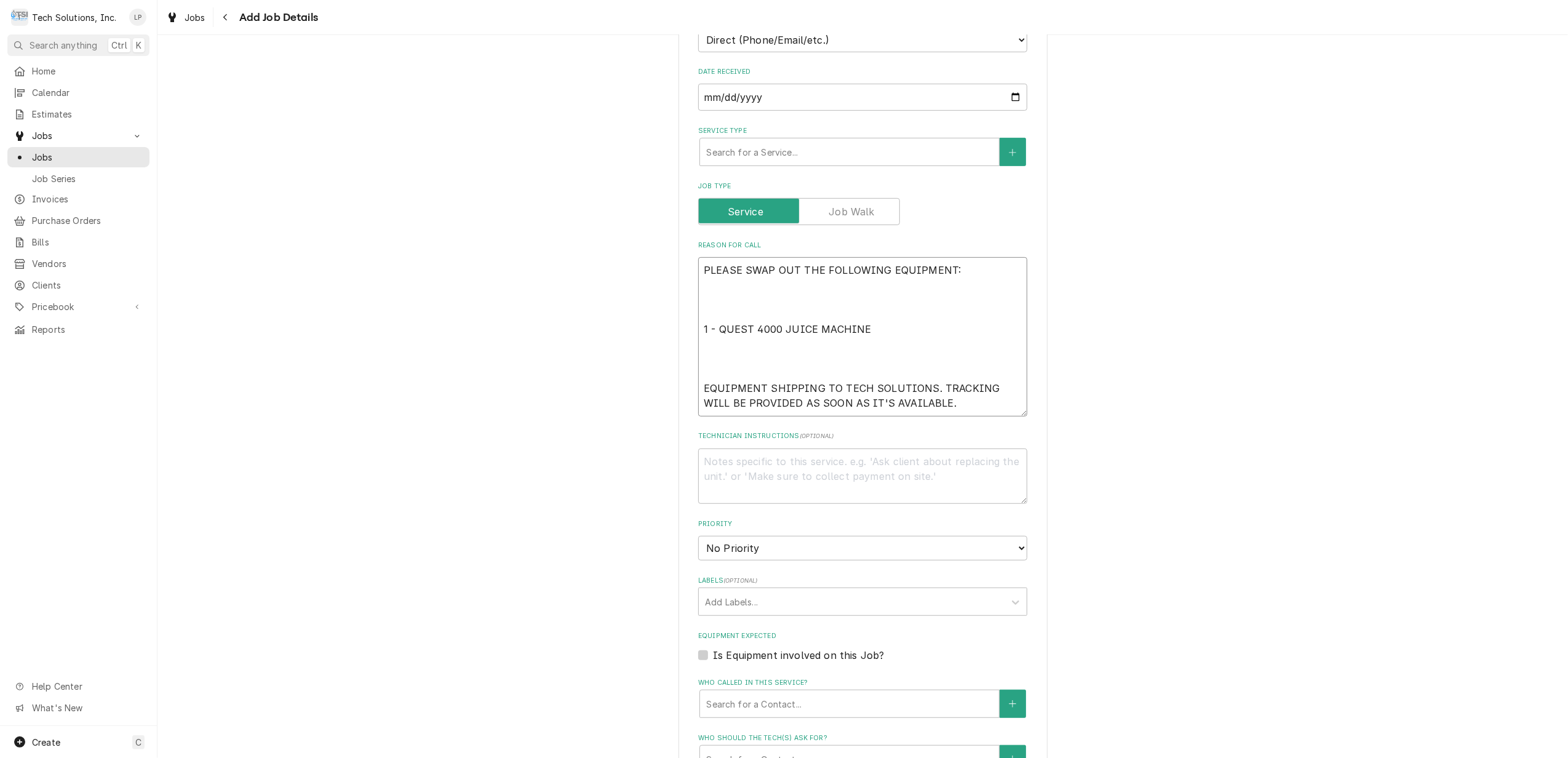
click at [702, 287] on textarea "PLEASE SWAP OUT THE FOLLOWING EQUIPMENT: 1 - QUEST 4000 JUICE MACHINE EQUIPMENT…" at bounding box center [862, 337] width 329 height 159
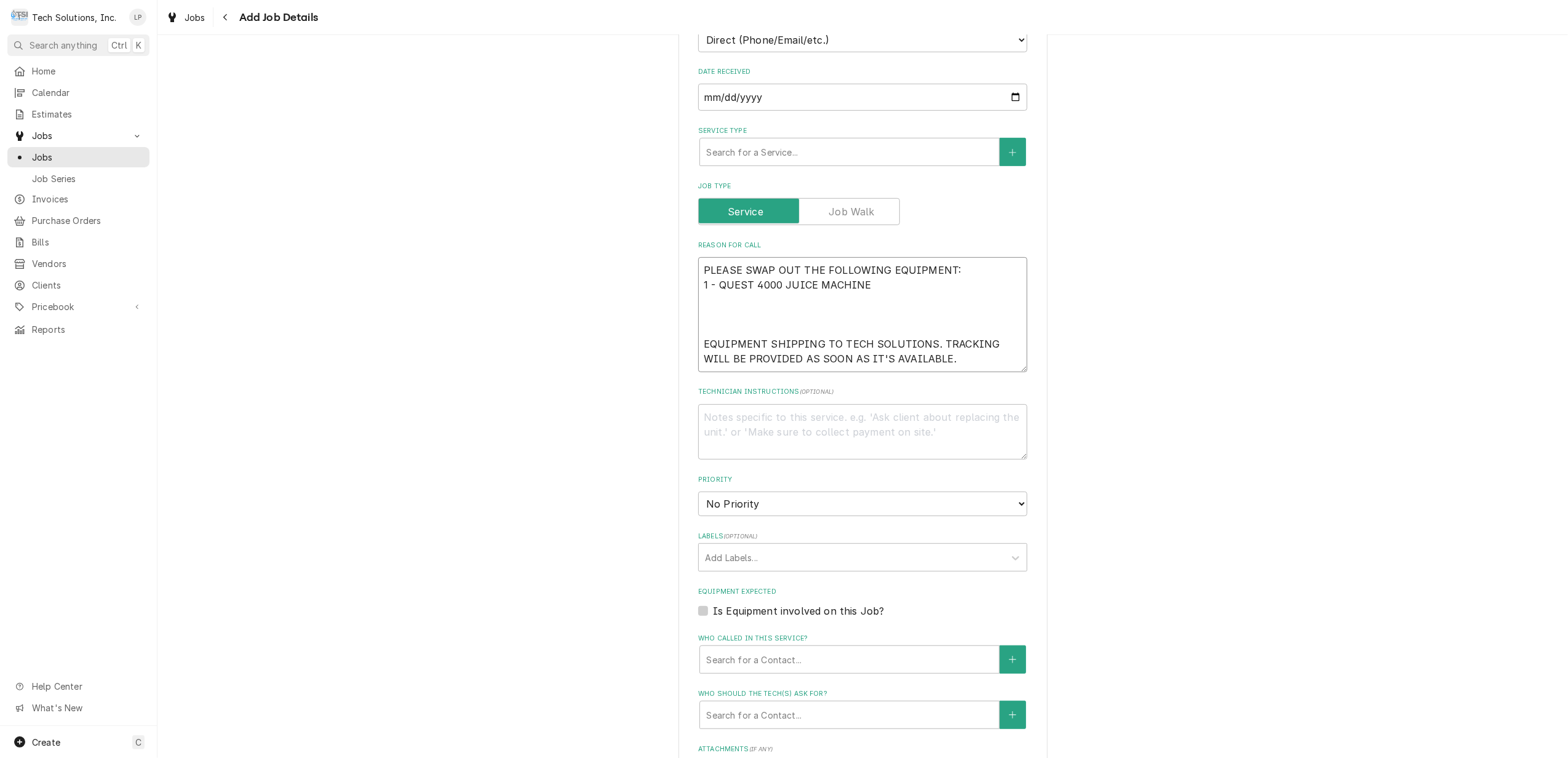
click at [700, 296] on textarea "PLEASE SWAP OUT THE FOLLOWING EQUIPMENT: 1 - QUEST 4000 JUICE MACHINE EQUIPMENT…" at bounding box center [862, 315] width 329 height 115
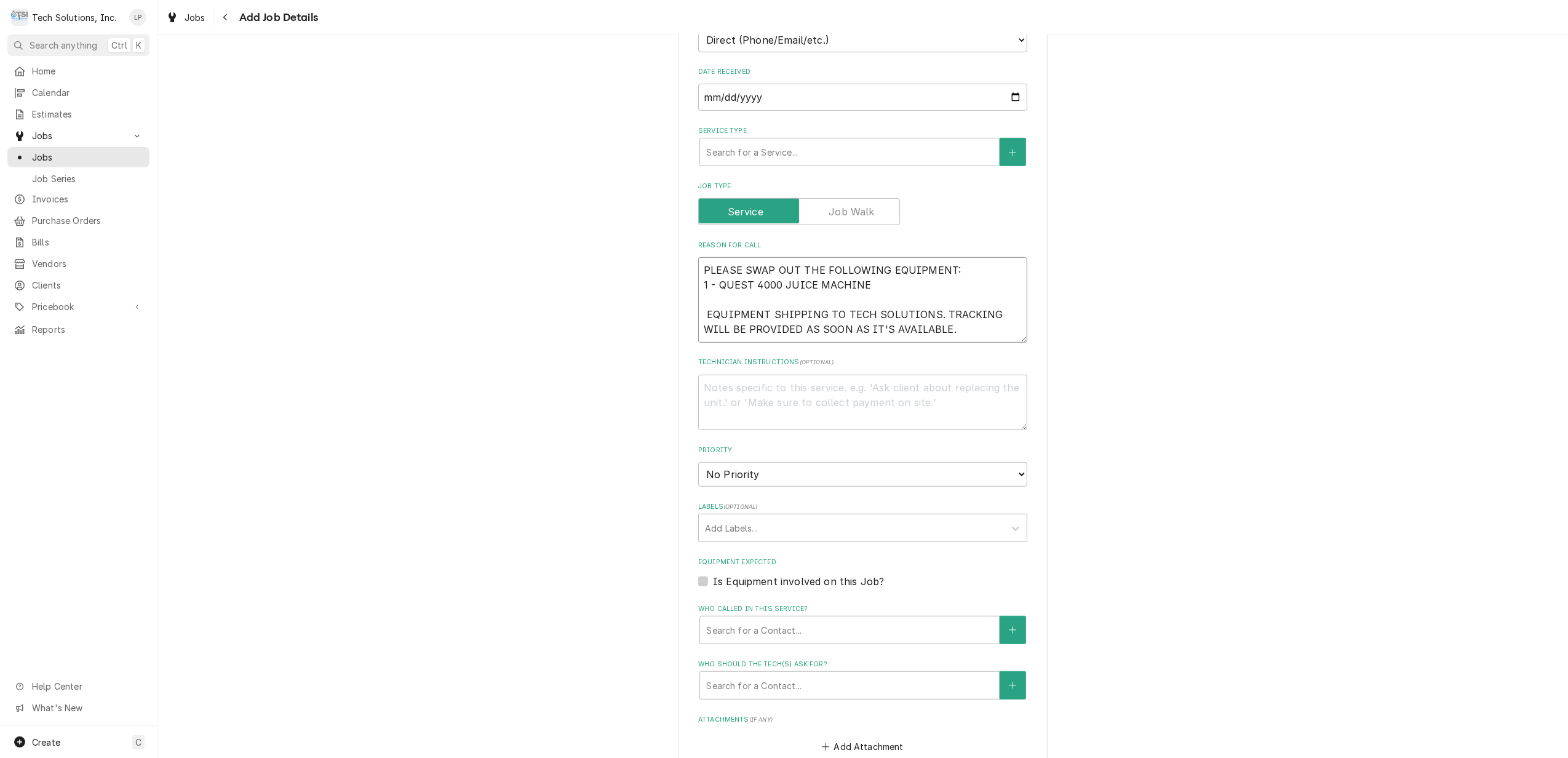
click at [702, 279] on textarea "PLEASE SWAP OUT THE FOLLOWING EQUIPMENT: 1 - QUEST 4000 JUICE MACHINE EQUIPMENT…" at bounding box center [862, 300] width 329 height 86
click at [698, 296] on textarea "PLEASE SWAP OUT THE FOLLOWING EQUIPMENT: 1 - QUEST 4000 JUICE MACHINE EQUIPMENT…" at bounding box center [862, 300] width 329 height 86
click at [1014, 310] on textarea "PLEASE SWAP OUT THE FOLLOWING EQUIPMENT: 1 - QUEST 4000 JUICE MACHINE 8/28/25 E…" at bounding box center [862, 300] width 329 height 86
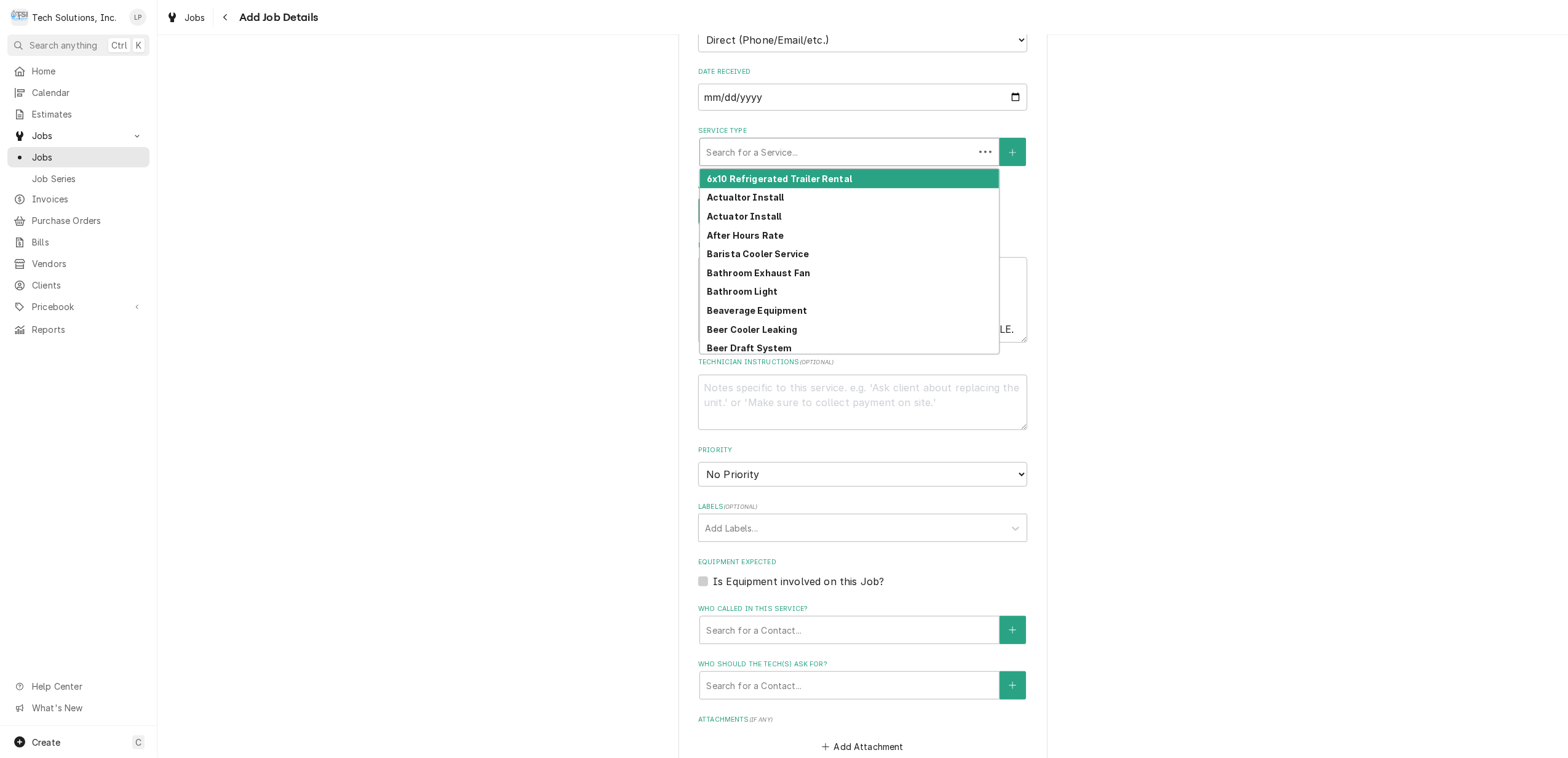
click at [758, 141] on div "Service Type" at bounding box center [837, 152] width 262 height 22
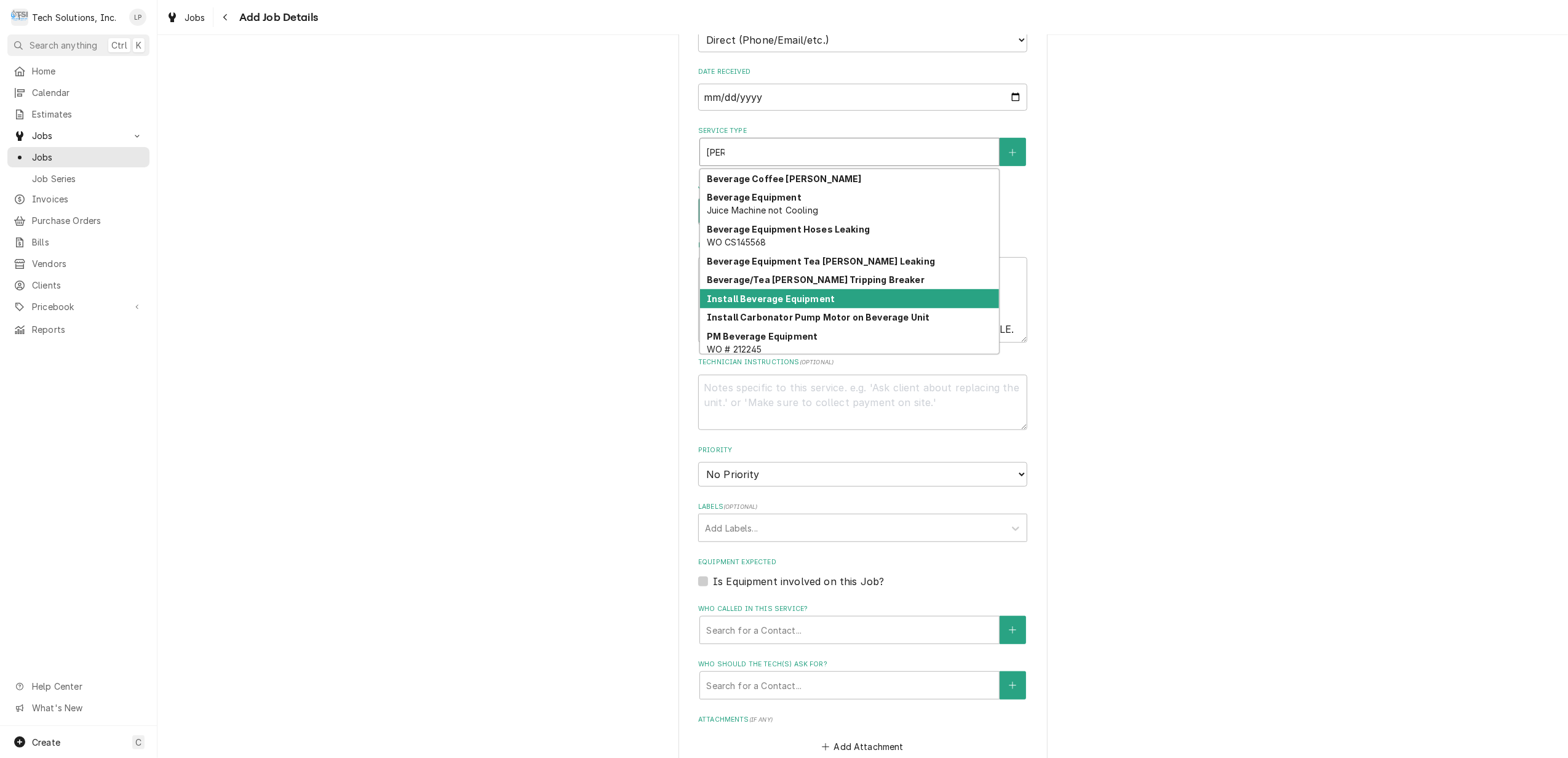
click at [770, 293] on strong "Install Beverage Equipment" at bounding box center [771, 298] width 128 height 10
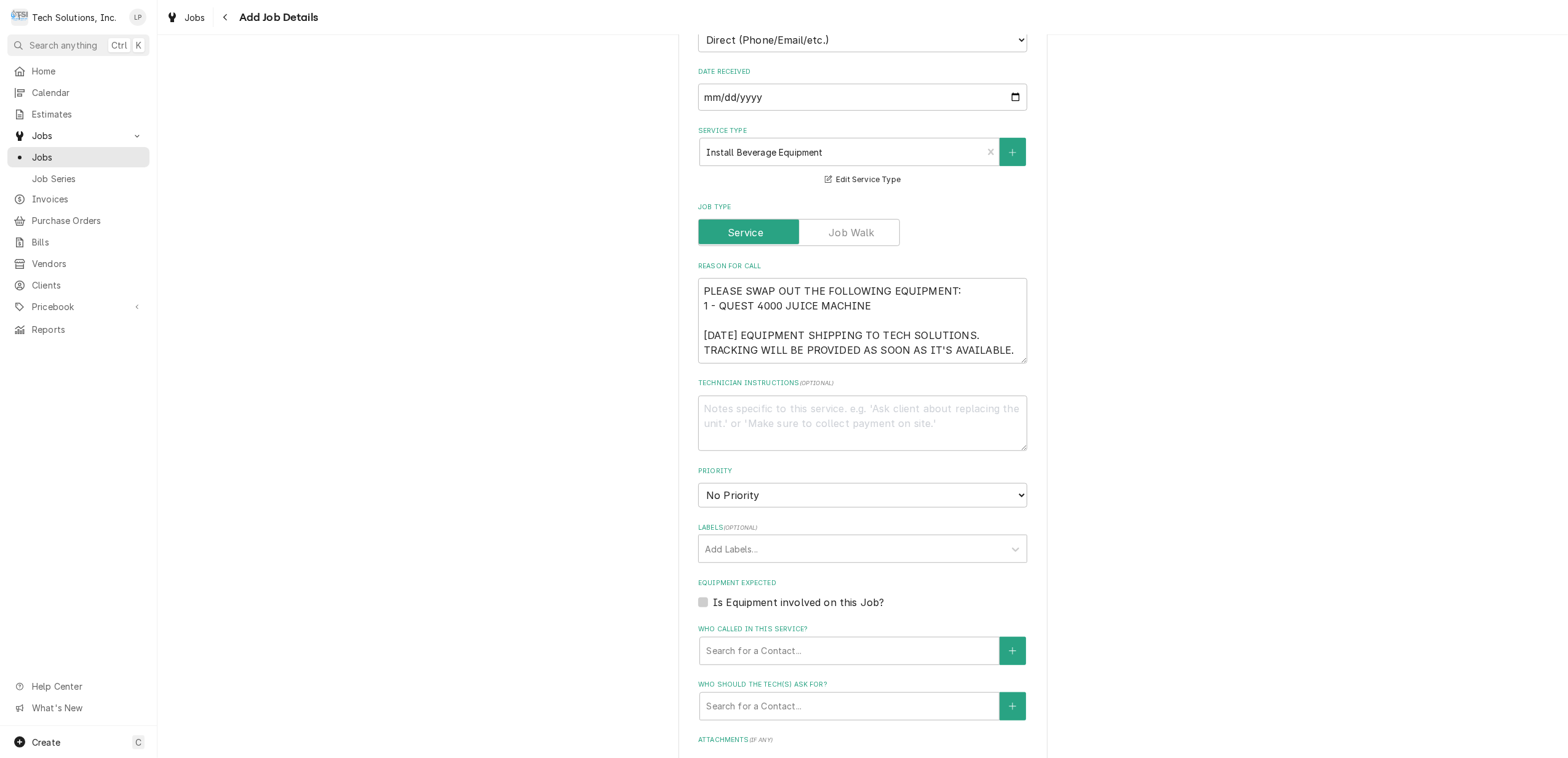
click at [1182, 334] on div "Please provide the following information to create a job: Client Details Client…" at bounding box center [862, 264] width 1410 height 1581
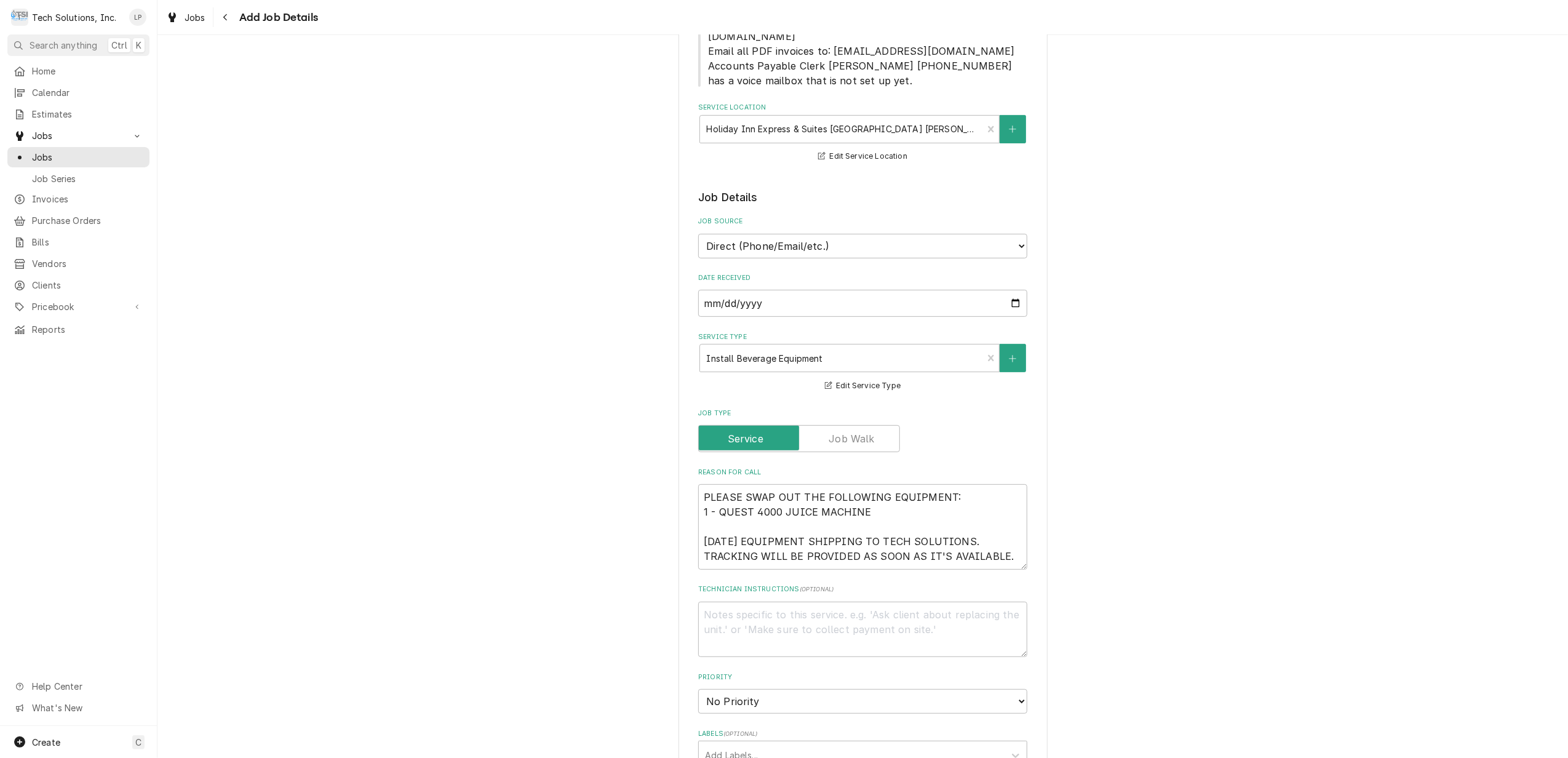
scroll to position [328, 0]
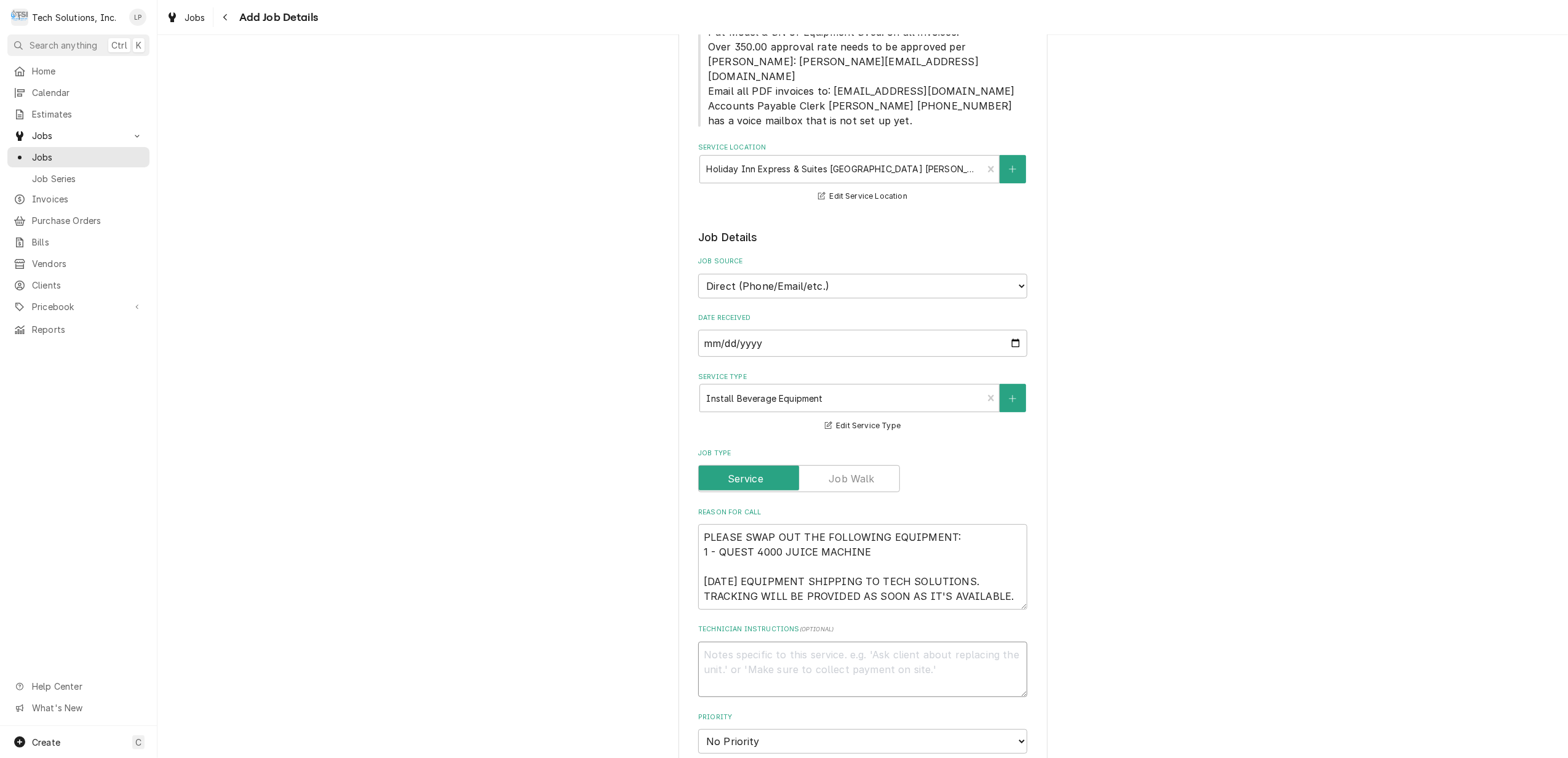
click at [766, 644] on textarea "Technician Instructions ( optional )" at bounding box center [862, 670] width 329 height 56
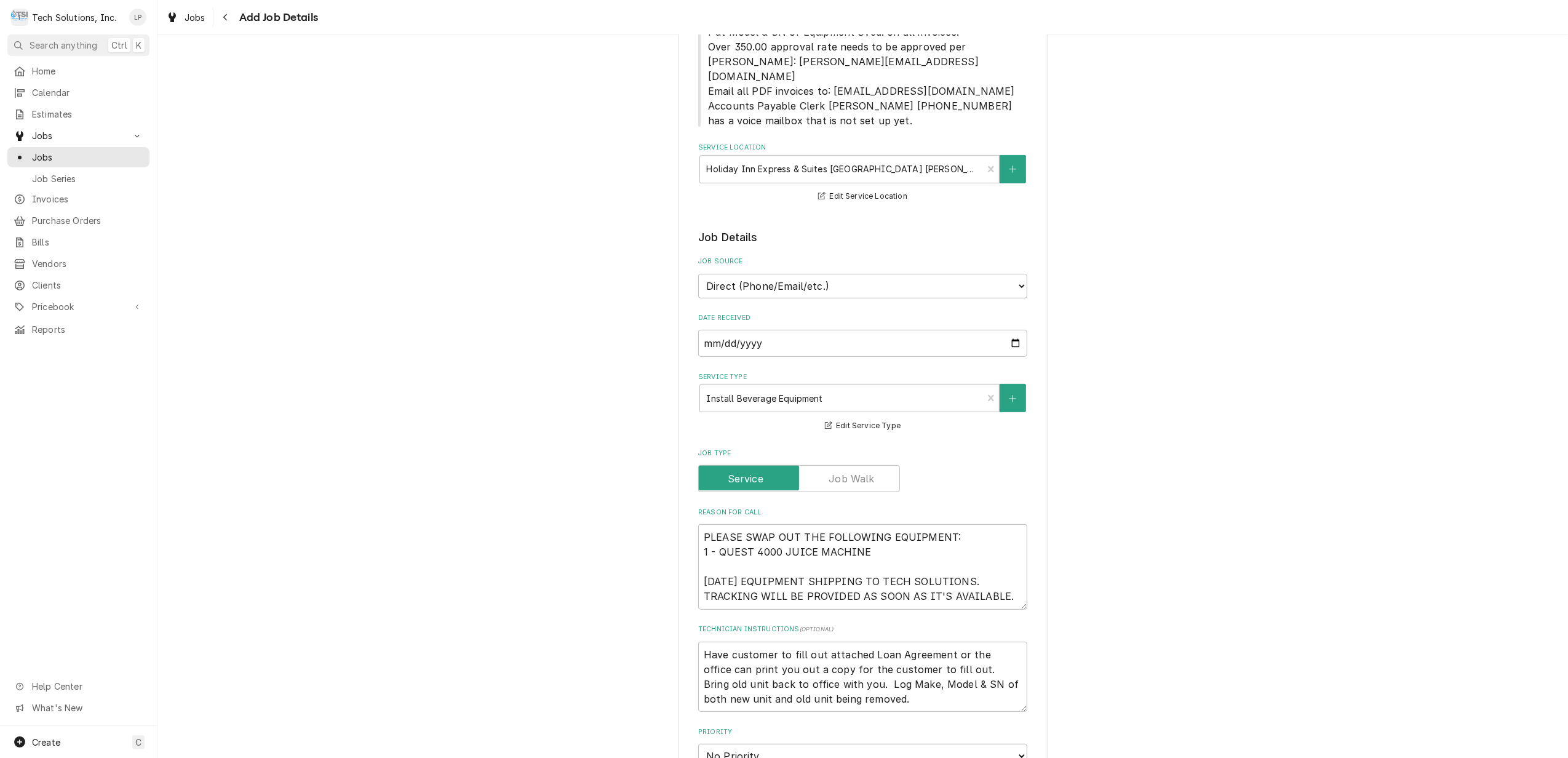
click at [982, 714] on fieldset "Job Details Job Source Direct (Phone/Email/etc.) Service Channel Other Date Rec…" at bounding box center [862, 719] width 329 height 981
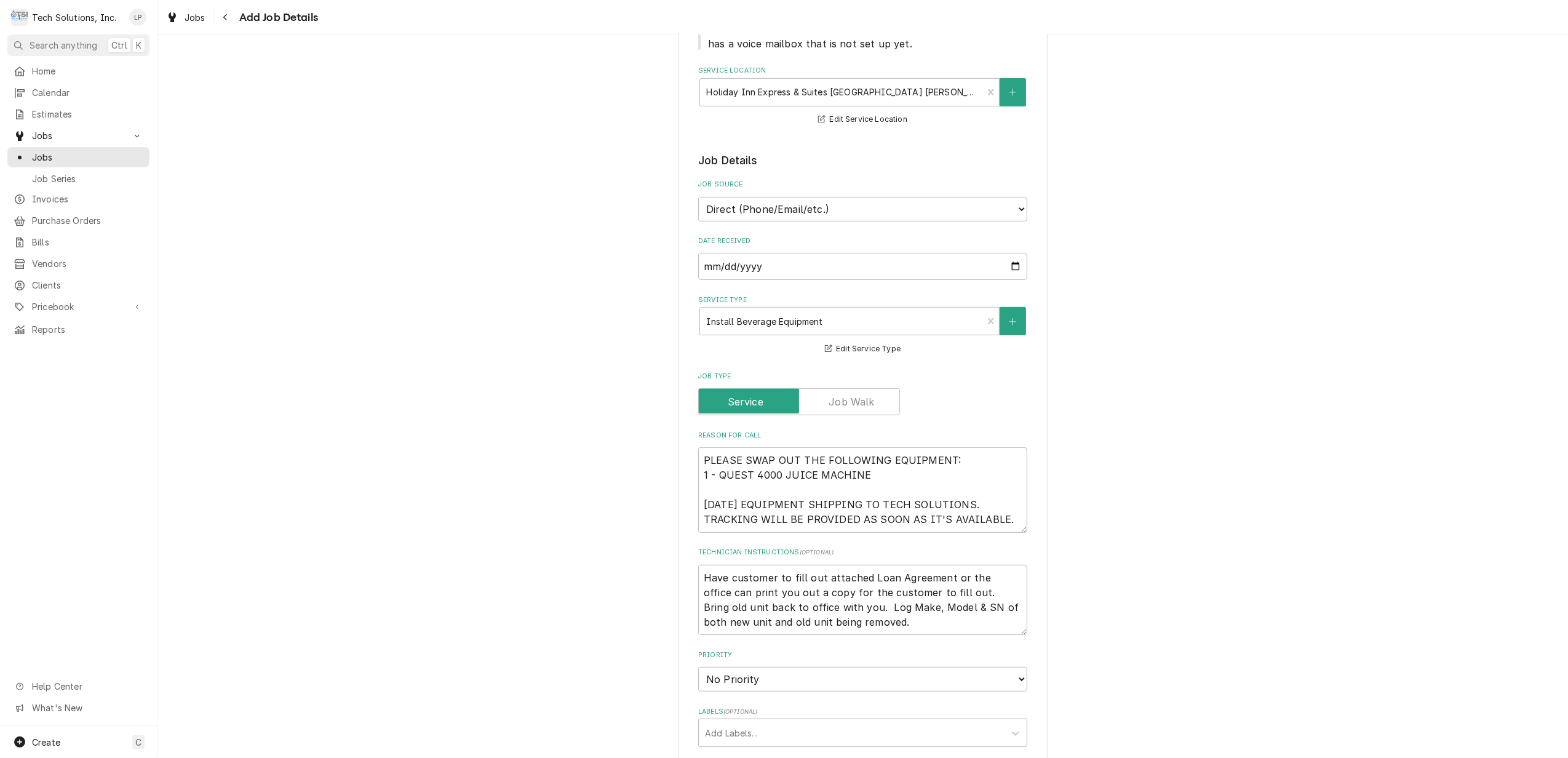
scroll to position [574, 0]
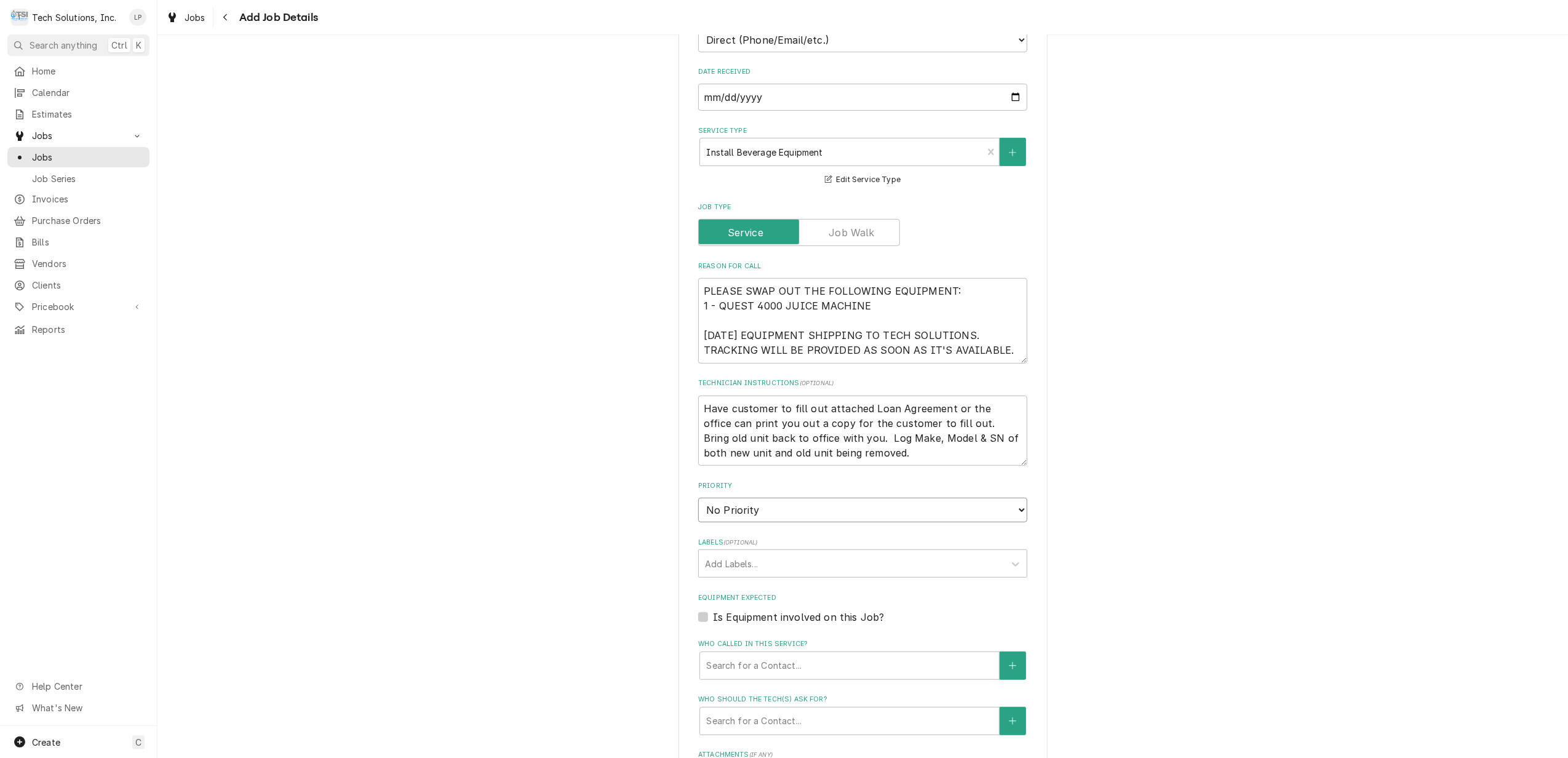
click at [1014, 497] on select "No Priority Urgent High Medium Low" at bounding box center [862, 510] width 329 height 25
click at [698, 497] on select "No Priority Urgent High Medium Low" at bounding box center [862, 510] width 329 height 25
click at [1102, 547] on div "Please provide the following information to create a job: Client Details Client…" at bounding box center [862, 272] width 1410 height 1596
click at [931, 552] on div "Labels" at bounding box center [851, 563] width 293 height 22
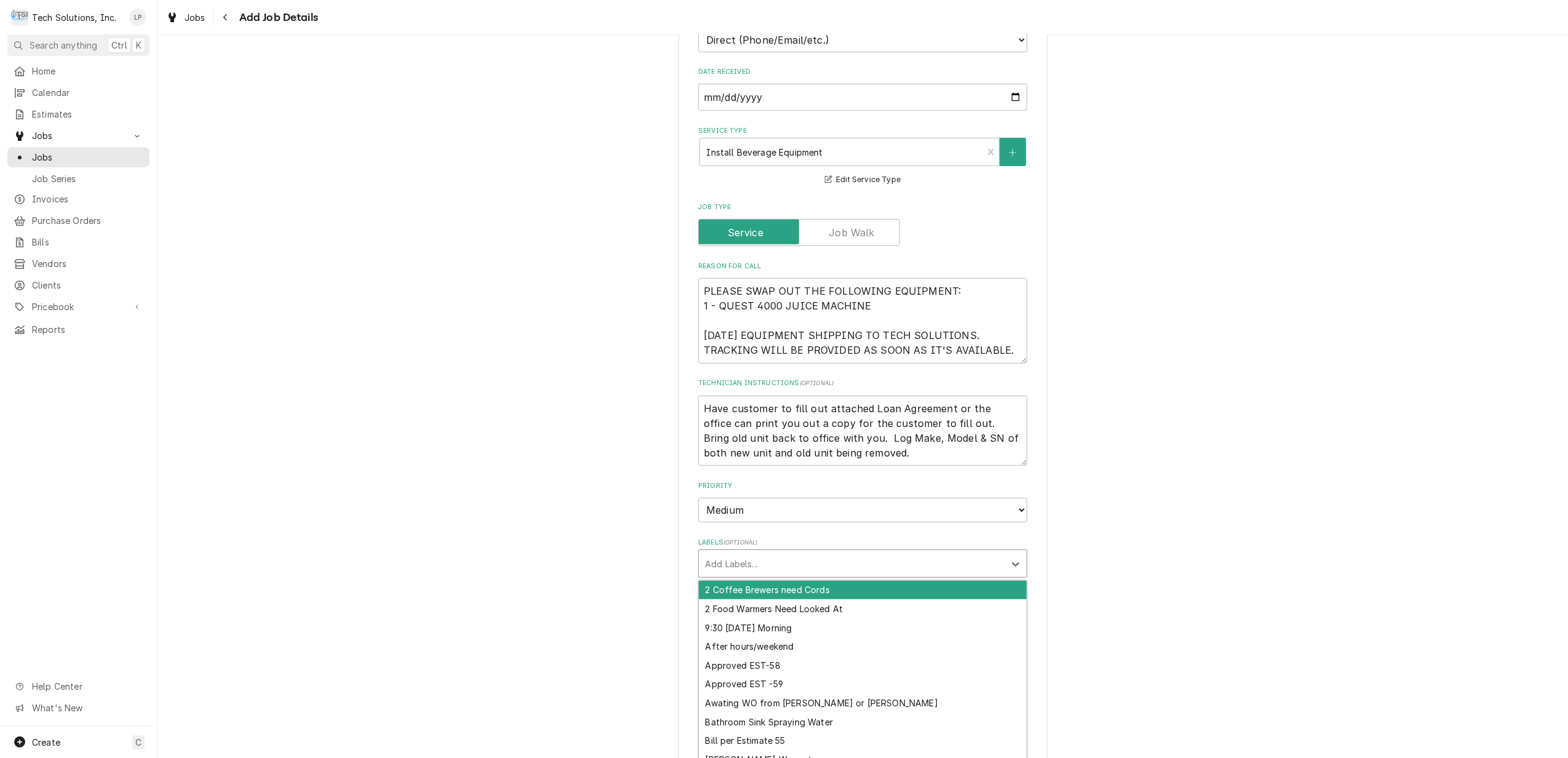
drag, startPoint x: 931, startPoint y: 549, endPoint x: 849, endPoint y: 549, distance: 82.0
click at [849, 552] on div "Labels" at bounding box center [851, 563] width 293 height 22
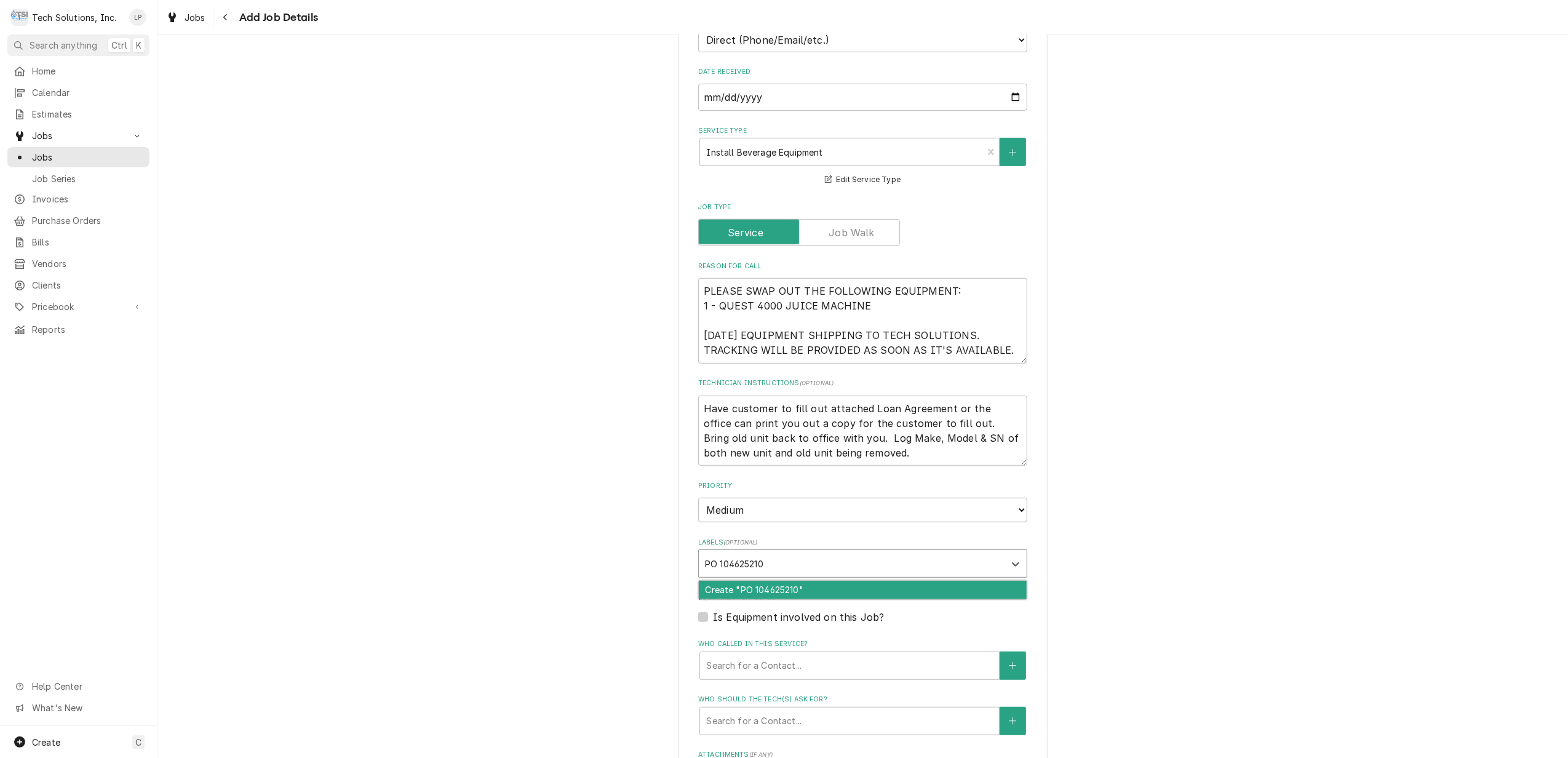
click at [814, 580] on div "Create "PO 104625210"" at bounding box center [862, 590] width 328 height 19
click at [1118, 623] on div "Please provide the following information to create a job: Client Details Client…" at bounding box center [862, 272] width 1410 height 1596
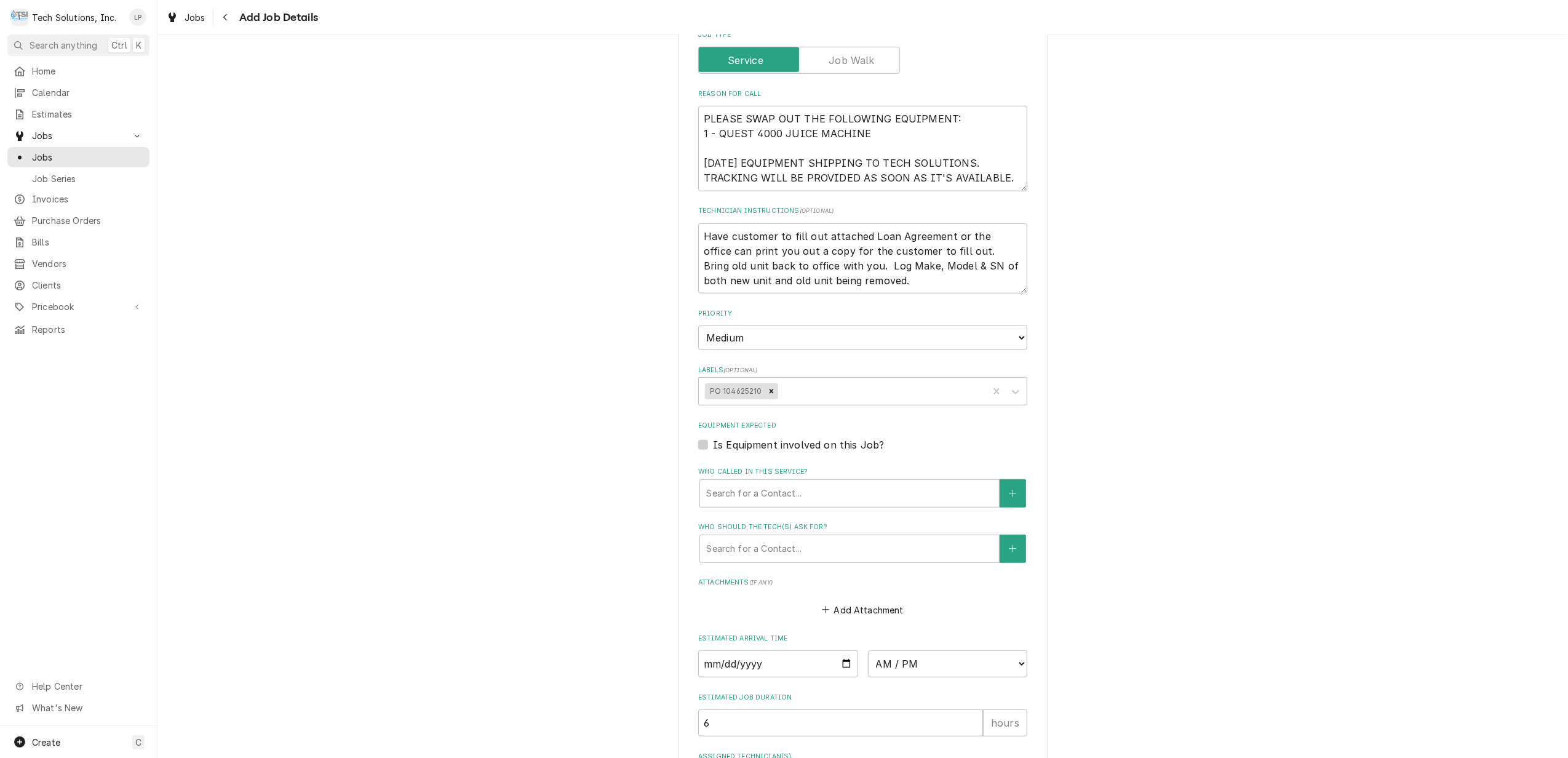
scroll to position [820, 0]
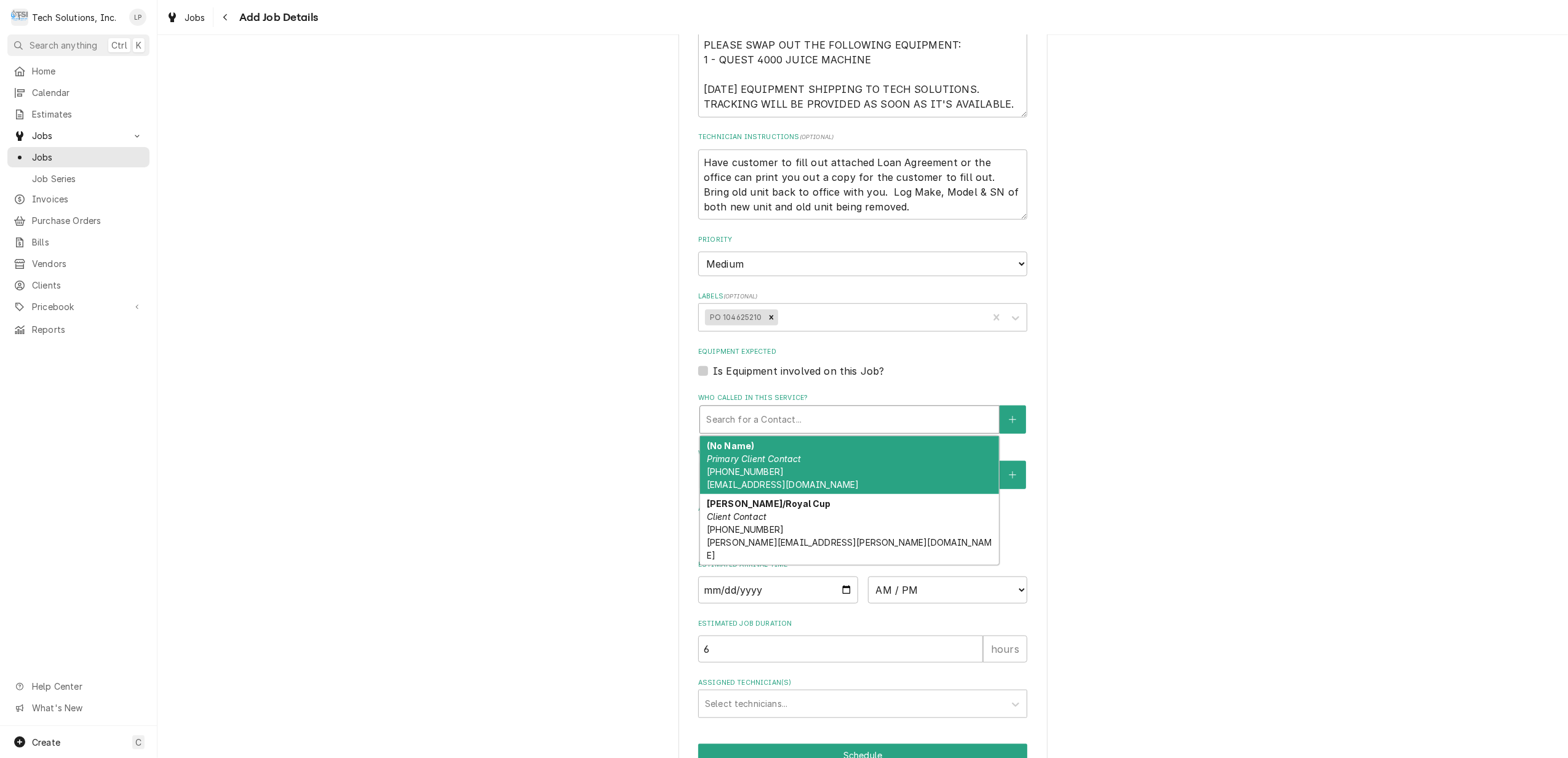
click at [825, 409] on div "Who called in this service?" at bounding box center [849, 420] width 287 height 22
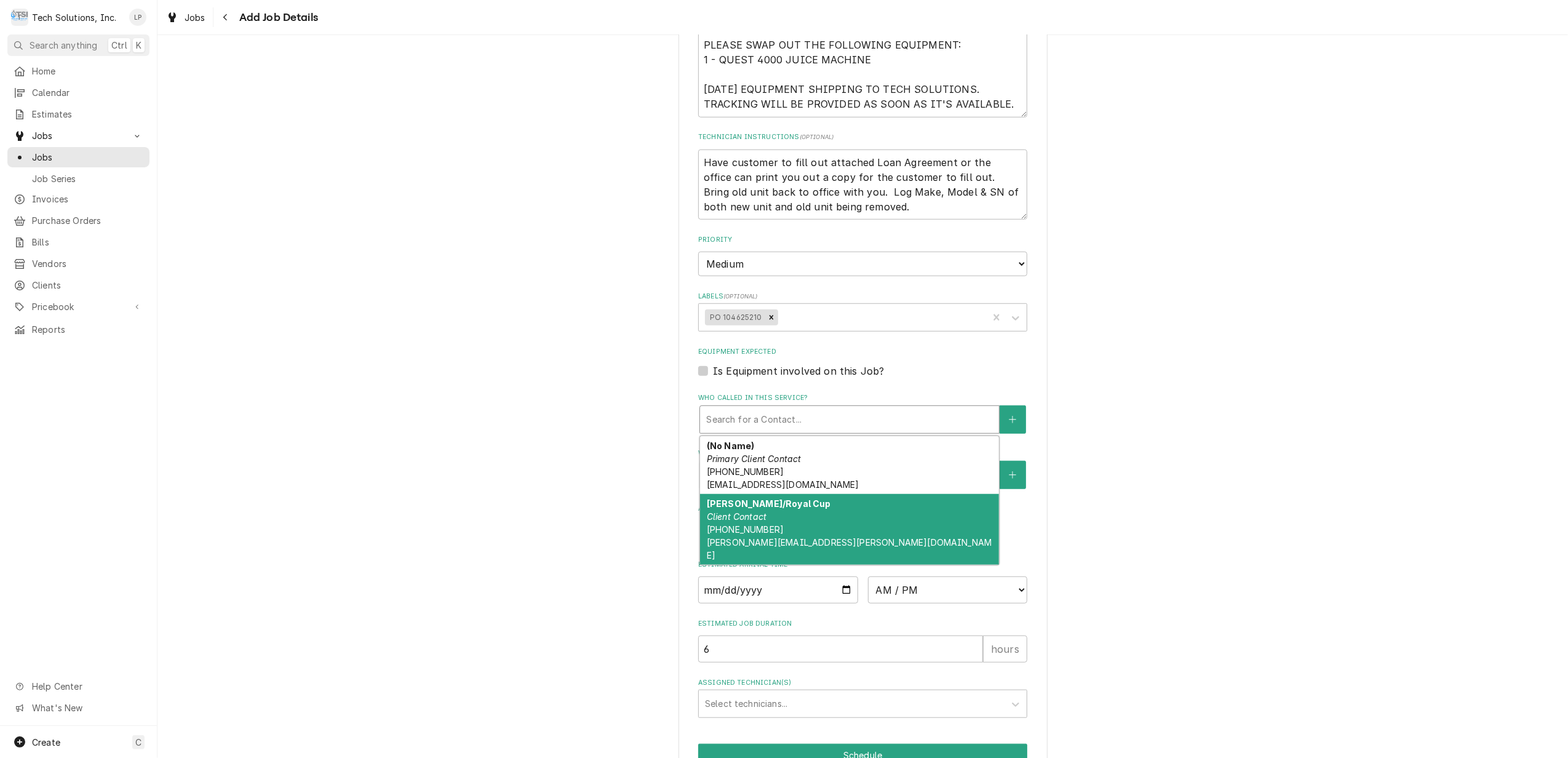
click at [849, 510] on div "Allen Hudson/Royal Cup Client Contact (800) 366-5838 allen.hudson@royalcupcoffe…" at bounding box center [849, 529] width 299 height 71
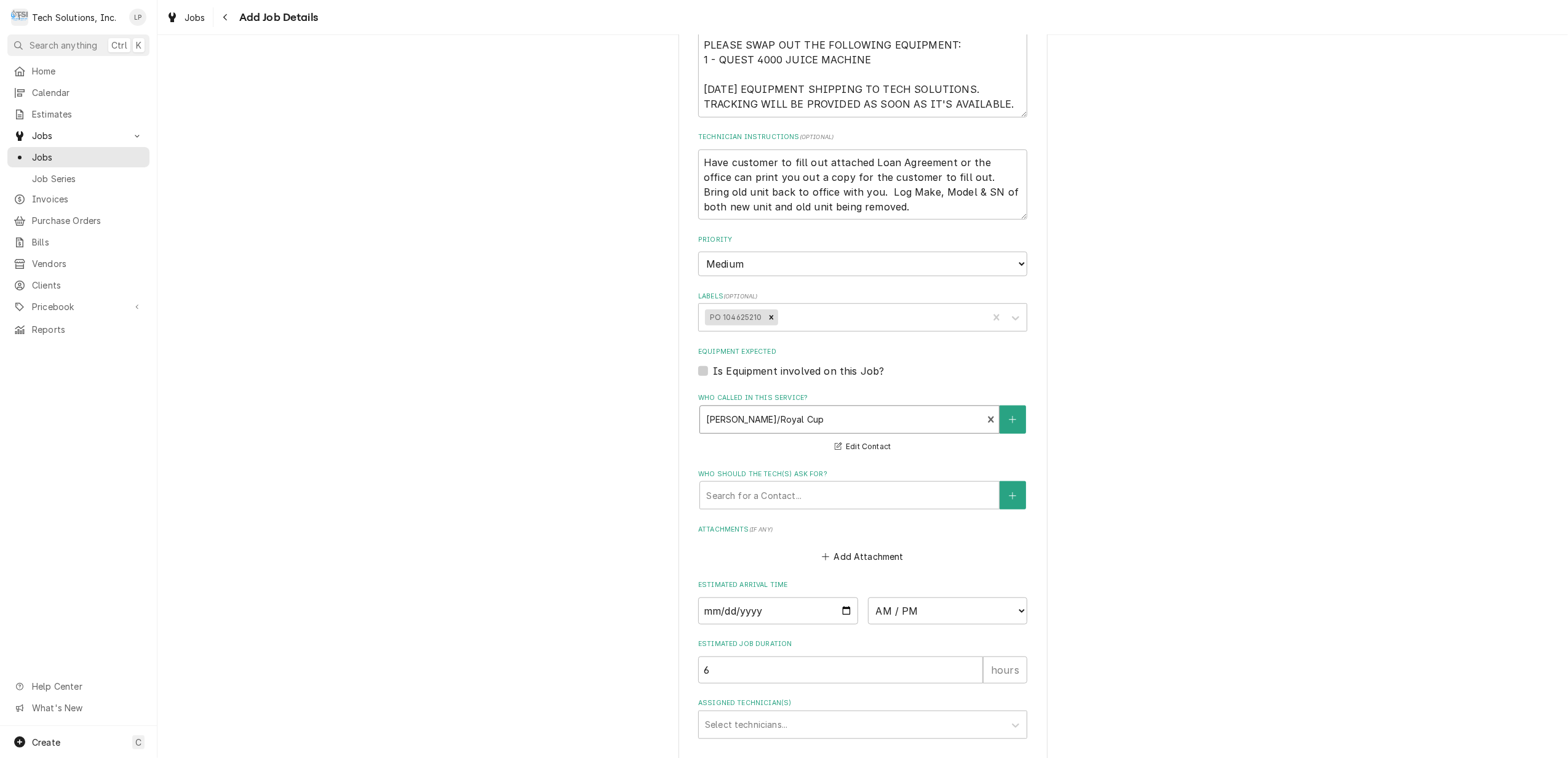
click at [1280, 539] on div "Please provide the following information to create a job: Client Details Client…" at bounding box center [862, 37] width 1410 height 1617
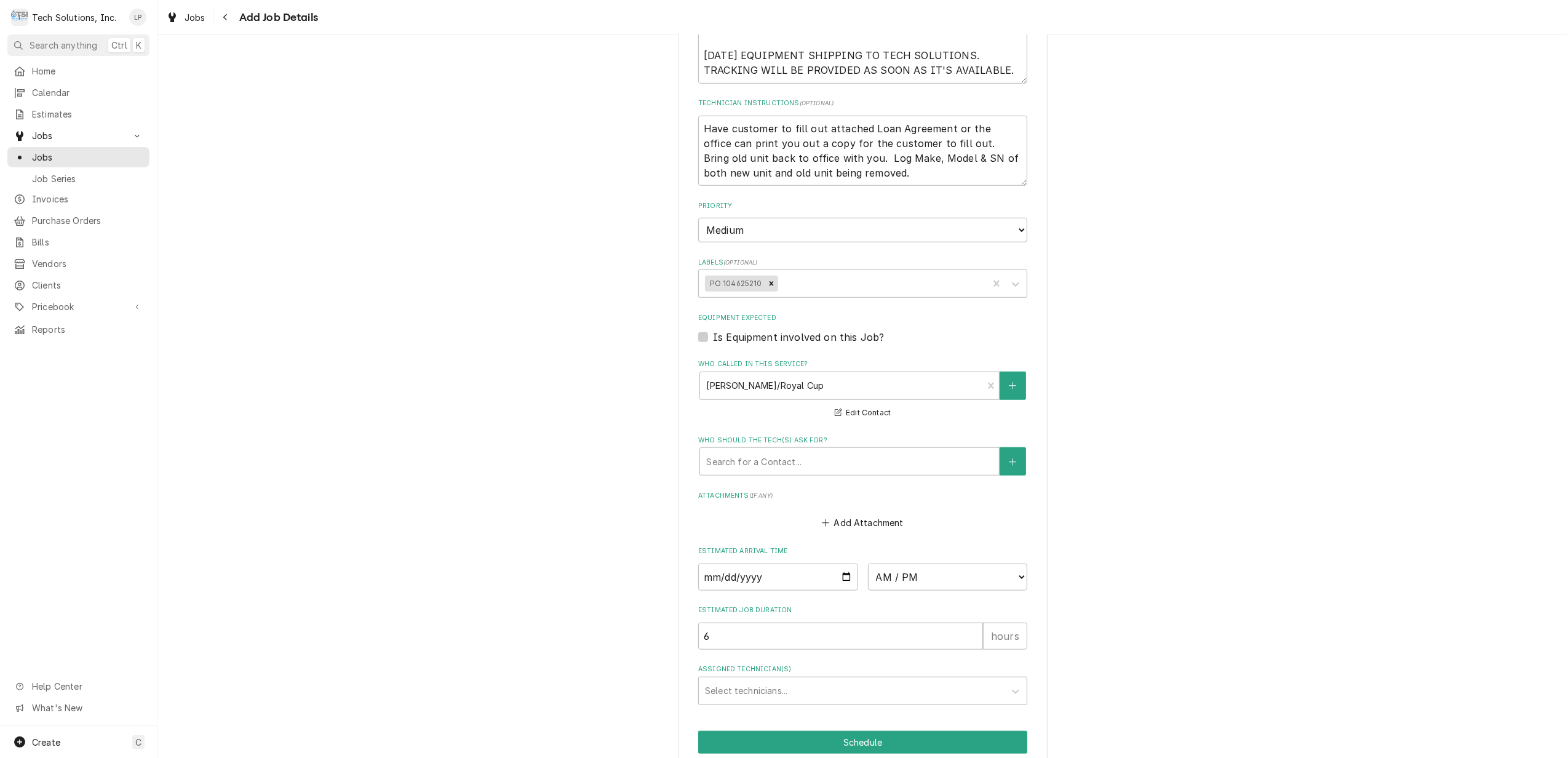
scroll to position [894, 0]
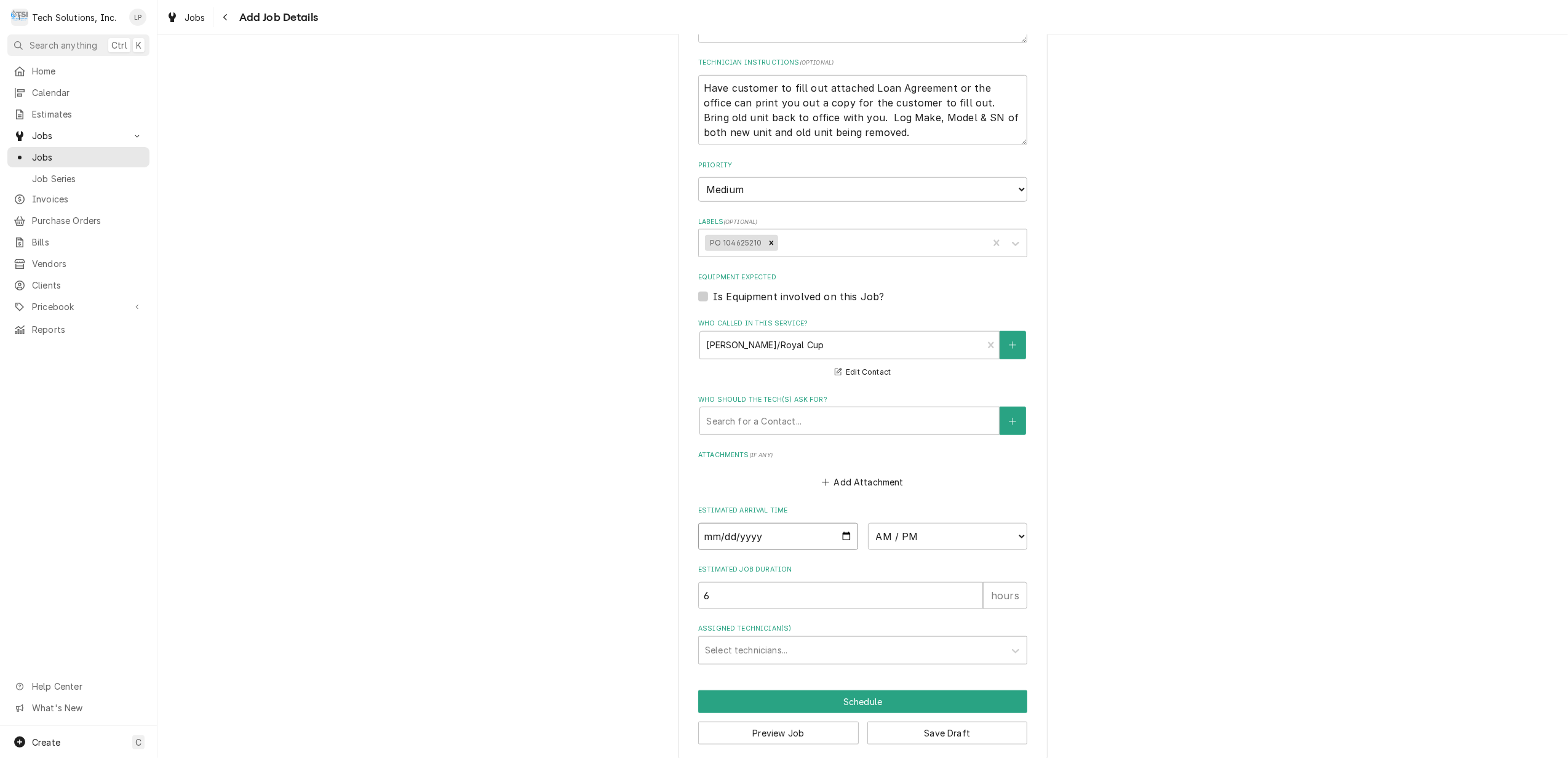
click at [839, 528] on input "Date" at bounding box center [777, 536] width 160 height 27
click at [1012, 525] on select "AM / PM 6:00 AM 6:15 AM 6:30 AM 6:45 AM 7:00 AM 7:15 AM 7:30 AM 7:45 AM 8:00 AM…" at bounding box center [947, 536] width 160 height 27
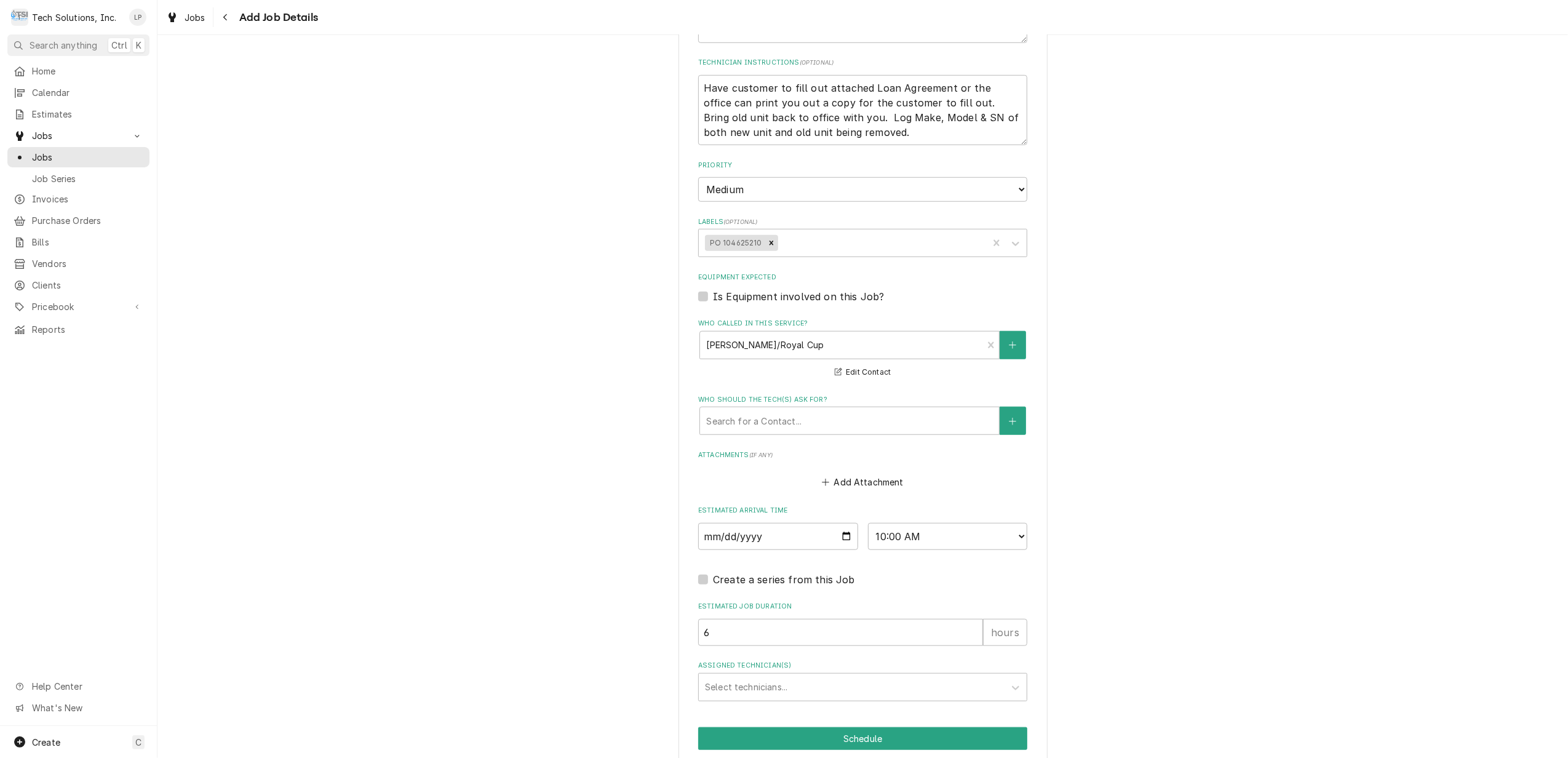
click at [1009, 682] on icon "Assigned Technician(s)" at bounding box center [1015, 687] width 12 height 12
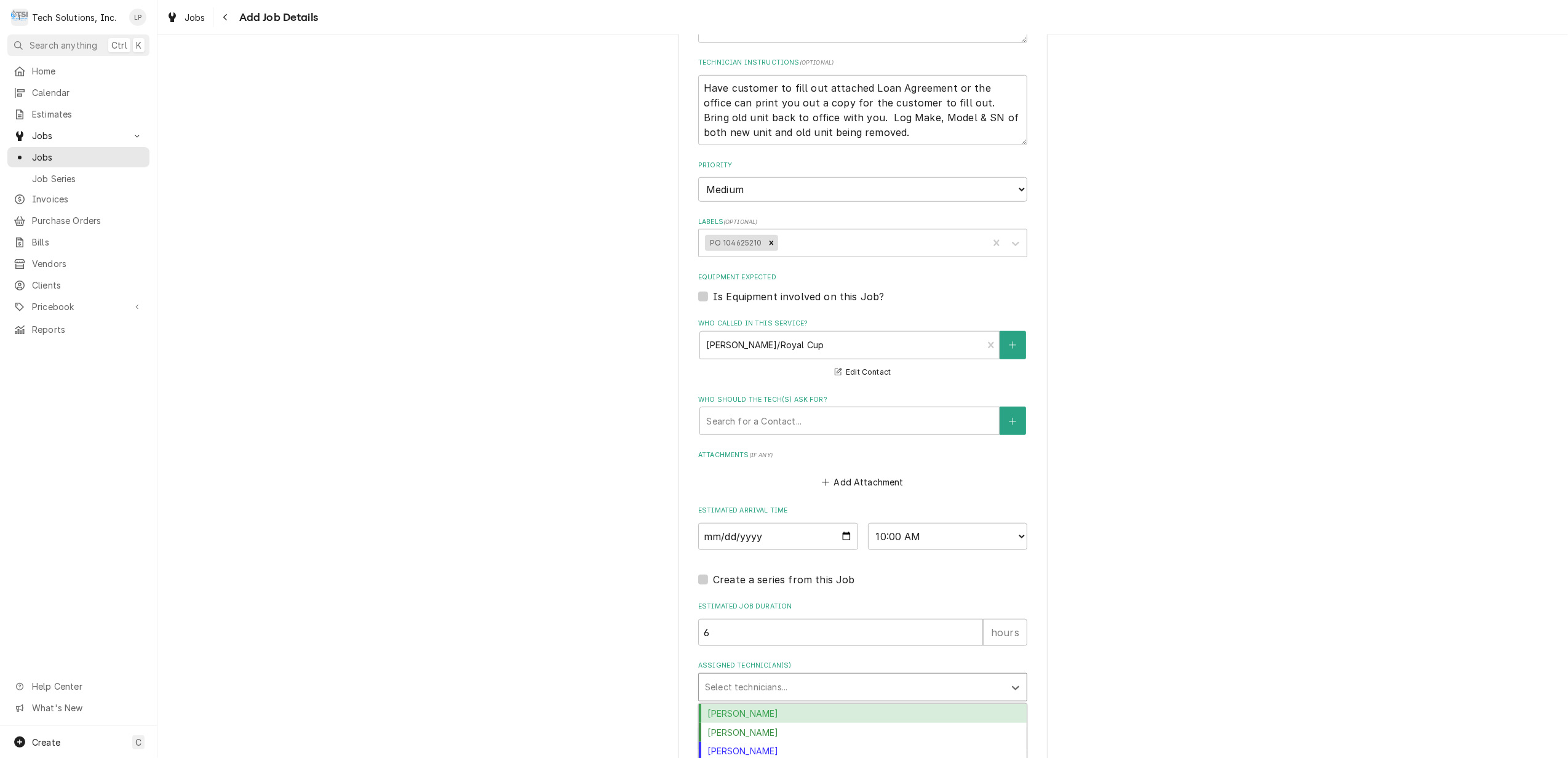
click at [953, 704] on div "Austin Fox" at bounding box center [862, 713] width 328 height 19
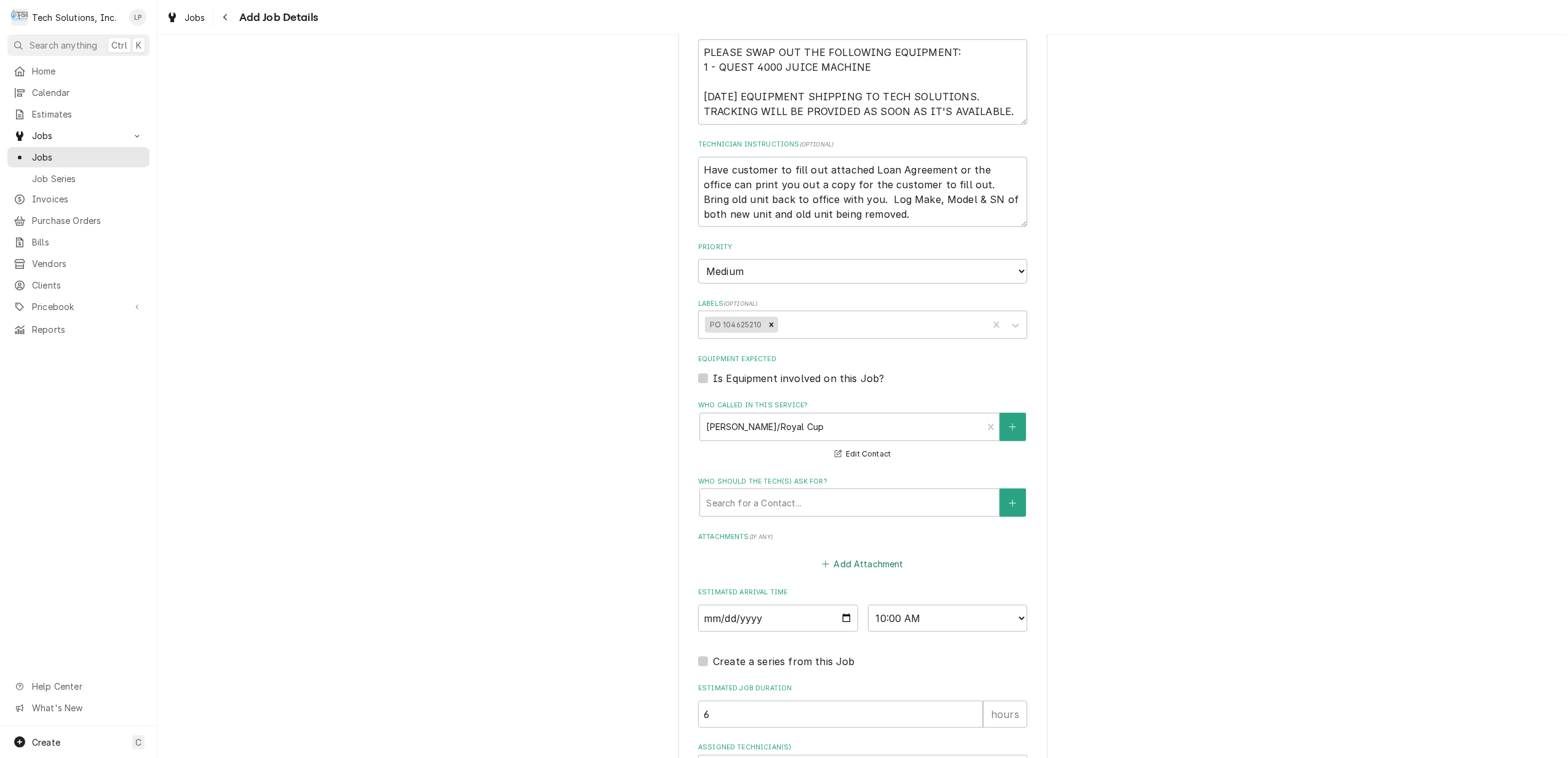
click at [856, 556] on button "Add Attachment" at bounding box center [863, 564] width 86 height 17
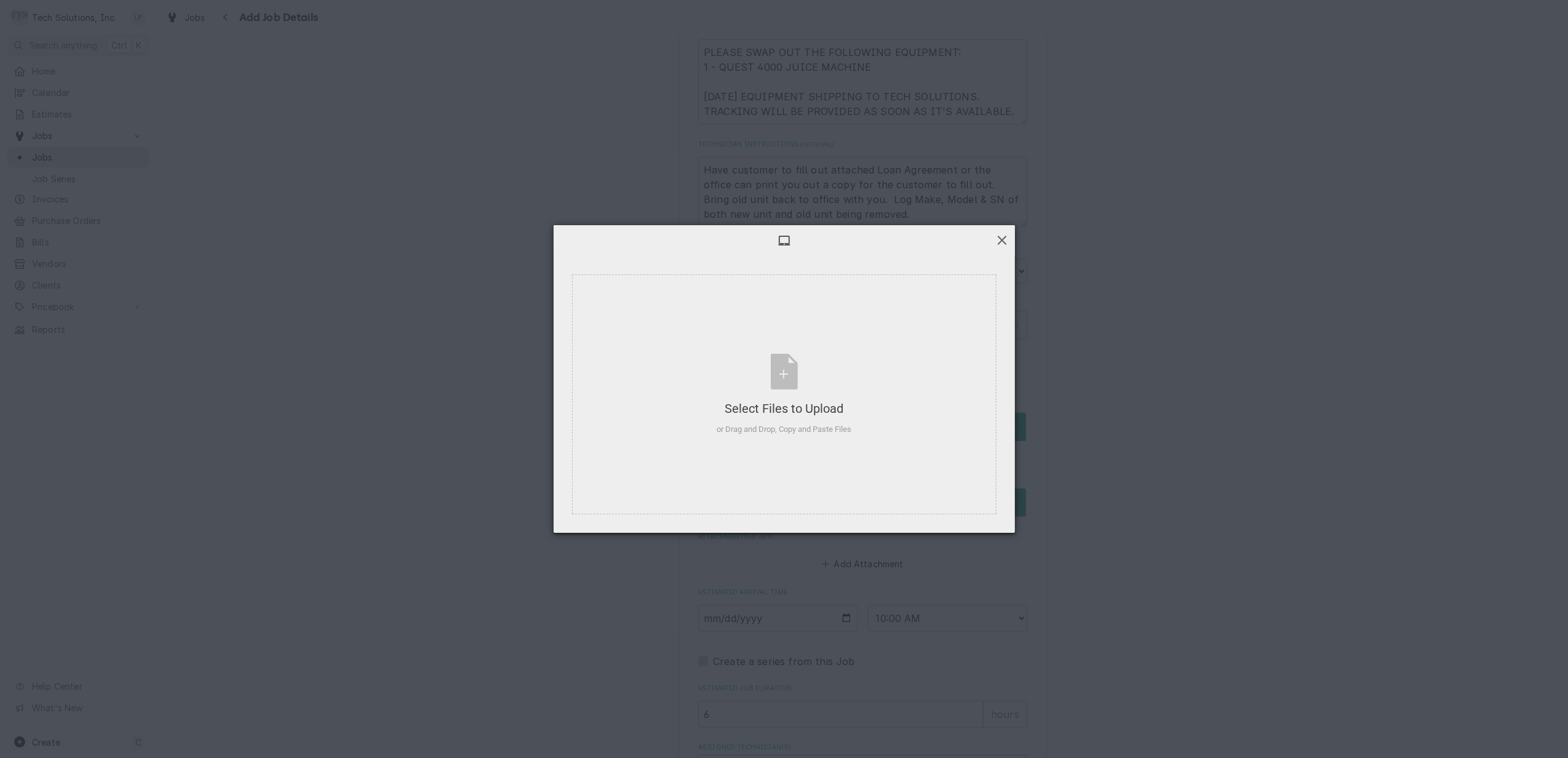
click at [1006, 244] on span at bounding box center [1001, 240] width 14 height 14
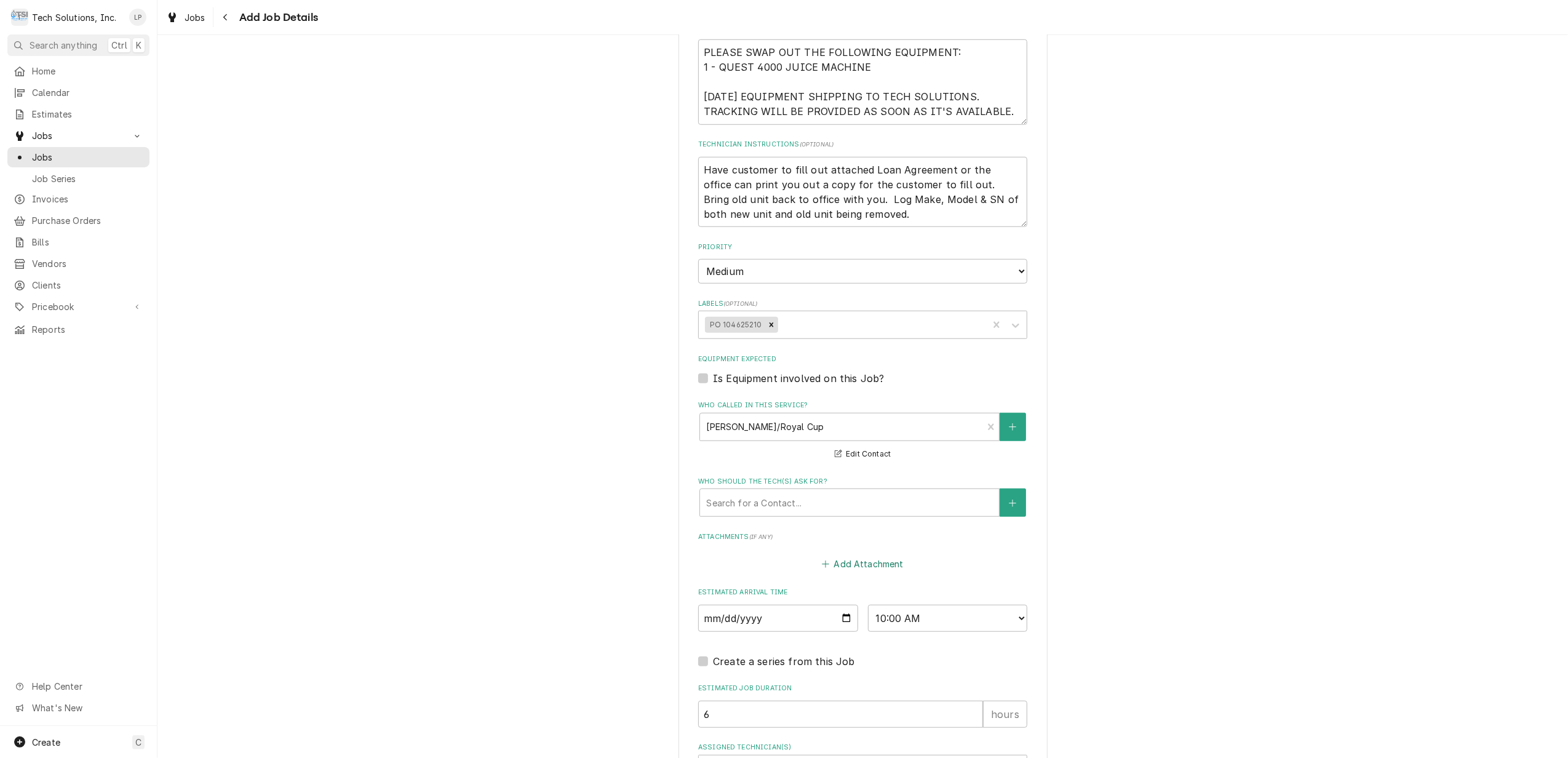
click at [849, 556] on button "Add Attachment" at bounding box center [863, 564] width 86 height 17
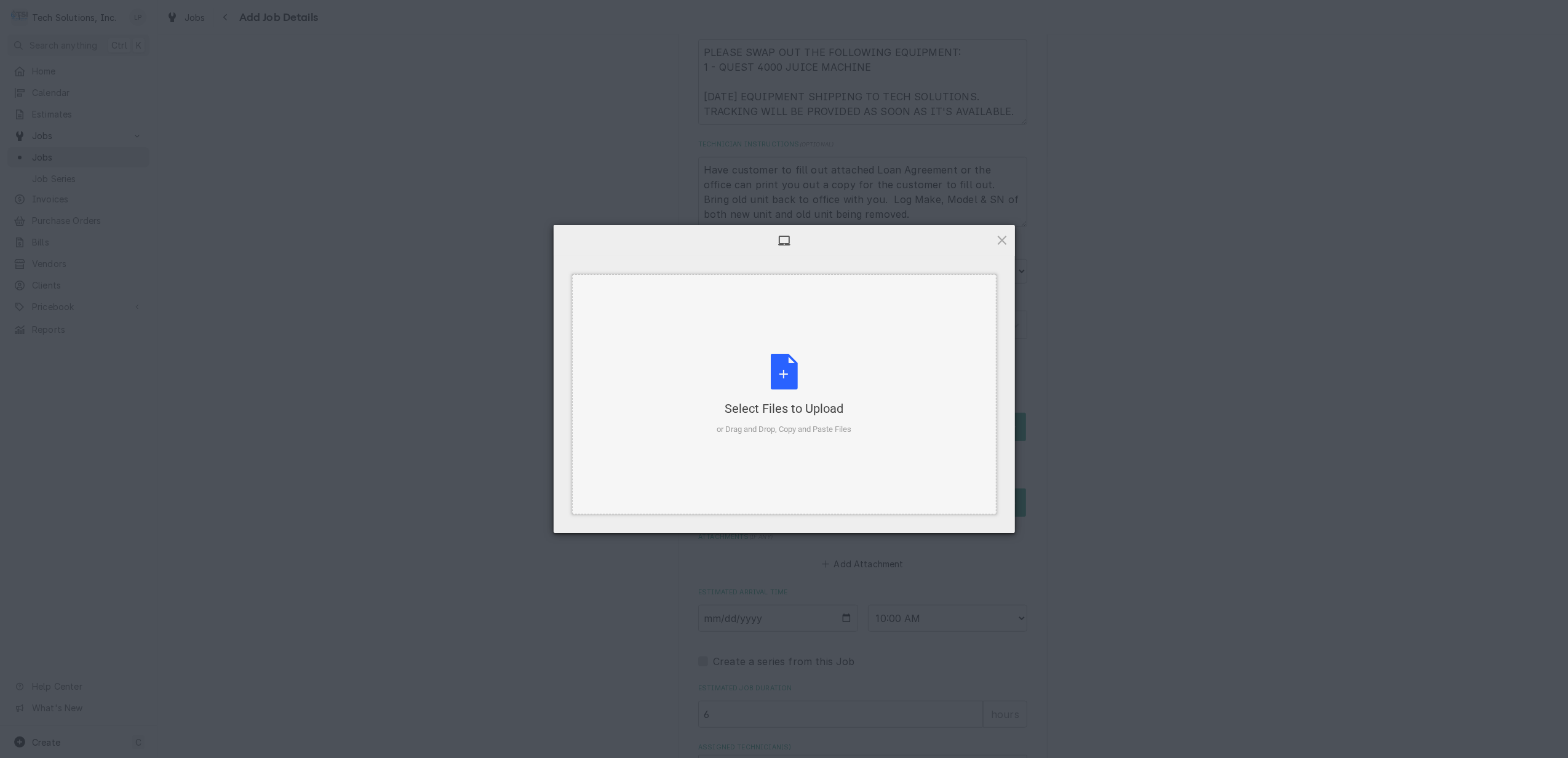
click at [776, 370] on div "Select Files to Upload or Drag and Drop, Copy and Paste Files" at bounding box center [784, 394] width 134 height 82
click at [1007, 241] on span at bounding box center [1001, 240] width 14 height 14
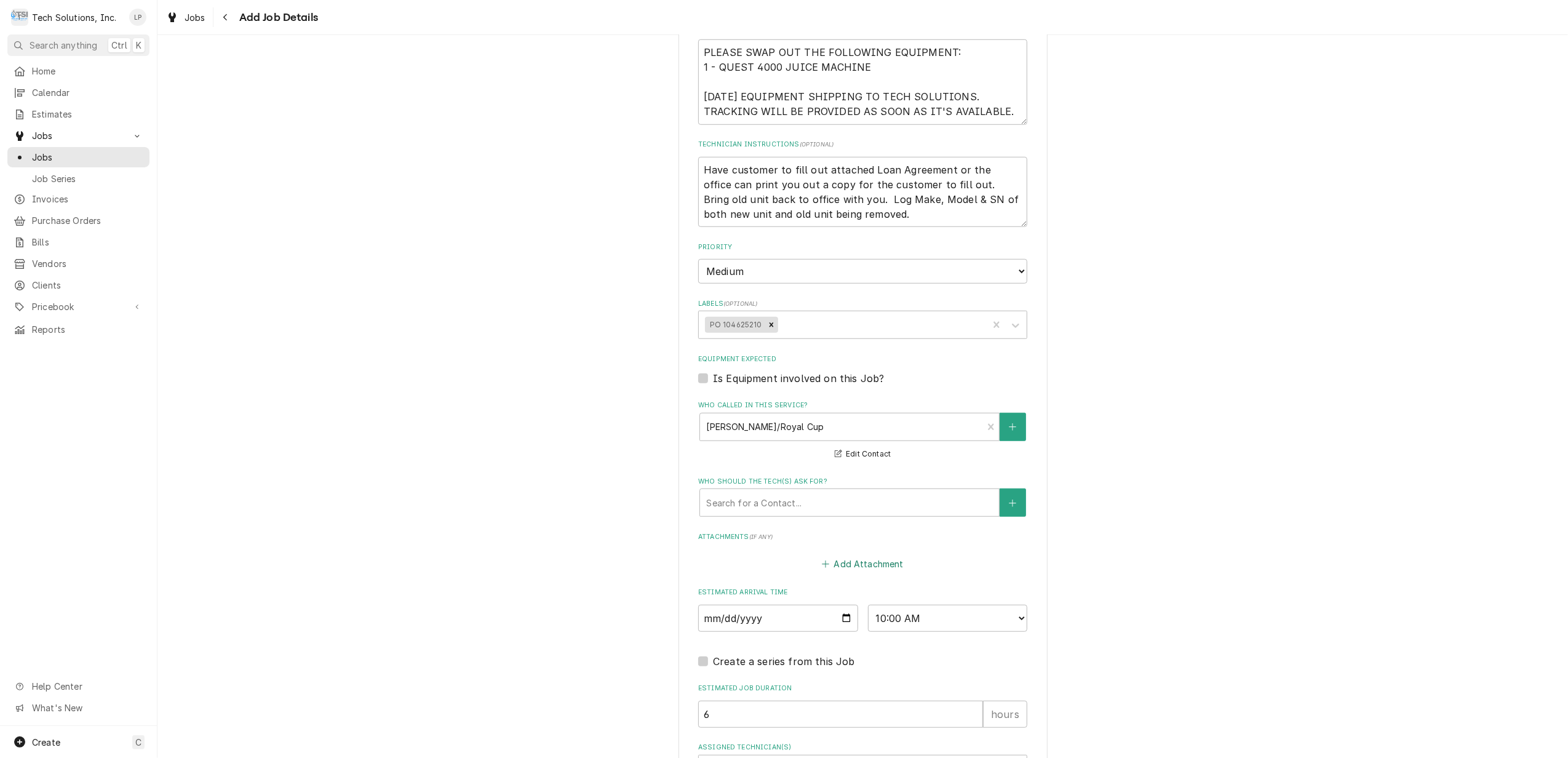
click at [856, 556] on button "Add Attachment" at bounding box center [863, 564] width 86 height 17
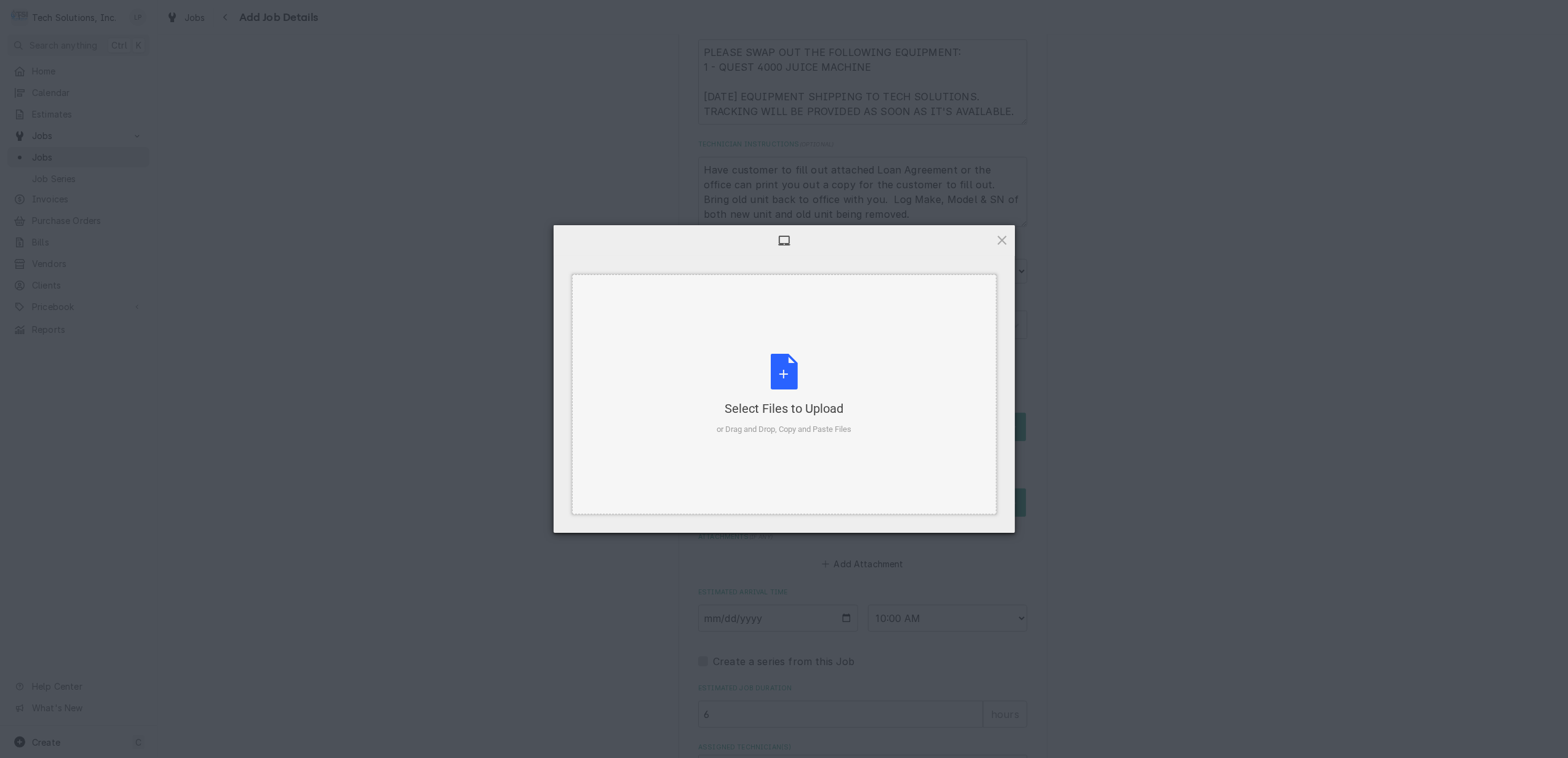
click at [785, 371] on div "Select Files to Upload or Drag and Drop, Copy and Paste Files" at bounding box center [784, 394] width 134 height 82
click at [992, 515] on span "Upload 1" at bounding box center [977, 517] width 62 height 24
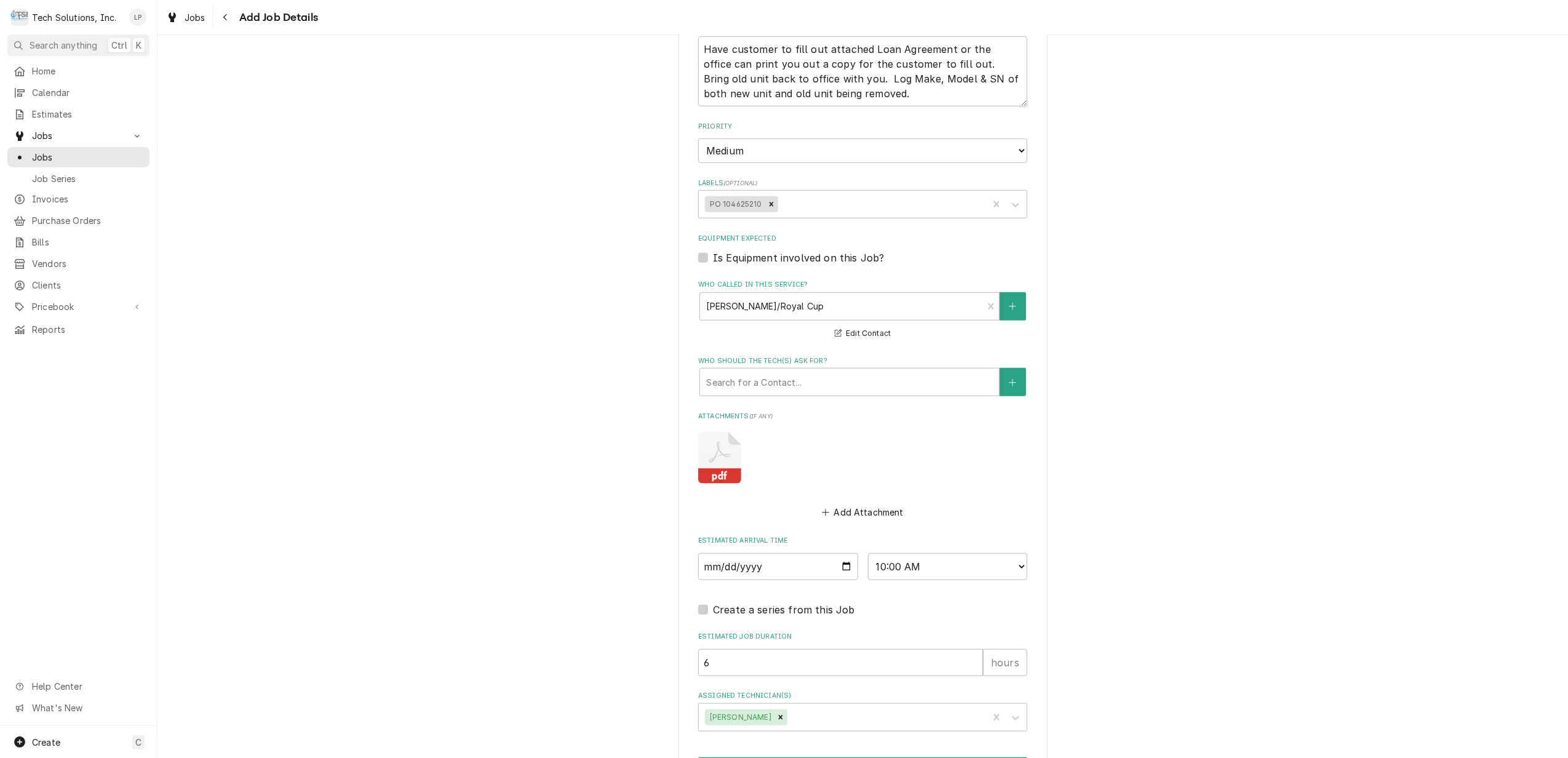
scroll to position [977, 0]
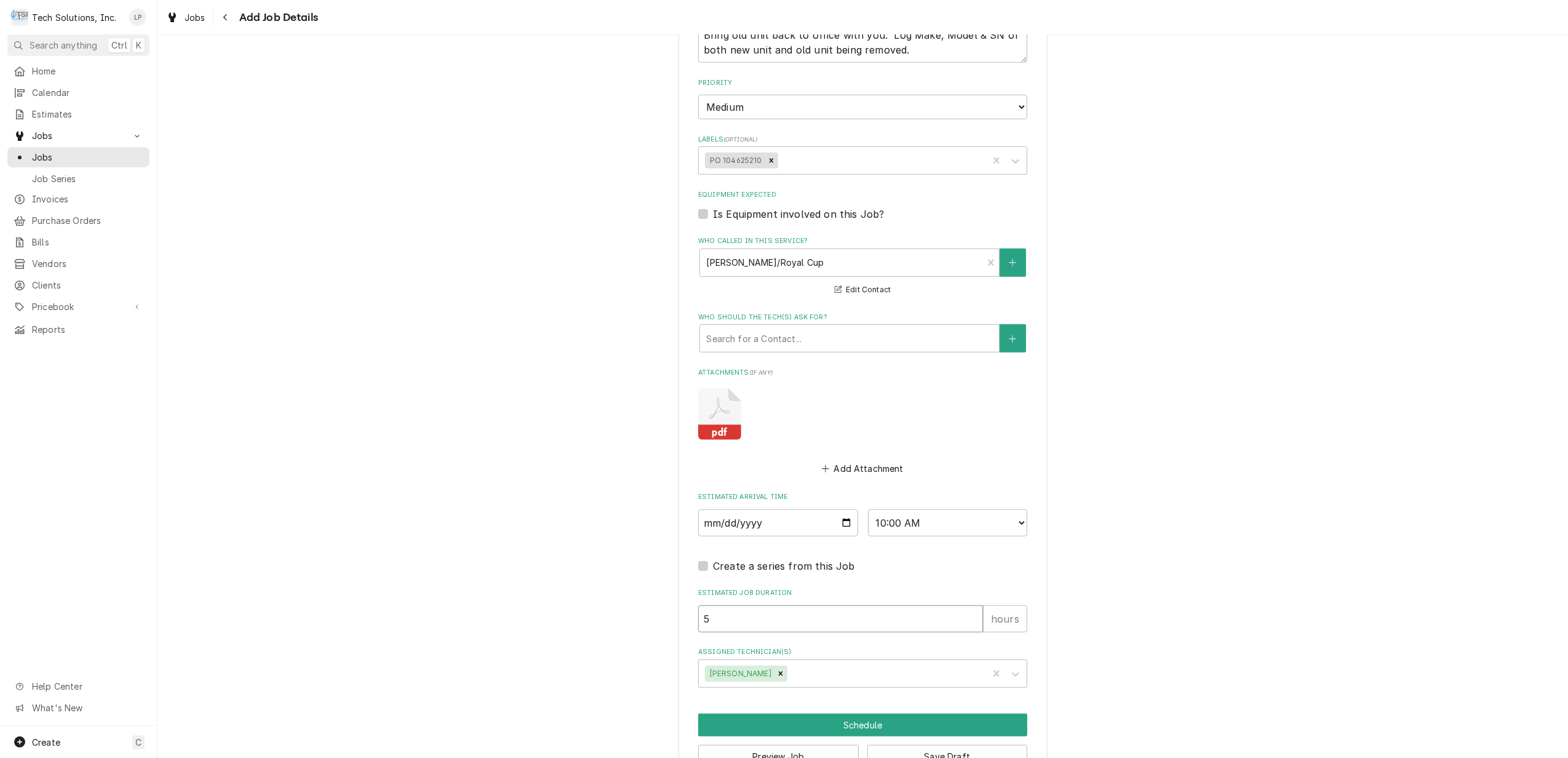
click at [967, 606] on input "5" at bounding box center [840, 618] width 285 height 27
click at [967, 606] on input "4" at bounding box center [840, 618] width 285 height 27
click at [967, 606] on input "3" at bounding box center [840, 618] width 285 height 27
click at [964, 606] on input "2" at bounding box center [840, 618] width 285 height 27
click at [963, 621] on fieldset "Job Details Job Source Direct (Phone/Email/etc.) Service Channel Other Date Rec…" at bounding box center [862, 133] width 329 height 1107
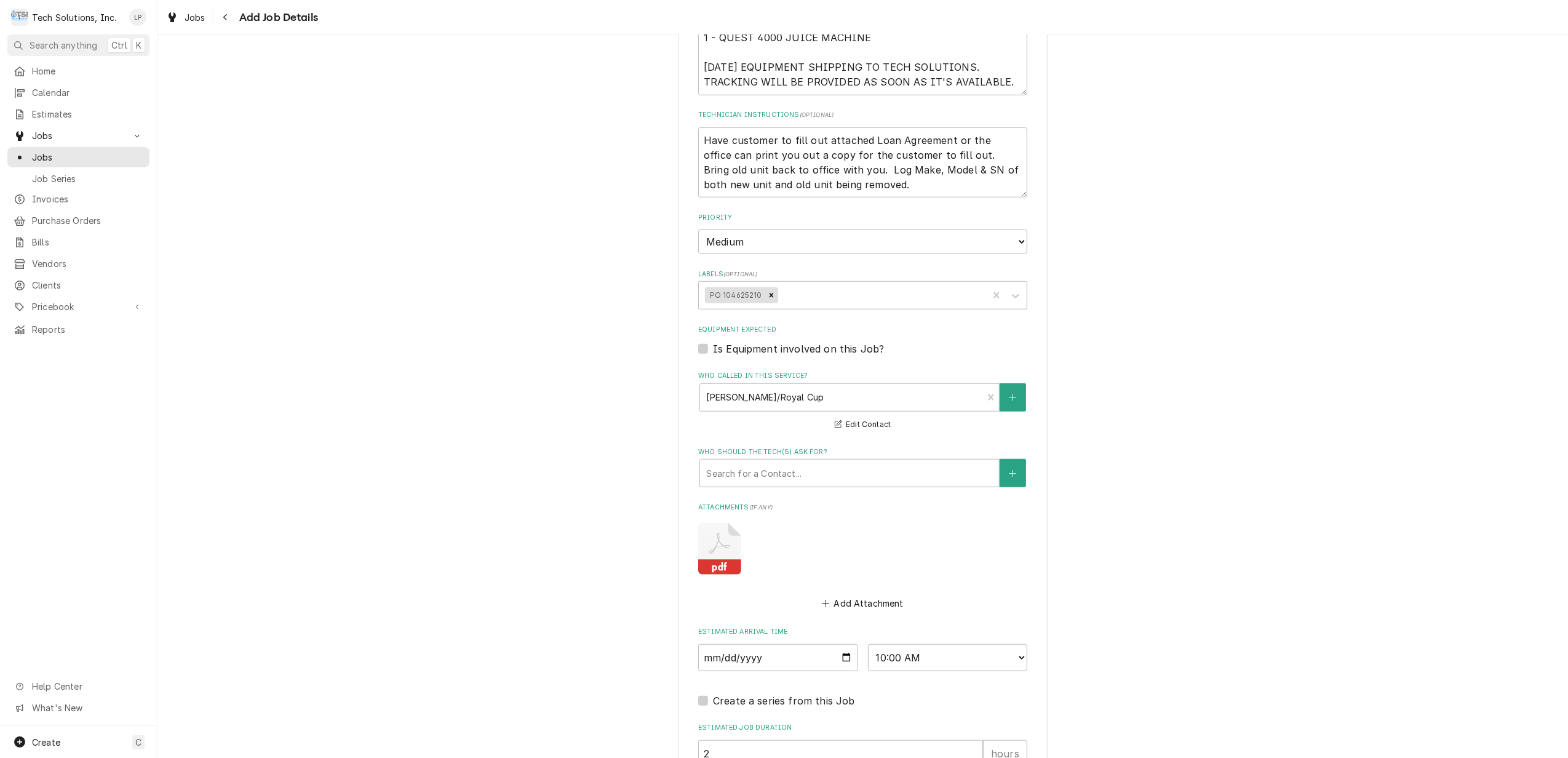
scroll to position [813, 0]
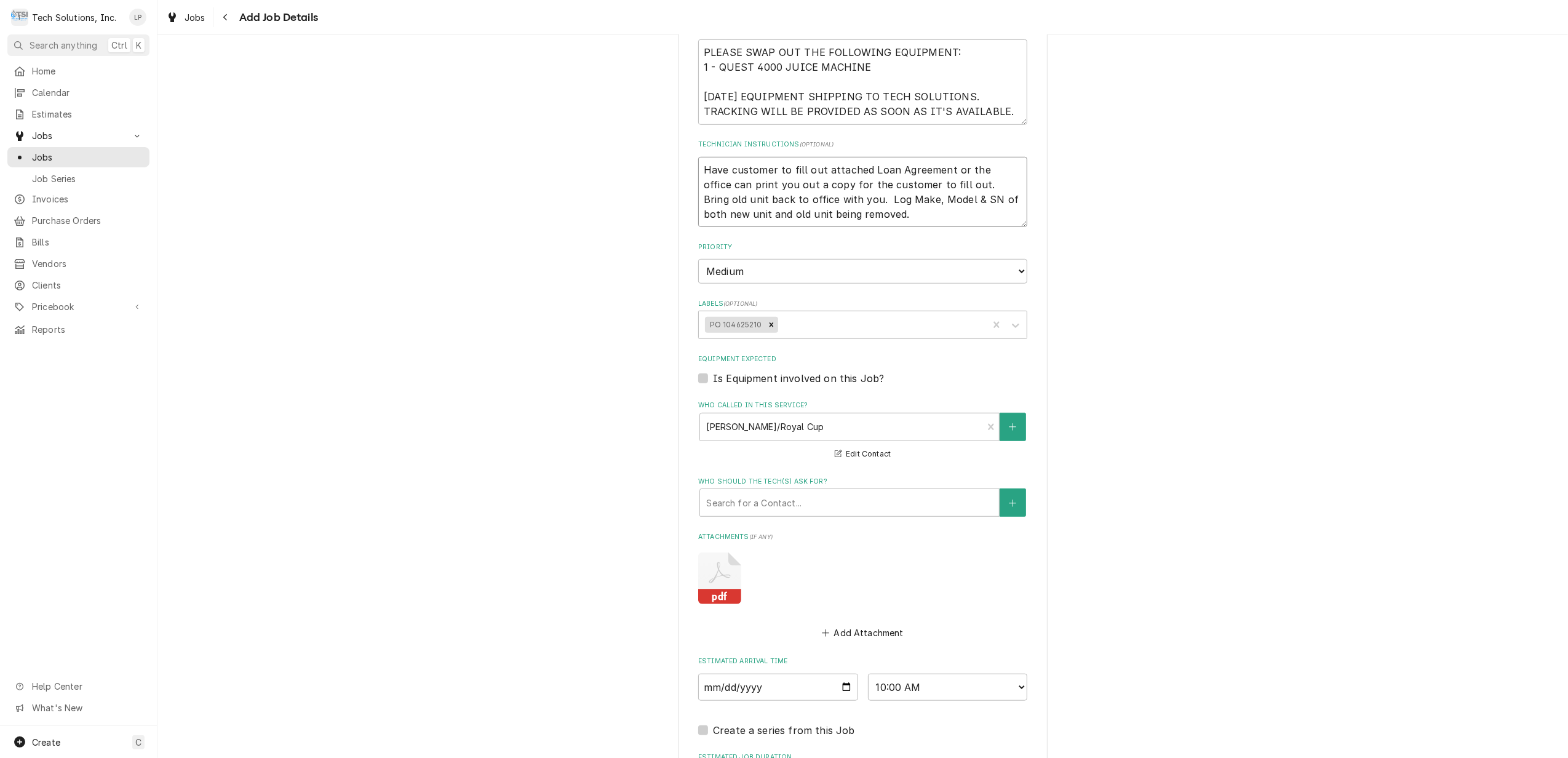
click at [945, 168] on textarea "Have customer to fill out attached Loan Agreement or the office can print you o…" at bounding box center [862, 192] width 329 height 71
click at [925, 202] on textarea "Have customer to fill out attached Loan Agreement or the office can print you o…" at bounding box center [862, 192] width 329 height 71
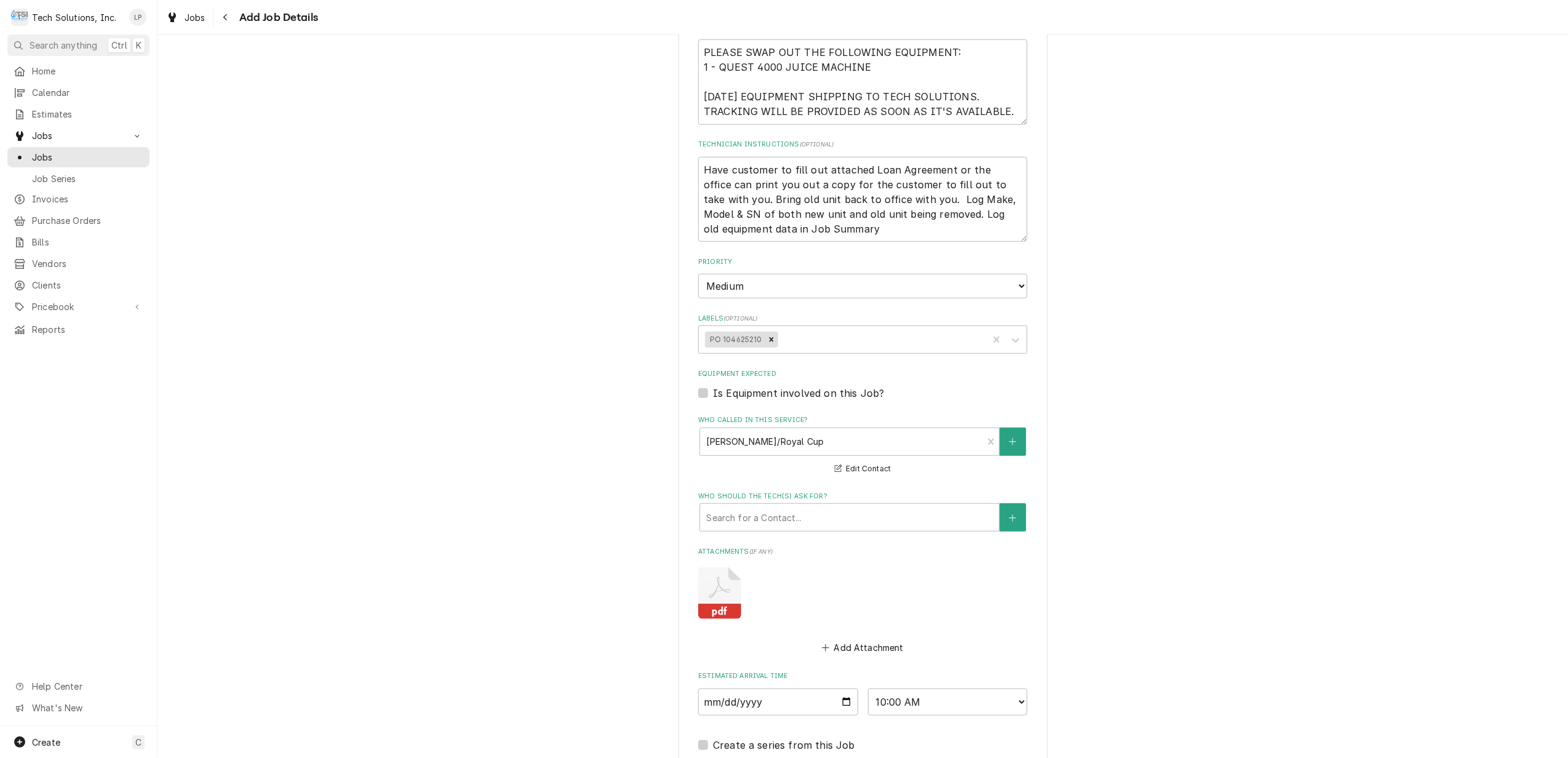
click at [1022, 247] on div "Please provide the following information to create a job: Client Details Client…" at bounding box center [862, 104] width 369 height 1716
click at [1001, 199] on textarea "Have customer to fill out attached Loan Agreement or the office can print you o…" at bounding box center [862, 199] width 329 height 86
click at [1024, 362] on div "Please provide the following information to create a job: Client Details Client…" at bounding box center [862, 104] width 369 height 1716
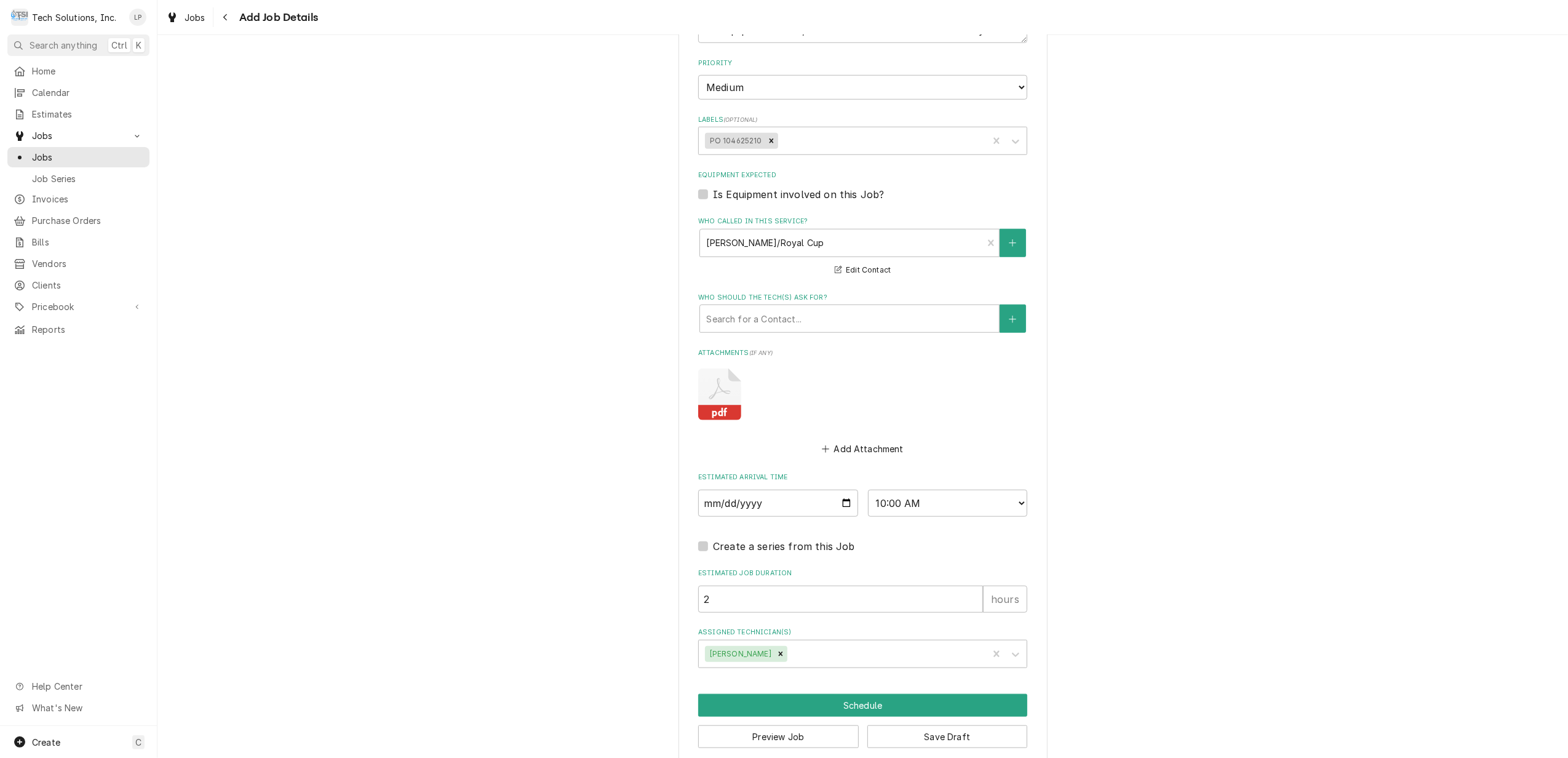
scroll to position [1015, 0]
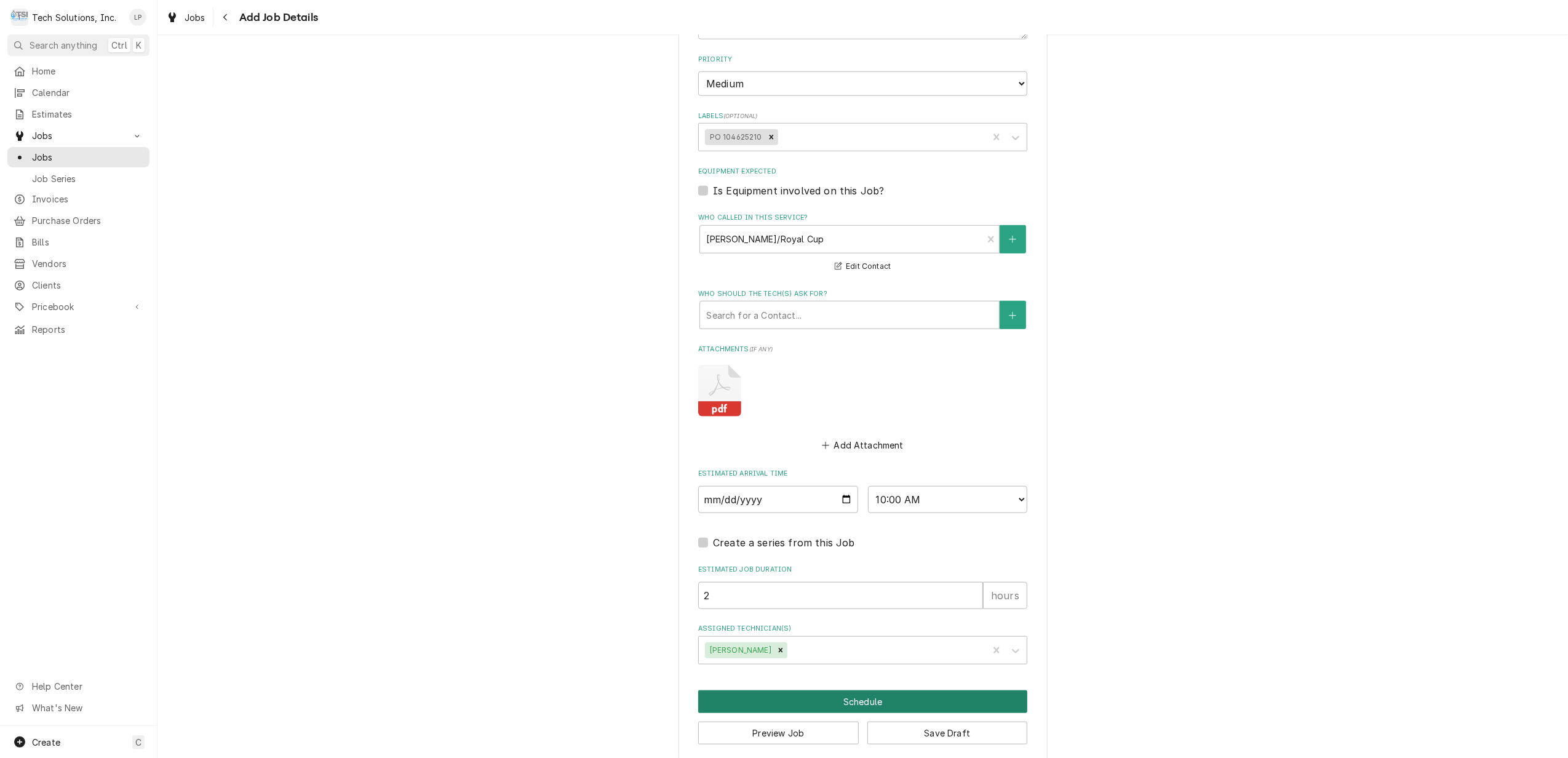
click at [852, 690] on button "Schedule" at bounding box center [862, 701] width 329 height 23
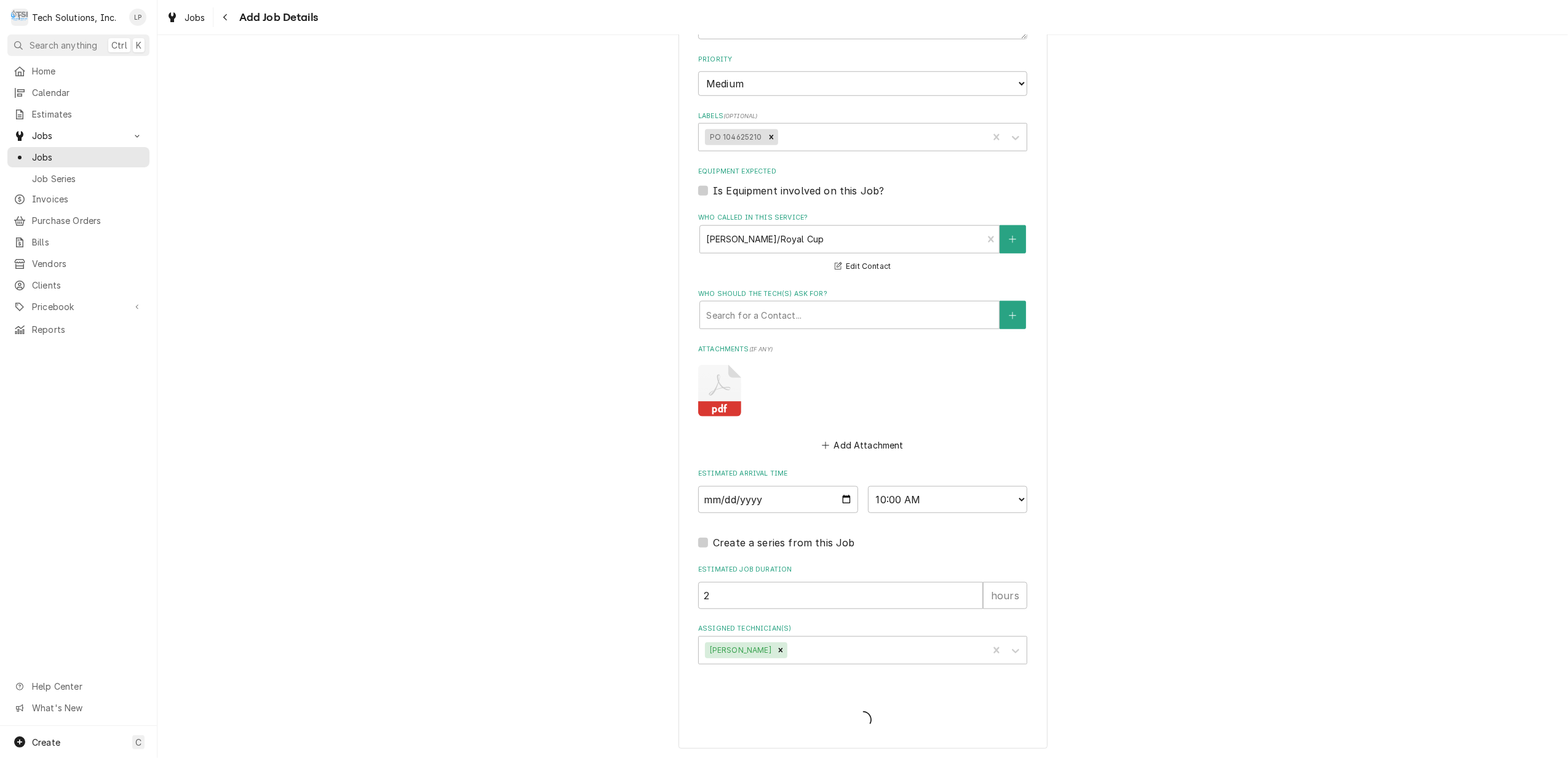
scroll to position [1004, 0]
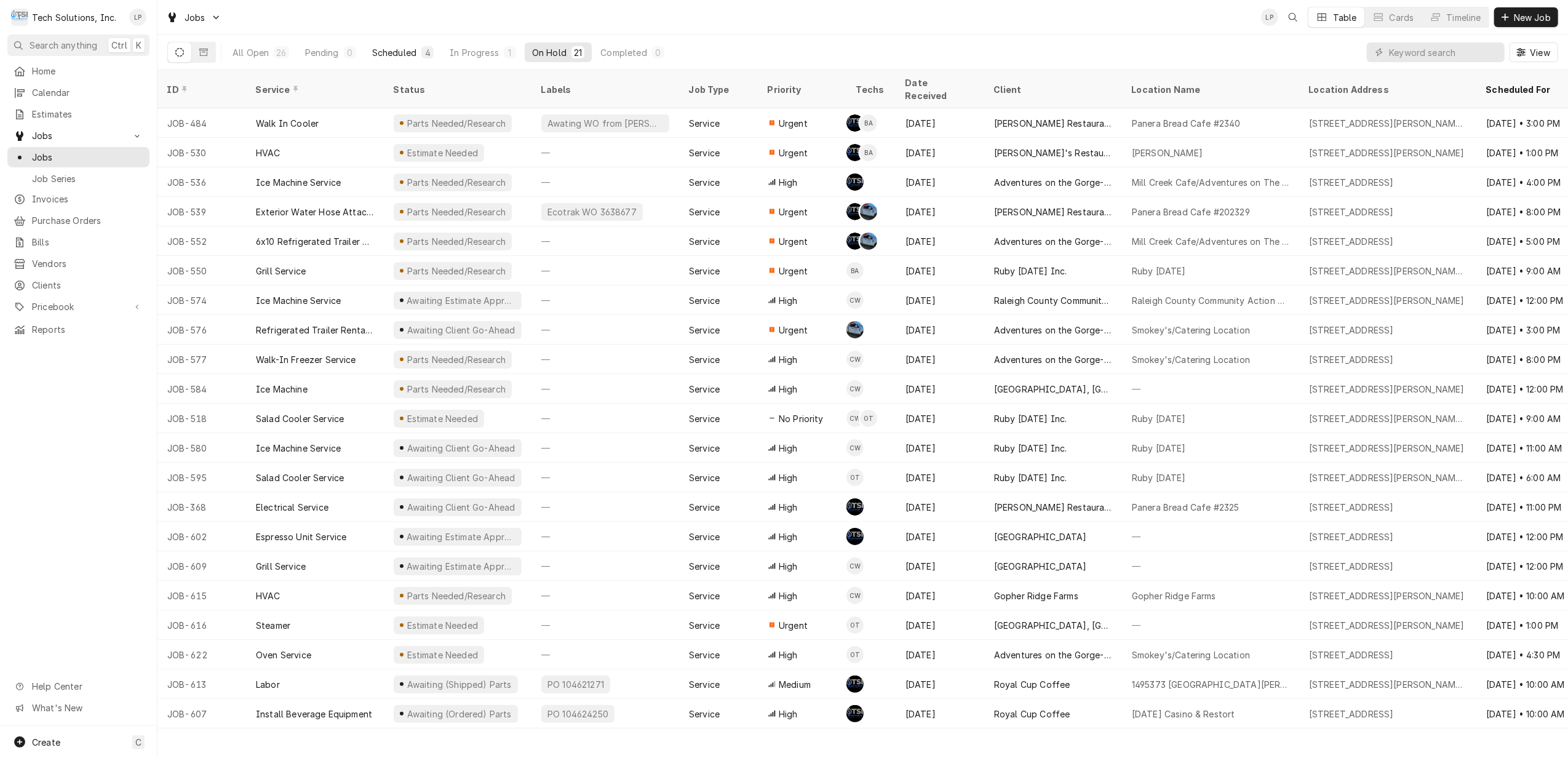
click at [383, 49] on div "Scheduled" at bounding box center [394, 53] width 44 height 13
